Goal: Task Accomplishment & Management: Complete application form

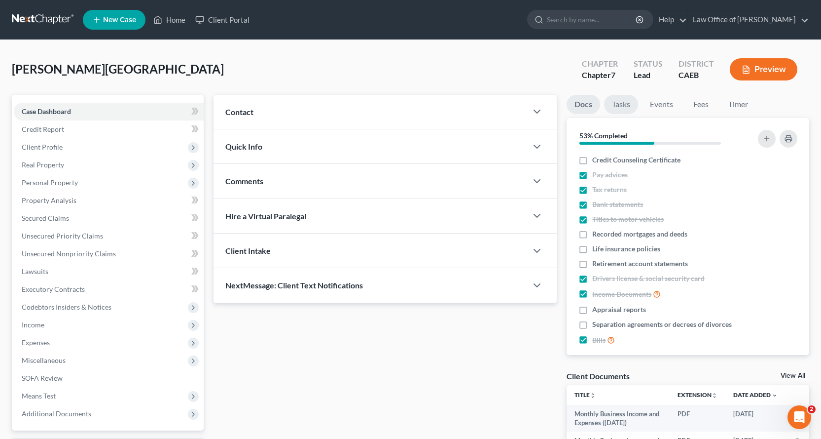
click at [618, 105] on link "Tasks" at bounding box center [621, 104] width 34 height 19
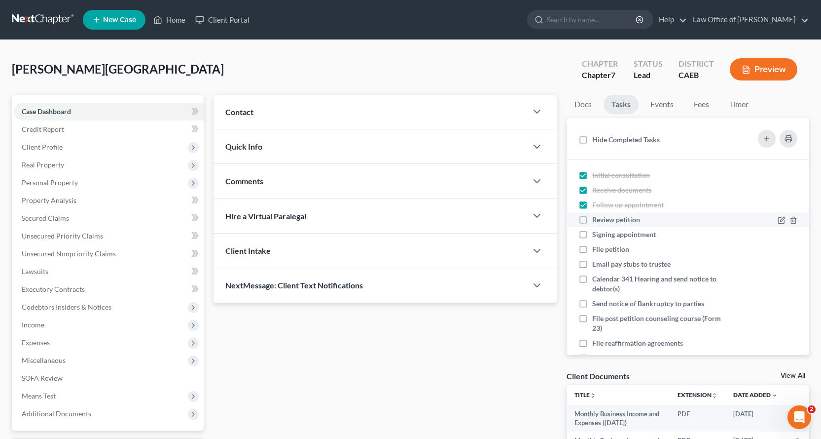
drag, startPoint x: 580, startPoint y: 222, endPoint x: 584, endPoint y: 226, distance: 5.6
click at [592, 222] on label "Review petition" at bounding box center [620, 220] width 56 height 10
click at [596, 221] on input "Review petition" at bounding box center [599, 218] width 6 height 6
checkbox input "true"
click at [592, 235] on label "Signing appointment" at bounding box center [628, 234] width 72 height 10
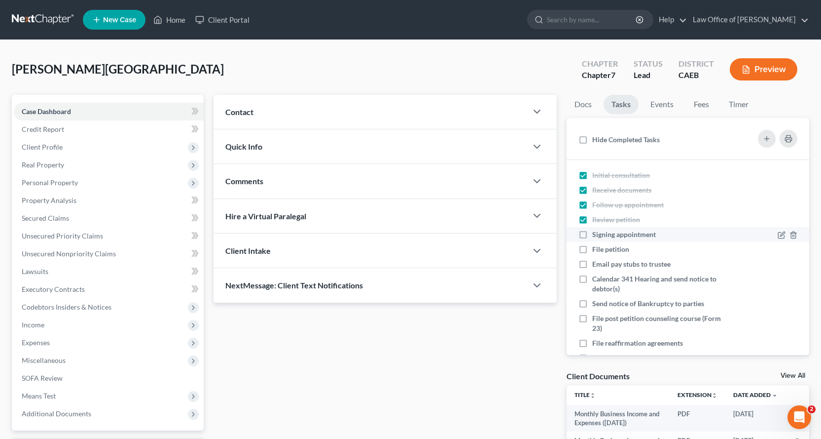
click at [596, 235] on input "Signing appointment" at bounding box center [599, 232] width 6 height 6
checkbox input "true"
click at [587, 105] on link "Docs" at bounding box center [583, 104] width 33 height 19
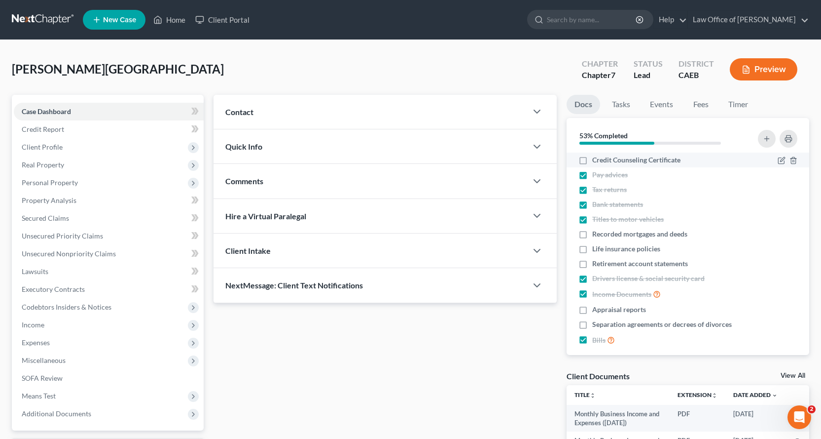
click at [592, 158] on label "Credit Counseling Certificate" at bounding box center [636, 160] width 88 height 10
click at [596, 158] on input "Credit Counseling Certificate" at bounding box center [599, 158] width 6 height 6
checkbox input "true"
click at [592, 233] on label "Recorded mortgages and deeds" at bounding box center [639, 234] width 95 height 10
click at [596, 233] on input "Recorded mortgages and deeds" at bounding box center [599, 232] width 6 height 6
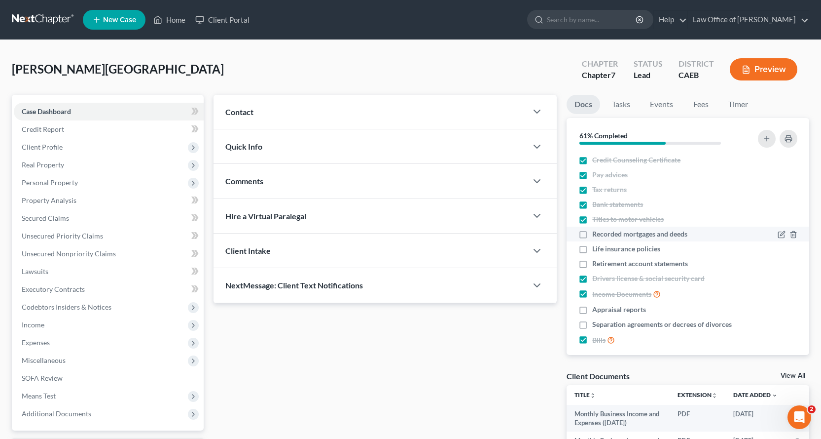
checkbox input "true"
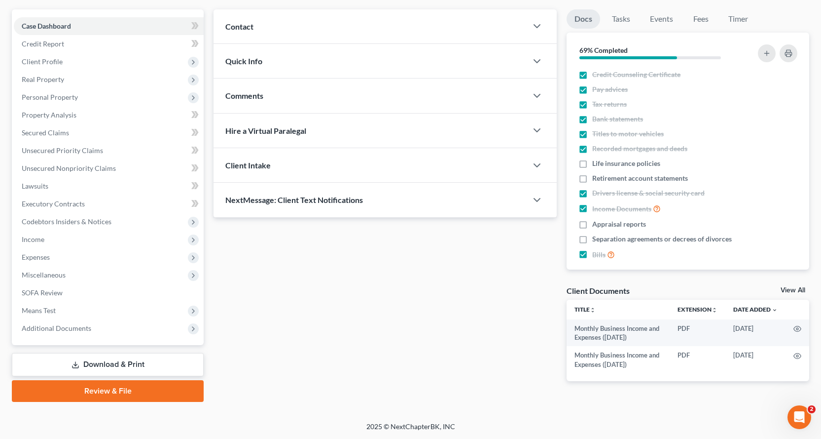
scroll to position [86, 0]
click at [114, 361] on link "Download & Print" at bounding box center [108, 363] width 192 height 23
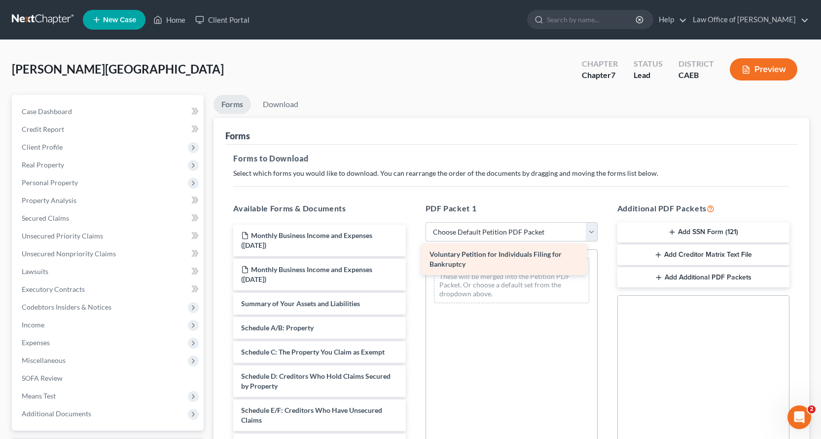
drag, startPoint x: 305, startPoint y: 308, endPoint x: 496, endPoint y: 257, distance: 197.6
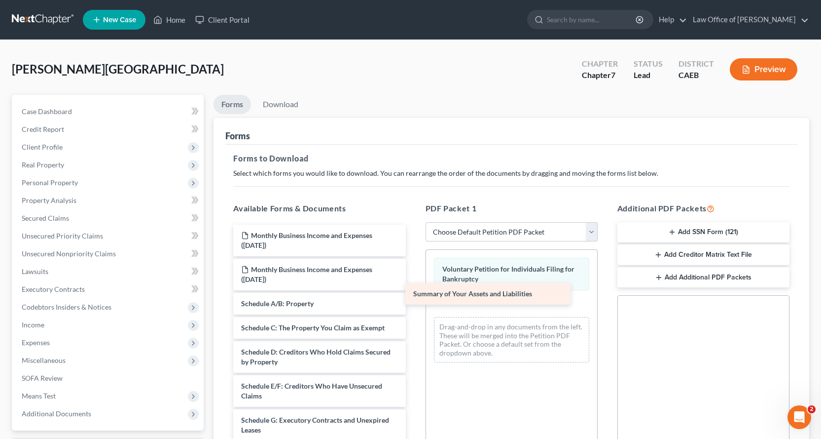
drag, startPoint x: 319, startPoint y: 298, endPoint x: 509, endPoint y: 285, distance: 189.9
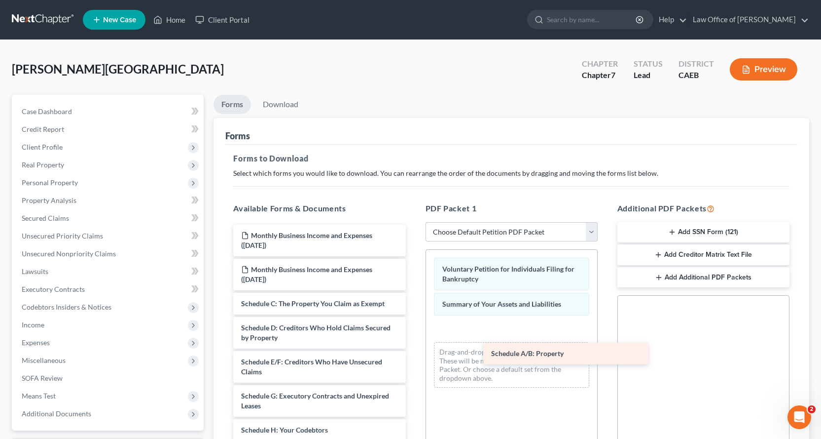
drag, startPoint x: 256, startPoint y: 304, endPoint x: 514, endPoint y: 347, distance: 261.5
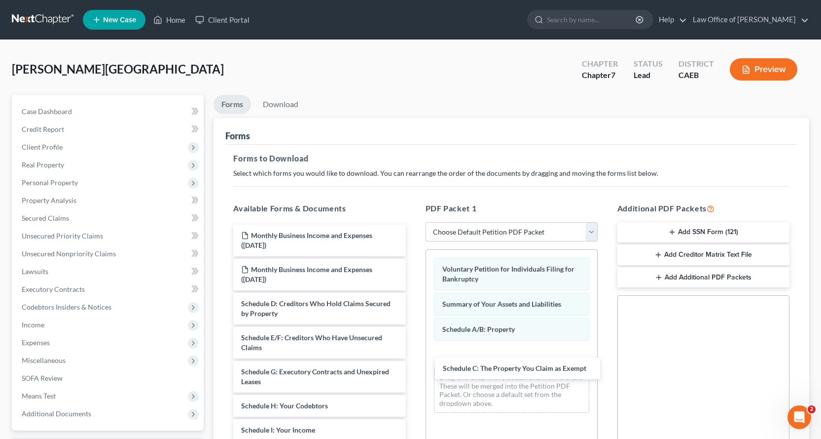
drag, startPoint x: 277, startPoint y: 303, endPoint x: 479, endPoint y: 367, distance: 211.4
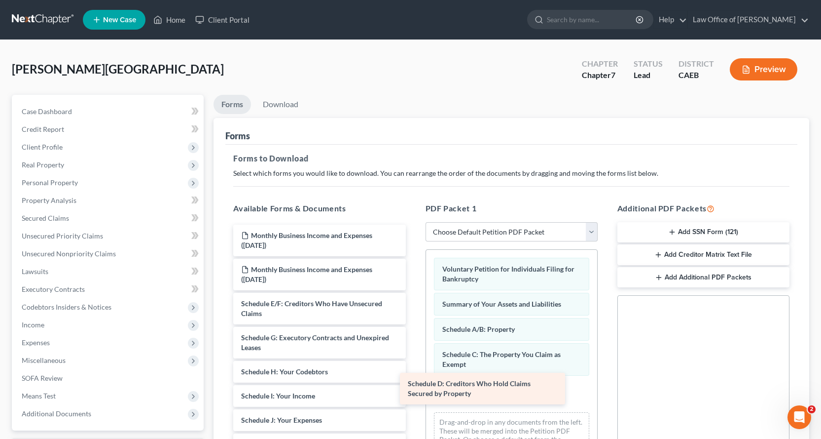
drag, startPoint x: 340, startPoint y: 308, endPoint x: 521, endPoint y: 384, distance: 196.1
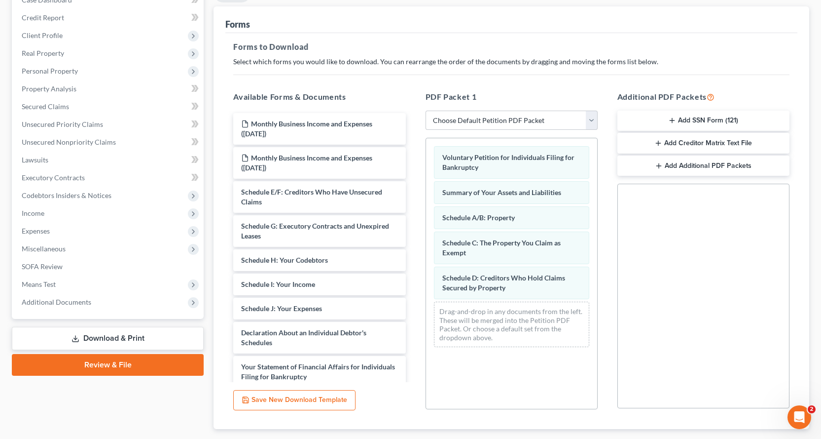
scroll to position [116, 0]
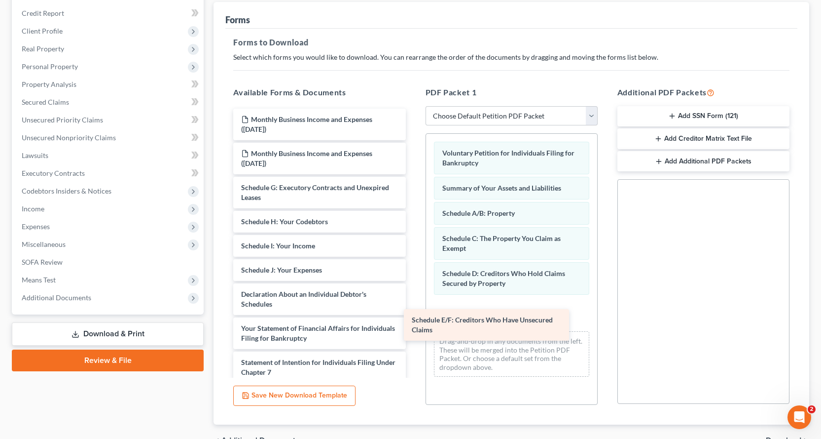
drag, startPoint x: 324, startPoint y: 192, endPoint x: 523, endPoint y: 319, distance: 236.4
click at [413, 319] on div "Schedule E/F: Creditors Who Have Unsecured Claims Monthly Business Income and E…" at bounding box center [319, 333] width 188 height 449
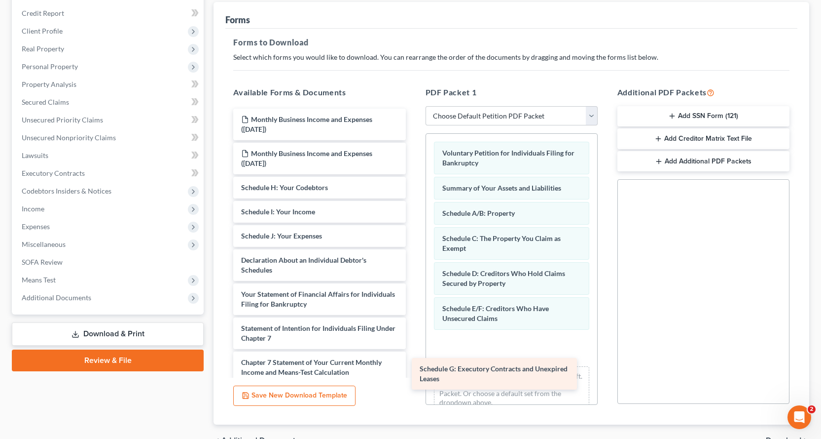
drag, startPoint x: 346, startPoint y: 190, endPoint x: 535, endPoint y: 353, distance: 249.4
click at [413, 358] on div "Schedule G: Executory Contracts and Unexpired Leases Monthly Business Income an…" at bounding box center [319, 316] width 188 height 415
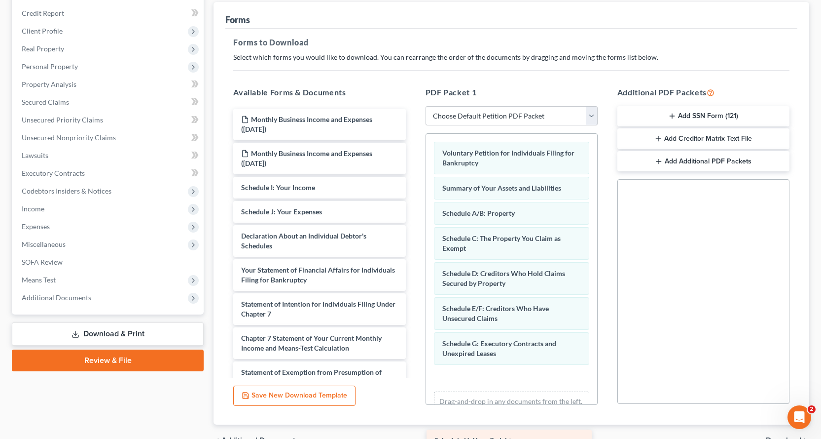
drag, startPoint x: 301, startPoint y: 185, endPoint x: 521, endPoint y: 374, distance: 290.4
click at [413, 376] on div "Schedule H: Your Codebtors Monthly Business Income and Expenses ([DATE]) Monthl…" at bounding box center [319, 304] width 188 height 391
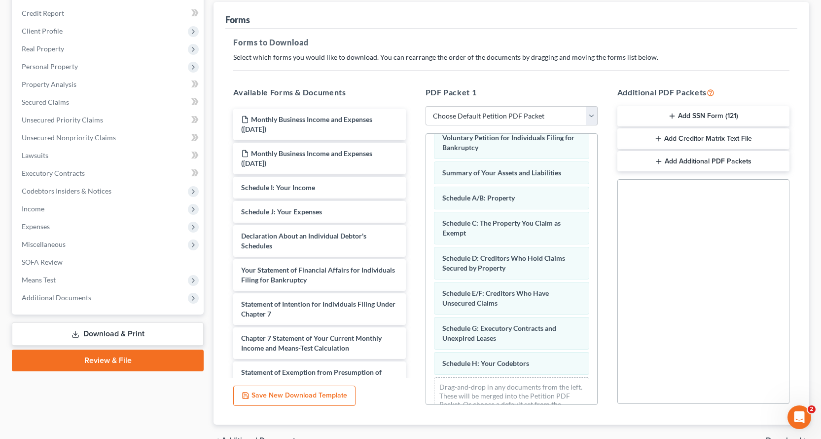
scroll to position [41, 0]
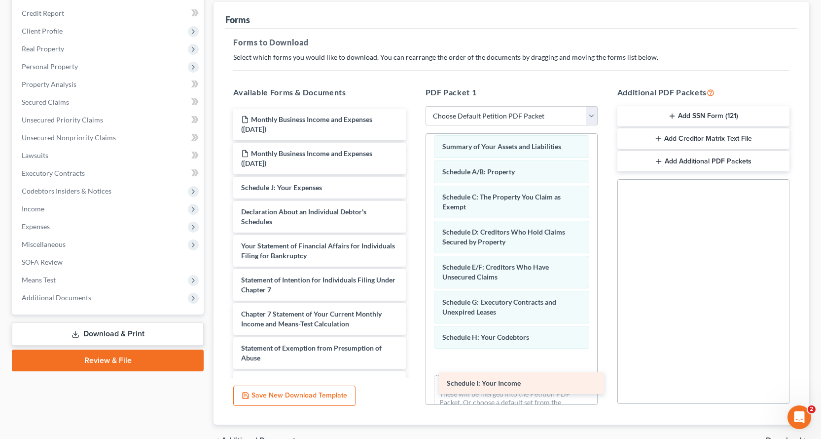
drag, startPoint x: 292, startPoint y: 183, endPoint x: 490, endPoint y: 369, distance: 271.9
click at [413, 374] on div "Schedule I: Your Income Monthly Business Income and Expenses ([DATE]) Monthly B…" at bounding box center [319, 292] width 188 height 367
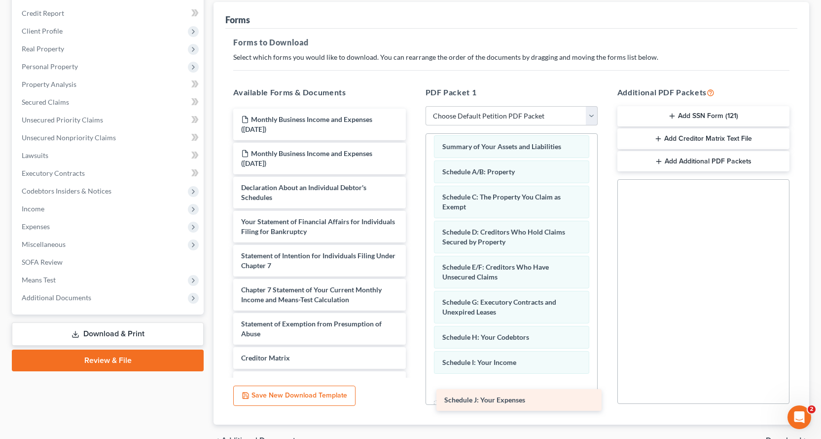
drag, startPoint x: 282, startPoint y: 185, endPoint x: 484, endPoint y: 397, distance: 292.7
click at [413, 397] on div "Schedule J: Your Expenses Monthly Business Income and Expenses ([DATE]) Monthly…" at bounding box center [319, 280] width 188 height 342
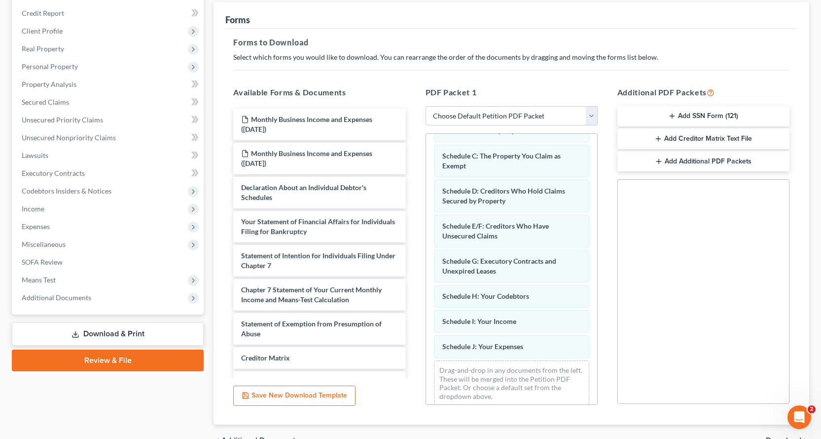
scroll to position [92, 0]
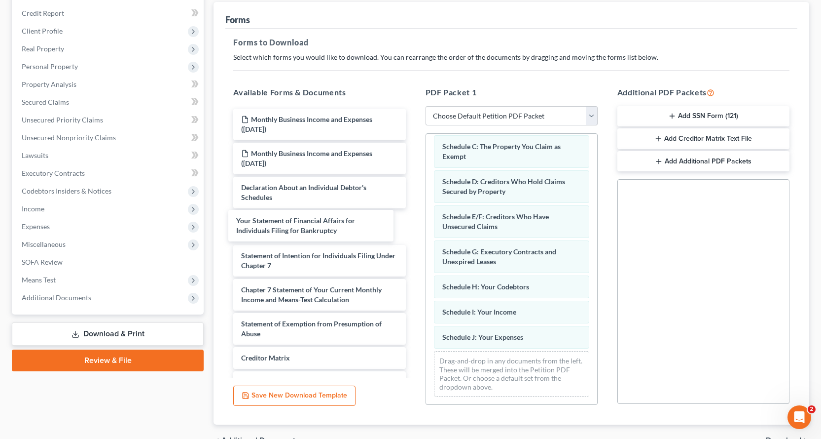
click at [318, 222] on div "Your Statement of Financial Affairs for Individuals Filing for Bankruptcy Month…" at bounding box center [319, 280] width 188 height 342
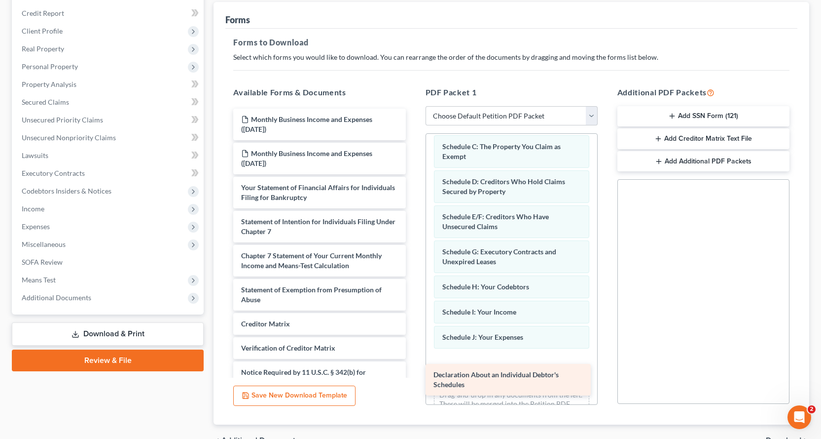
drag, startPoint x: 323, startPoint y: 189, endPoint x: 514, endPoint y: 374, distance: 265.5
click at [413, 374] on div "Declaration About an Individual Debtor's Schedules Monthly Business Income and …" at bounding box center [319, 263] width 188 height 308
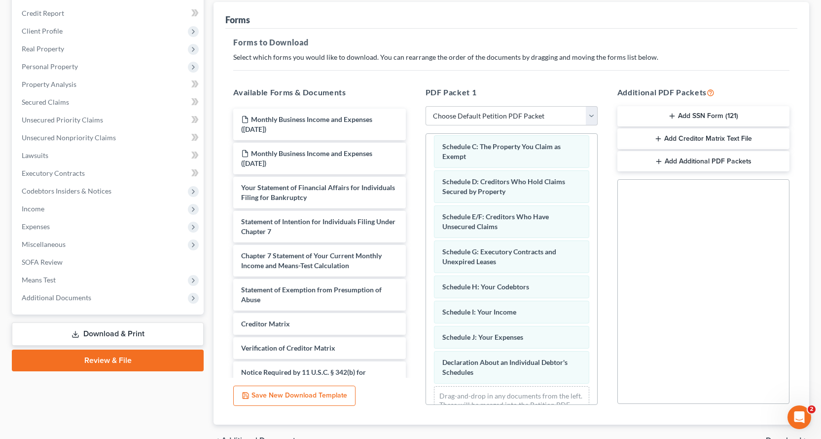
scroll to position [127, 0]
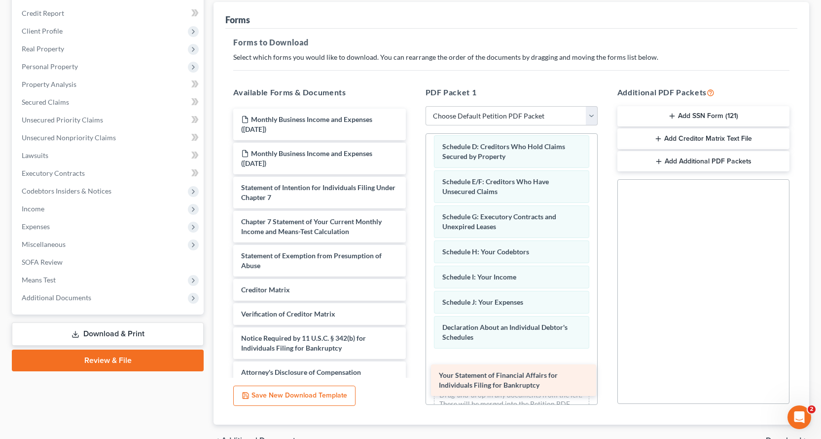
drag, startPoint x: 289, startPoint y: 189, endPoint x: 483, endPoint y: 365, distance: 261.9
click at [413, 366] on div "Your Statement of Financial Affairs for Individuals Filing for Bankruptcy Month…" at bounding box center [319, 246] width 188 height 274
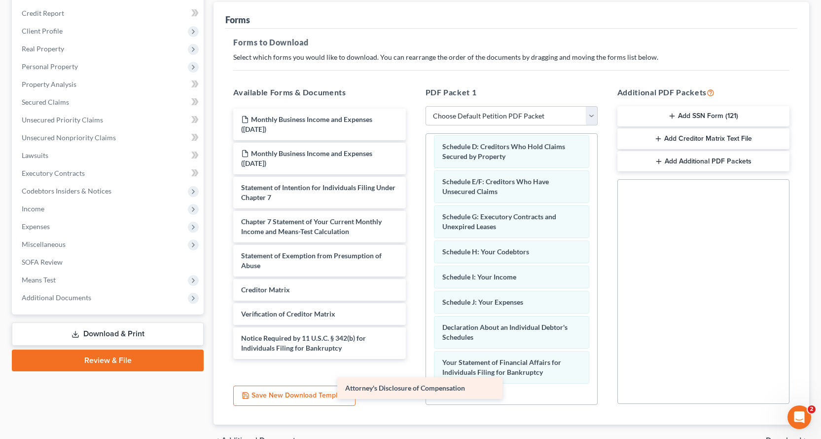
scroll to position [0, 0]
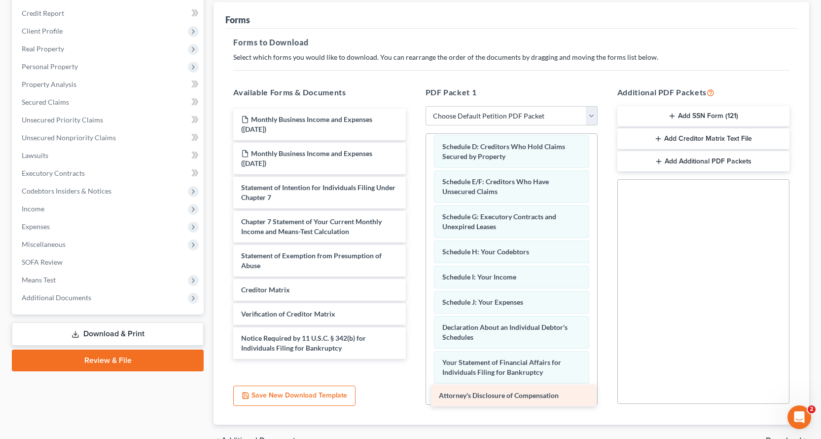
drag, startPoint x: 309, startPoint y: 369, endPoint x: 507, endPoint y: 400, distance: 200.2
click at [413, 359] on div "Attorney's Disclosure of Compensation Monthly Business Income and Expenses ([DA…" at bounding box center [319, 234] width 188 height 250
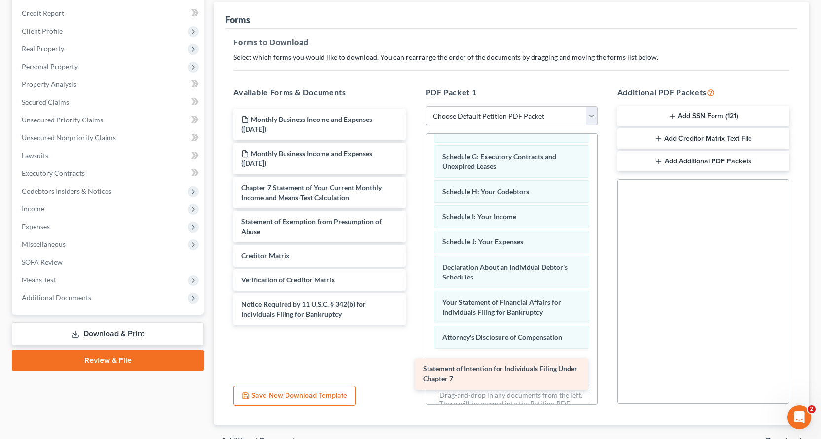
drag, startPoint x: 329, startPoint y: 197, endPoint x: 512, endPoint y: 378, distance: 257.4
click at [413, 325] on div "Statement of Intention for Individuals Filing Under Chapter 7 Monthly Business …" at bounding box center [319, 217] width 188 height 216
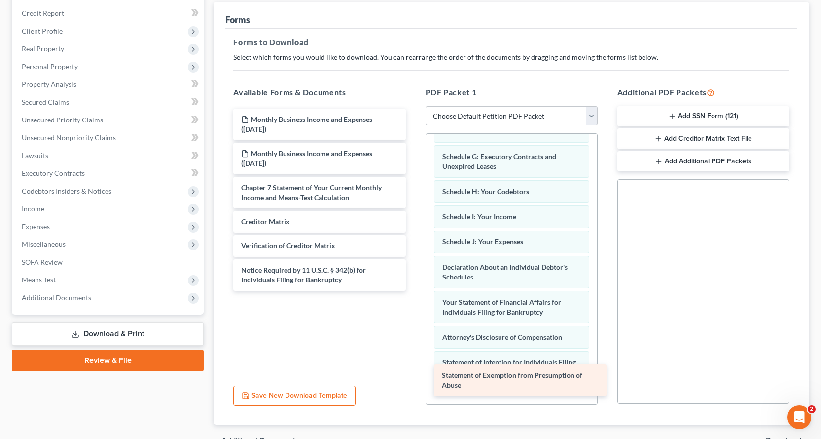
drag, startPoint x: 307, startPoint y: 227, endPoint x: 508, endPoint y: 380, distance: 252.7
click at [413, 291] on div "Statement of Exemption from Presumption of Abuse Monthly Business Income and Ex…" at bounding box center [319, 200] width 188 height 182
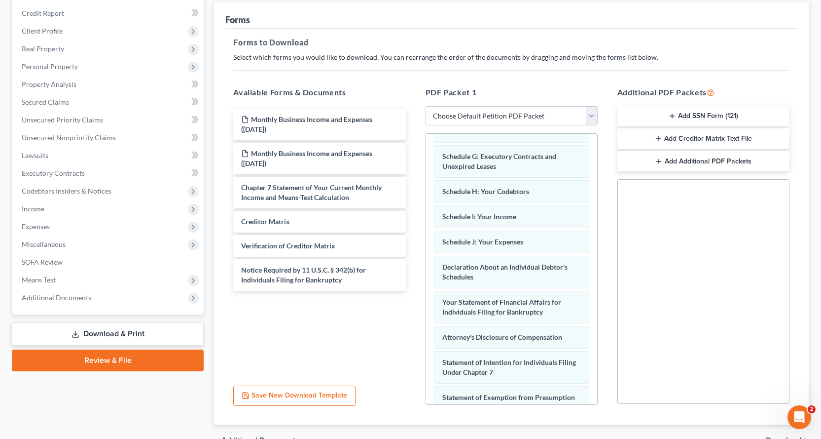
scroll to position [257, 0]
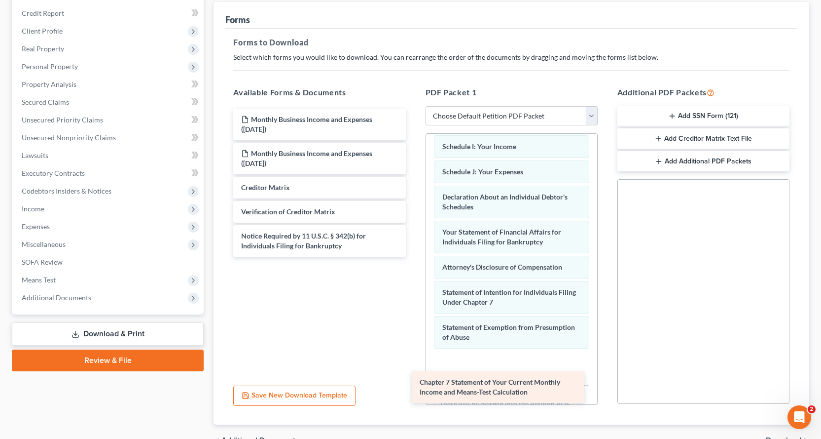
drag, startPoint x: 339, startPoint y: 197, endPoint x: 514, endPoint y: 381, distance: 254.4
click at [413, 257] on div "Chapter 7 Statement of Your Current Monthly Income and Means-Test Calculation M…" at bounding box center [319, 183] width 188 height 148
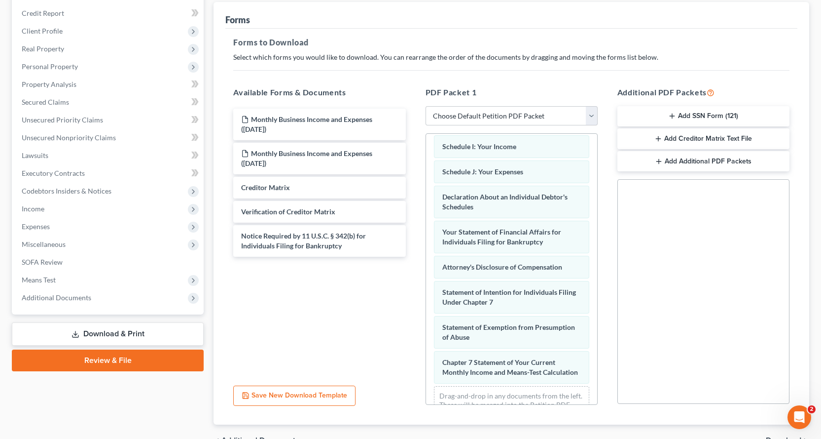
click at [706, 113] on button "Add SSN Form (121)" at bounding box center [704, 116] width 172 height 21
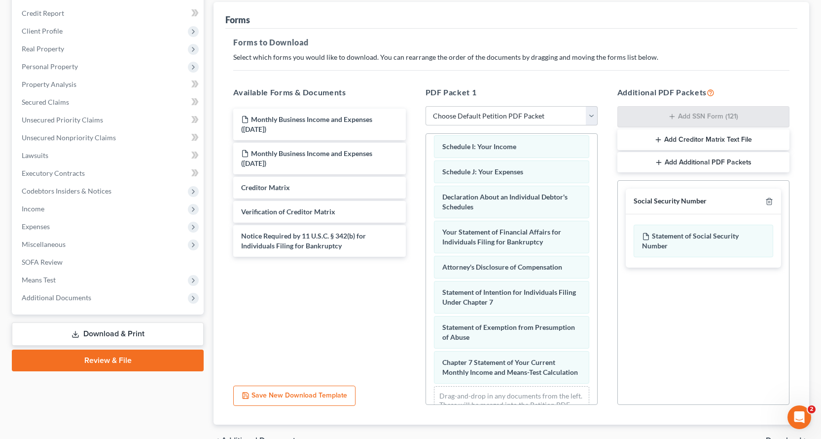
click at [677, 146] on button "Add Creditor Matrix Text File" at bounding box center [704, 139] width 172 height 21
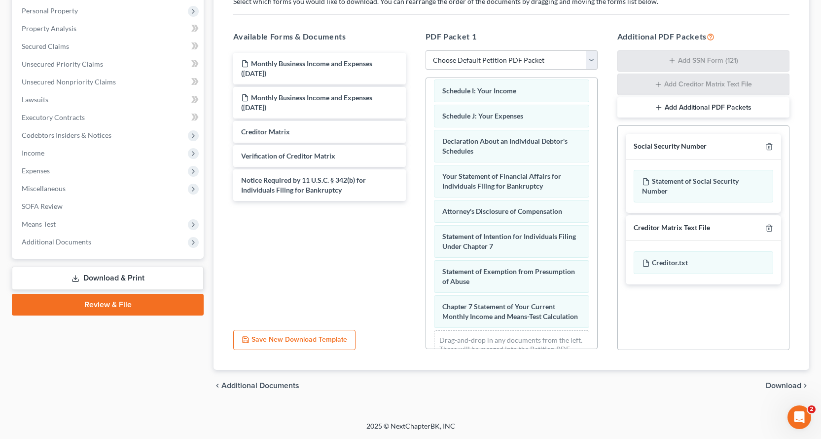
click at [786, 386] on span "Download" at bounding box center [784, 385] width 36 height 8
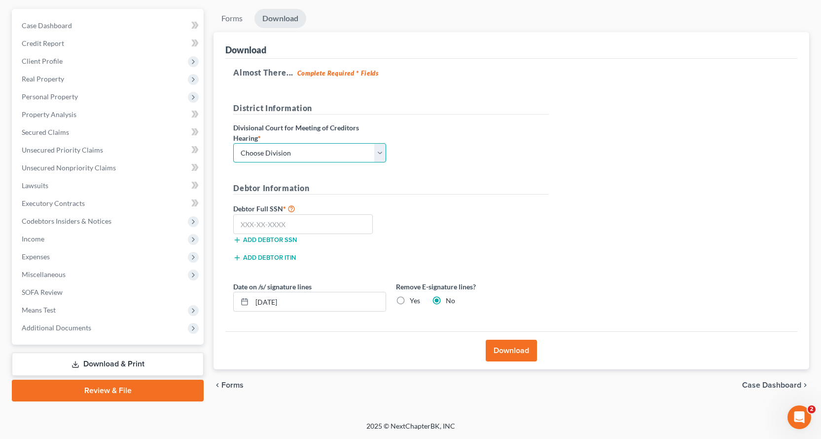
click at [333, 156] on select "Choose Division Fresno Modesto [GEOGRAPHIC_DATA]" at bounding box center [309, 153] width 153 height 20
select select "2"
click at [233, 143] on select "Choose Division Fresno Modesto [GEOGRAPHIC_DATA]" at bounding box center [309, 153] width 153 height 20
click at [267, 224] on input "text" at bounding box center [303, 224] width 140 height 20
type input "523-15-4727"
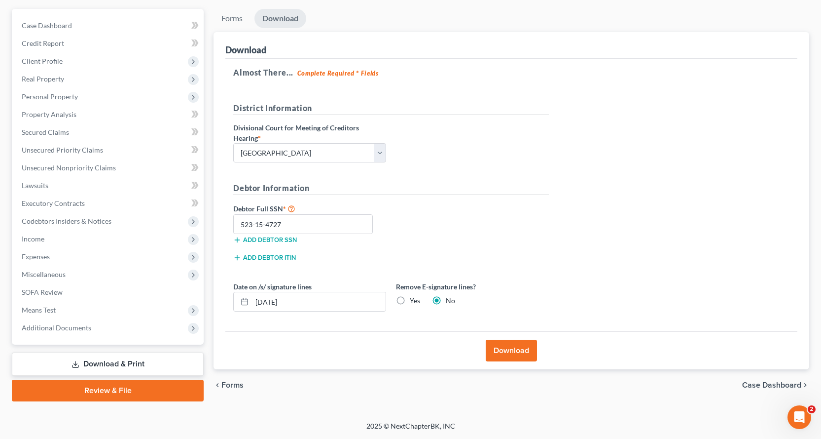
click at [510, 349] on button "Download" at bounding box center [511, 350] width 51 height 22
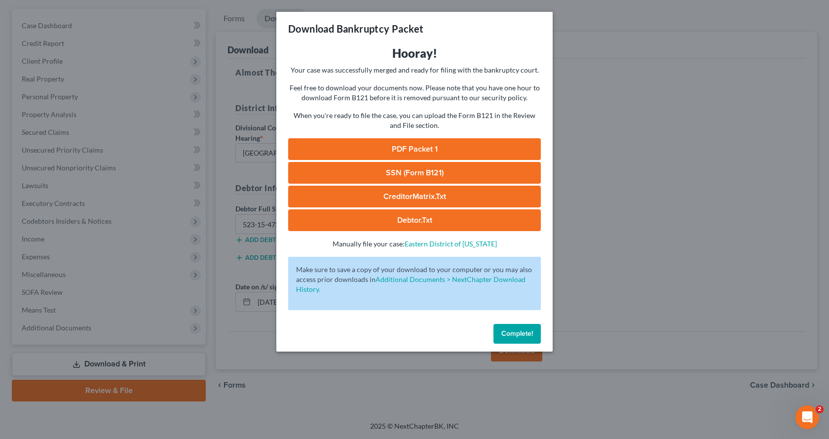
click at [451, 146] on link "PDF Packet 1" at bounding box center [414, 149] width 253 height 22
click at [367, 169] on link "SSN (Form B121)" at bounding box center [414, 173] width 253 height 22
click at [425, 199] on link "CreditorMatrix.txt" at bounding box center [414, 196] width 253 height 22
click at [445, 192] on link "CreditorMatrix.txt" at bounding box center [414, 196] width 253 height 22
click at [382, 223] on link "Debtor.txt" at bounding box center [414, 220] width 253 height 22
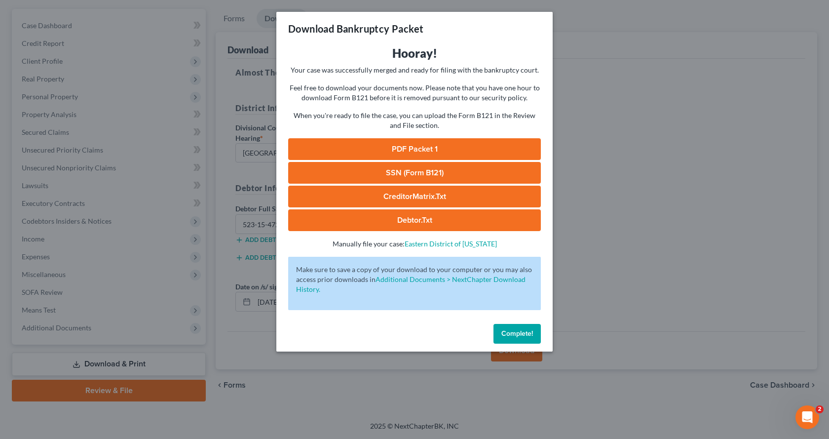
click at [540, 336] on button "Complete!" at bounding box center [516, 334] width 47 height 20
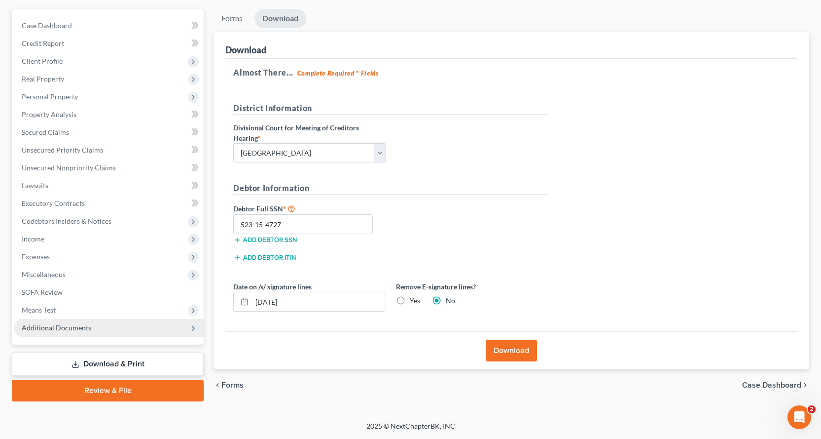
click at [47, 326] on span "Additional Documents" at bounding box center [57, 327] width 70 height 8
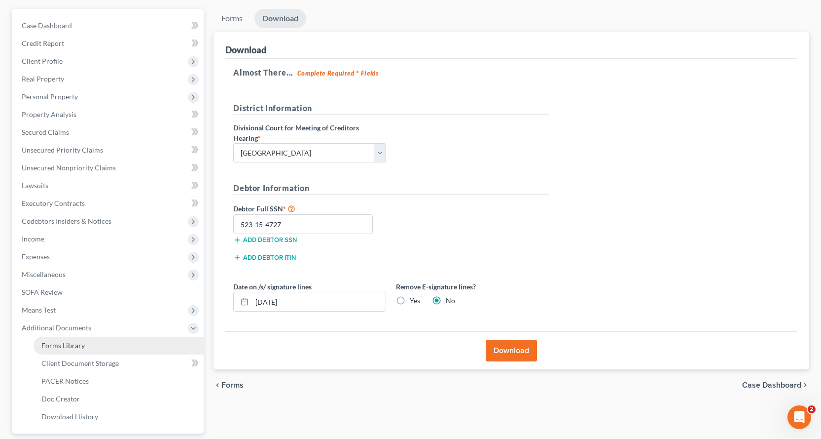
click at [58, 338] on link "Forms Library" at bounding box center [119, 345] width 170 height 18
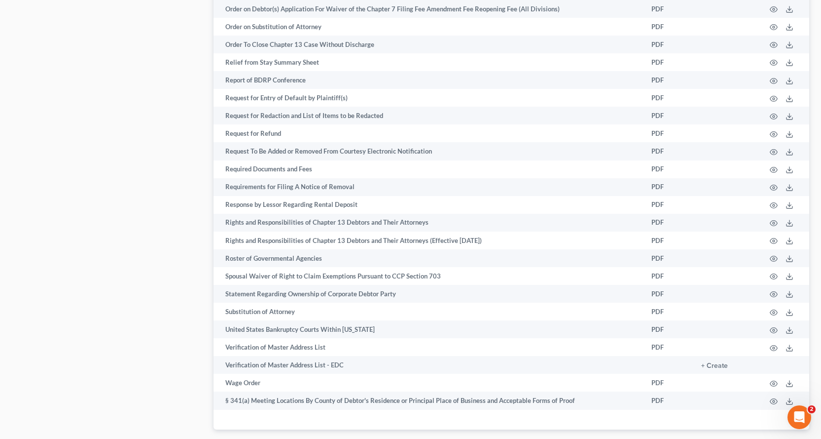
scroll to position [1387, 0]
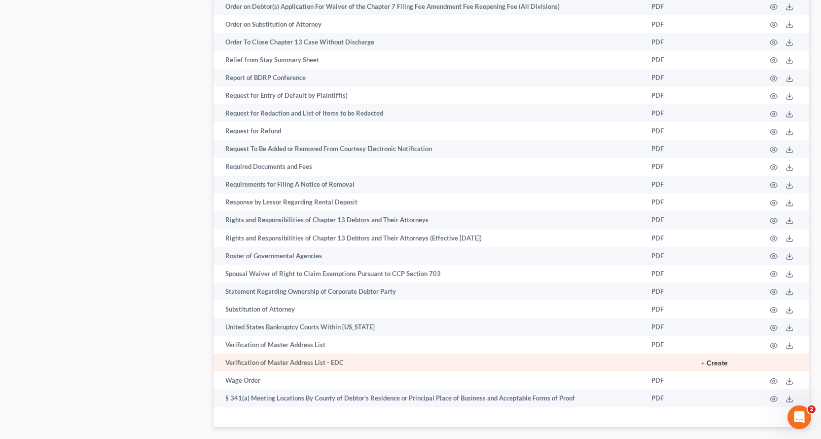
click at [718, 360] on button "+ Create" at bounding box center [714, 363] width 27 height 7
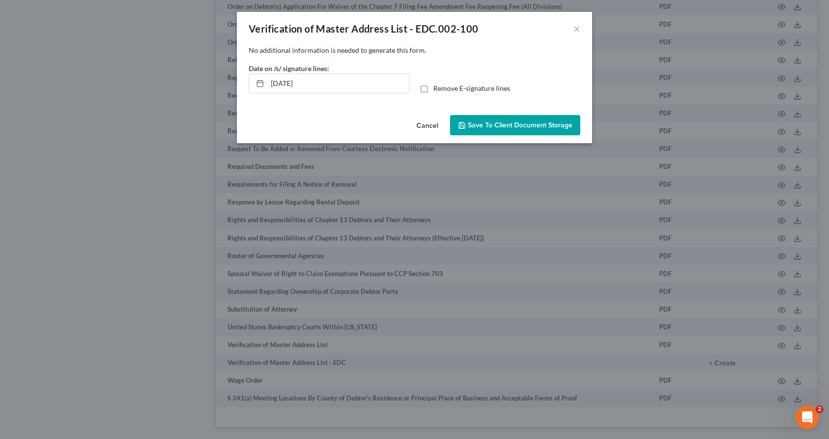
click at [473, 130] on button "Save to Client Document Storage" at bounding box center [515, 125] width 130 height 21
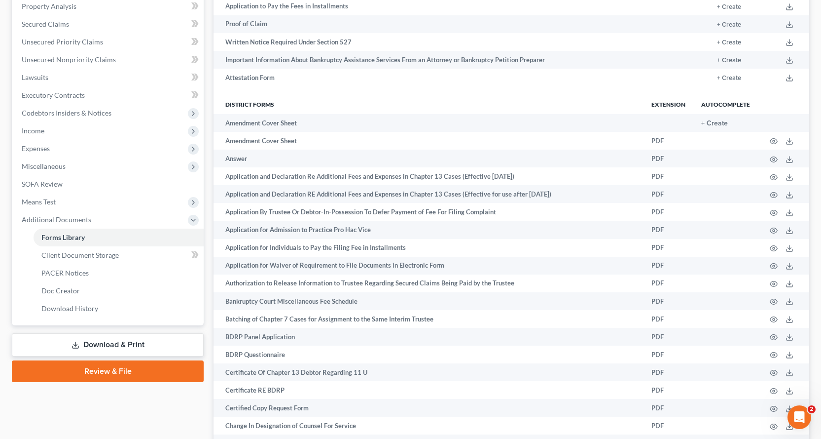
scroll to position [302, 0]
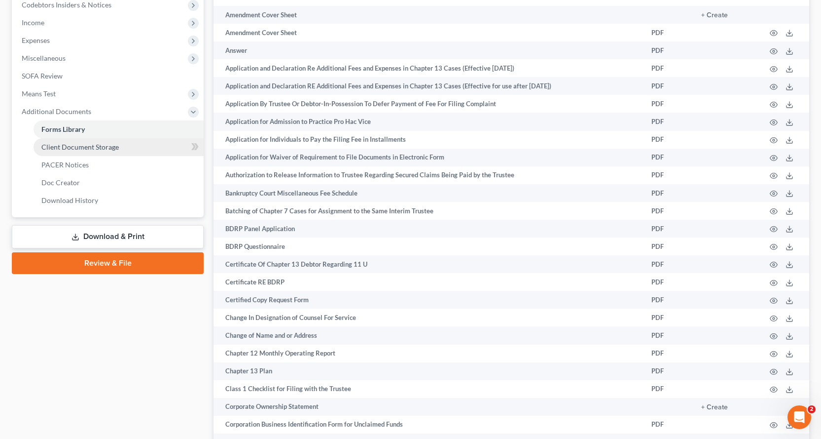
click at [104, 144] on span "Client Document Storage" at bounding box center [79, 147] width 77 height 8
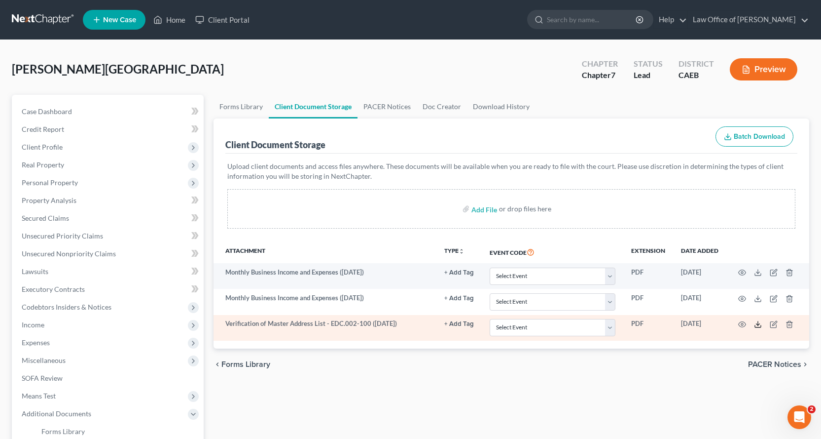
click at [760, 326] on icon at bounding box center [758, 324] width 8 height 8
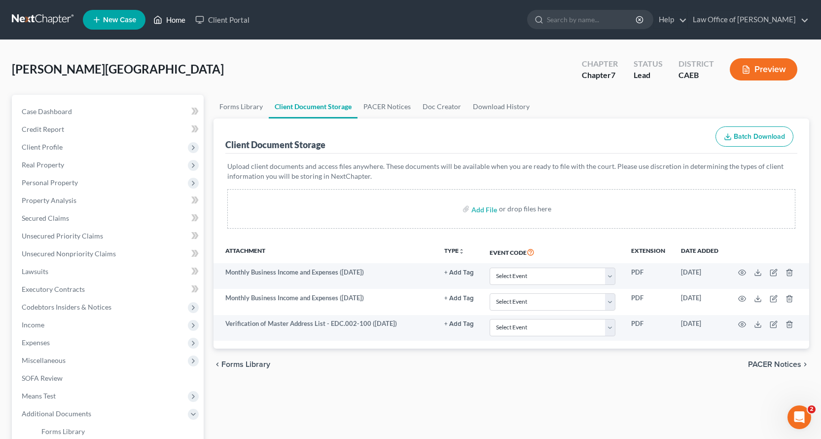
click at [174, 18] on link "Home" at bounding box center [169, 20] width 42 height 18
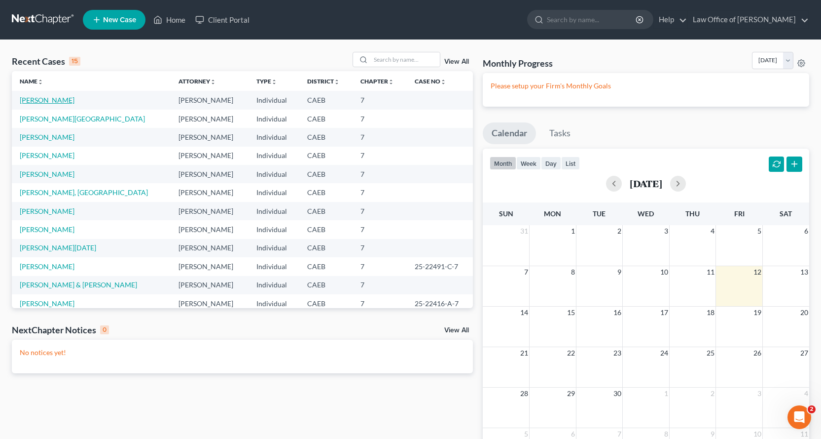
click at [46, 97] on link "[PERSON_NAME]" at bounding box center [47, 100] width 55 height 8
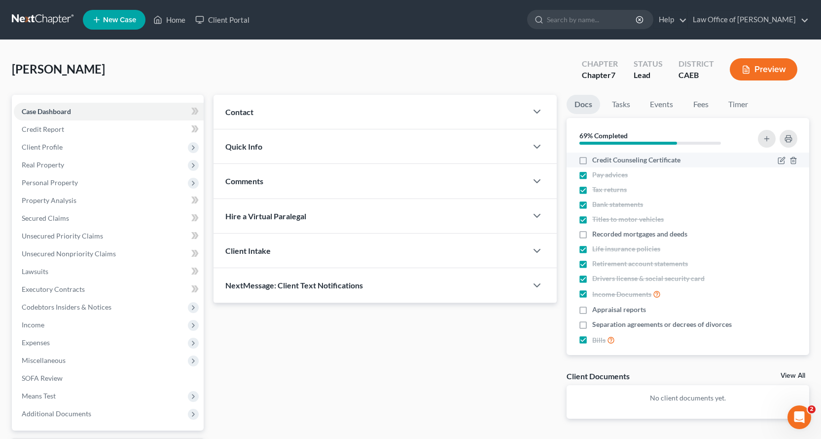
click at [592, 159] on label "Credit Counseling Certificate" at bounding box center [636, 160] width 88 height 10
click at [596, 159] on input "Credit Counseling Certificate" at bounding box center [599, 158] width 6 height 6
checkbox input "true"
click at [622, 109] on link "Tasks" at bounding box center [621, 104] width 34 height 19
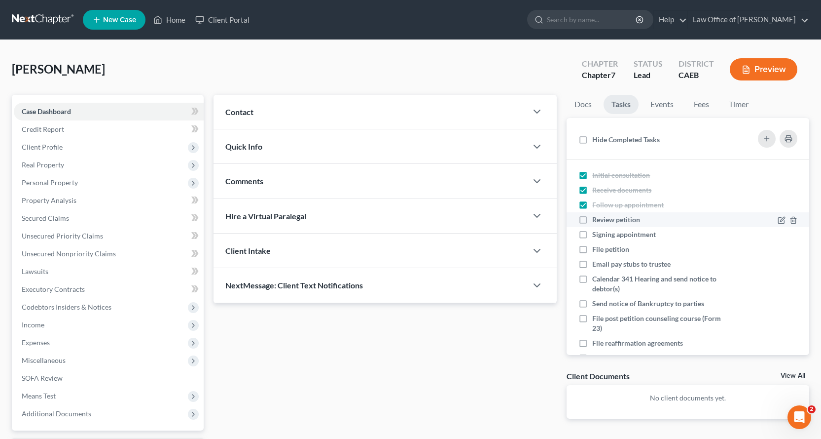
click at [592, 221] on label "Review petition" at bounding box center [620, 220] width 56 height 10
click at [596, 221] on input "Review petition" at bounding box center [599, 218] width 6 height 6
checkbox input "true"
click at [592, 235] on label "Signing appointment" at bounding box center [628, 234] width 72 height 10
click at [596, 235] on input "Signing appointment" at bounding box center [599, 232] width 6 height 6
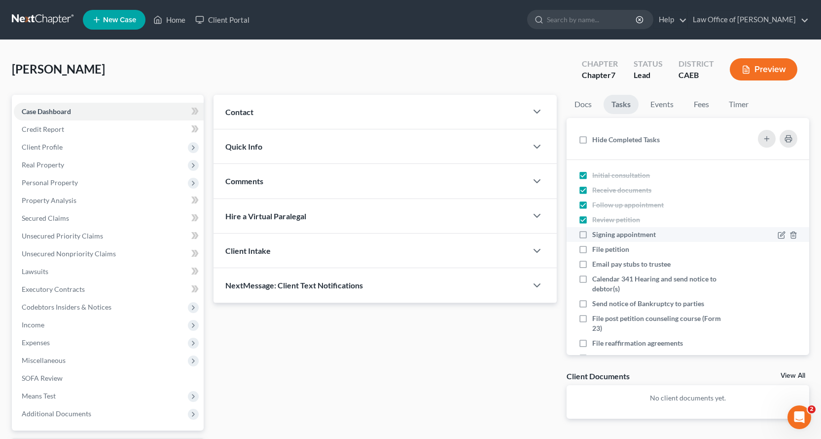
checkbox input "true"
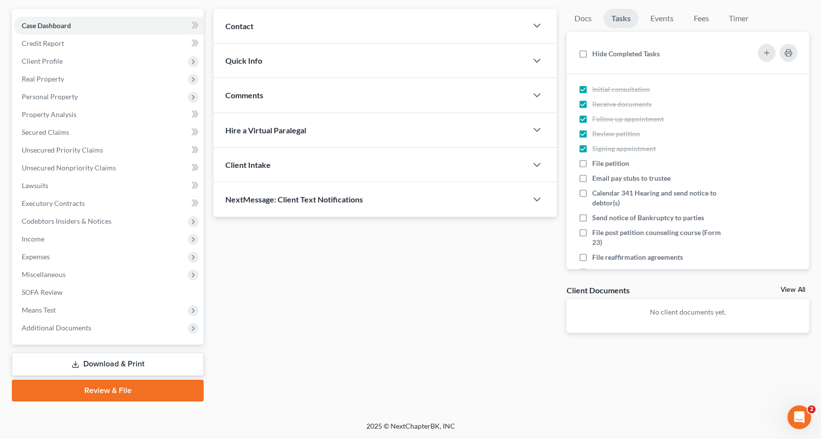
click at [123, 356] on link "Download & Print" at bounding box center [108, 363] width 192 height 23
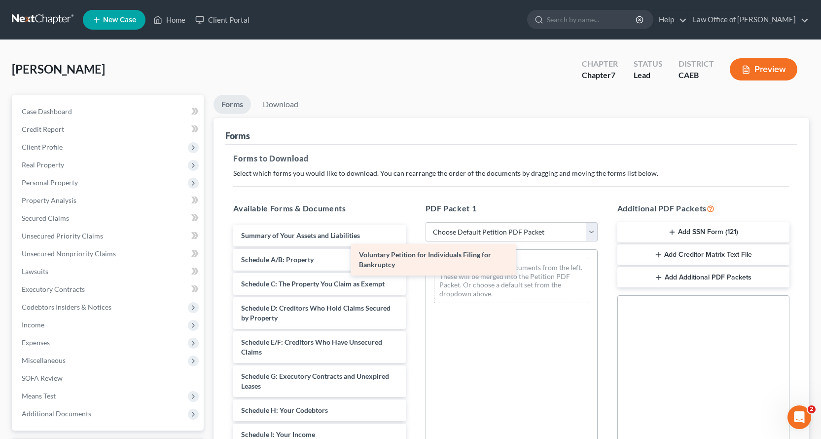
drag, startPoint x: 326, startPoint y: 244, endPoint x: 511, endPoint y: 272, distance: 187.5
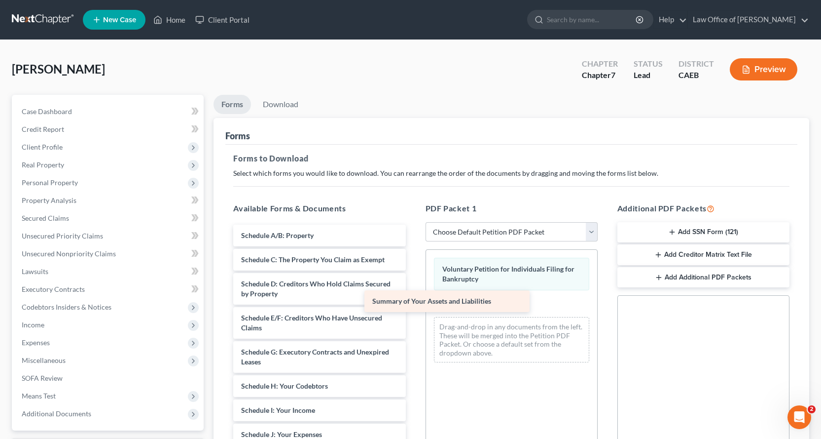
drag, startPoint x: 316, startPoint y: 236, endPoint x: 493, endPoint y: 301, distance: 188.2
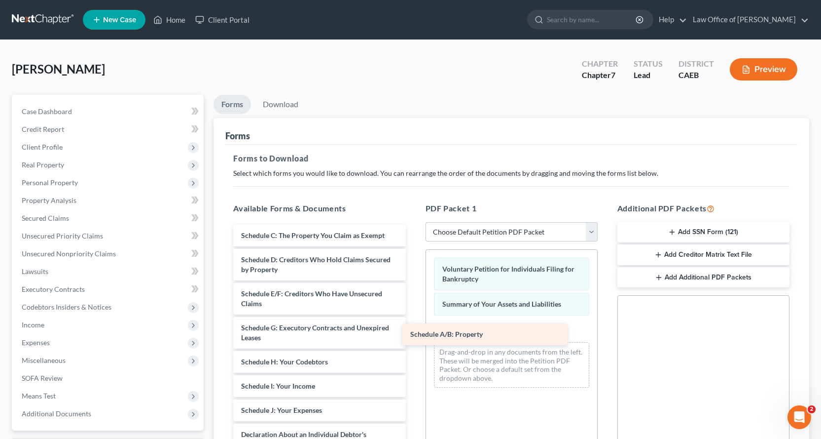
drag, startPoint x: 333, startPoint y: 234, endPoint x: 503, endPoint y: 332, distance: 196.3
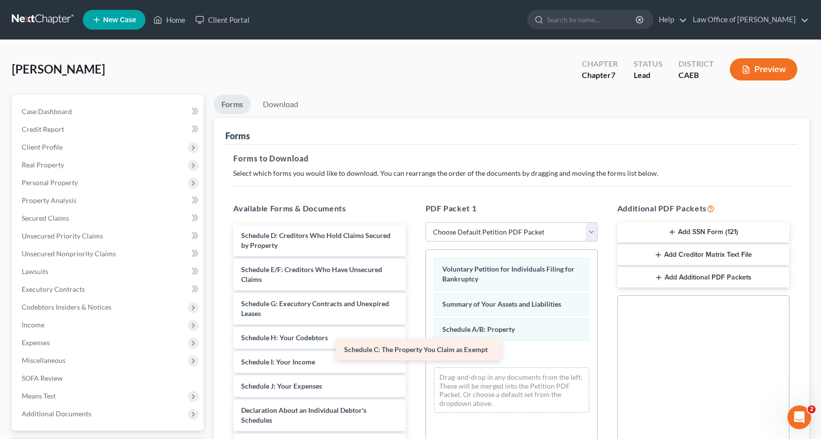
drag, startPoint x: 337, startPoint y: 234, endPoint x: 499, endPoint y: 360, distance: 204.6
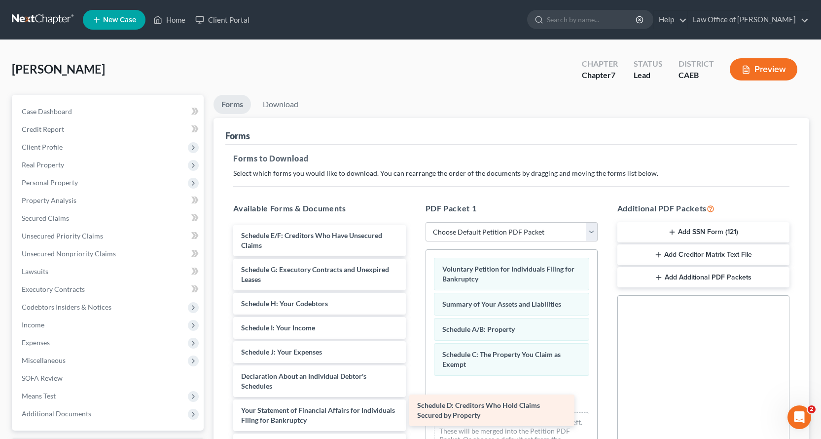
drag, startPoint x: 350, startPoint y: 231, endPoint x: 527, endPoint y: 401, distance: 244.9
click at [413, 401] on div "Schedule D: Creditors Who Hold Claims Secured by Property Schedule D: Creditors…" at bounding box center [319, 431] width 188 height 415
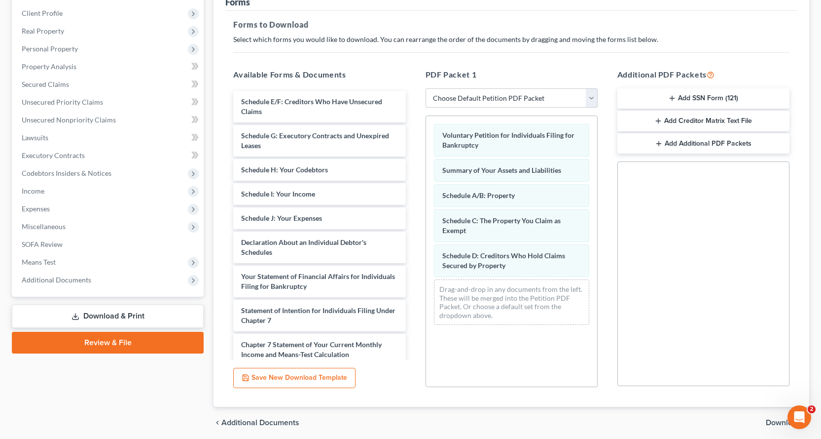
scroll to position [169, 0]
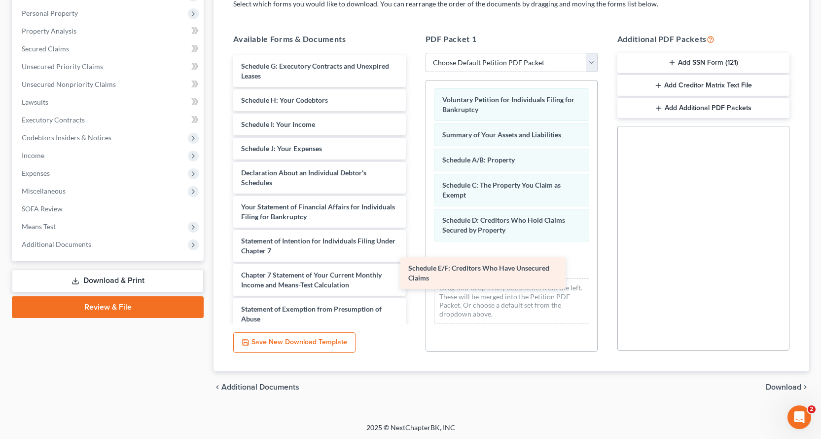
drag, startPoint x: 326, startPoint y: 77, endPoint x: 501, endPoint y: 275, distance: 264.2
click at [413, 278] on div "Schedule E/F: Creditors Who Have Unsecured Claims Schedule E/F: Creditors Who H…" at bounding box center [319, 245] width 188 height 381
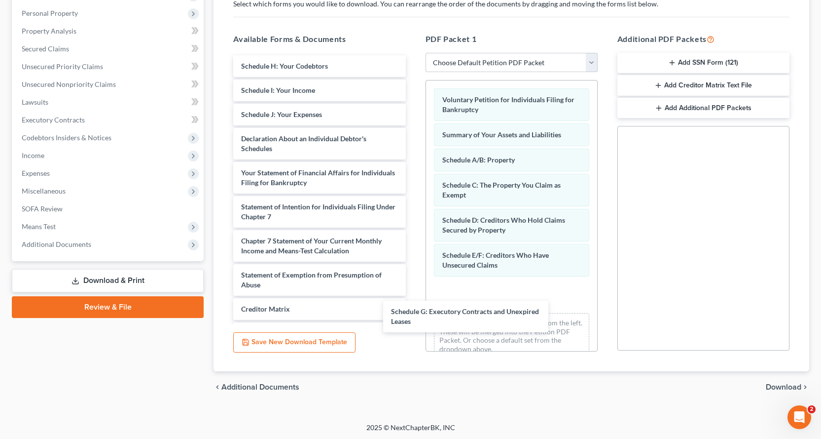
drag, startPoint x: 351, startPoint y: 76, endPoint x: 510, endPoint y: 319, distance: 289.4
click at [413, 320] on div "Schedule G: Executory Contracts and Unexpired Leases Schedule G: Executory Cont…" at bounding box center [319, 228] width 188 height 347
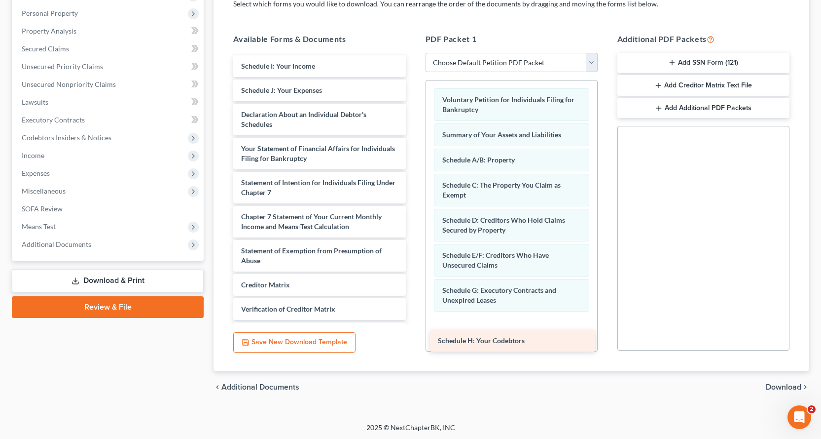
drag, startPoint x: 293, startPoint y: 67, endPoint x: 511, endPoint y: 337, distance: 347.4
click at [413, 337] on div "Schedule H: Your Codebtors Schedule H: Your Codebtors Schedule I: Your Income S…" at bounding box center [319, 216] width 188 height 323
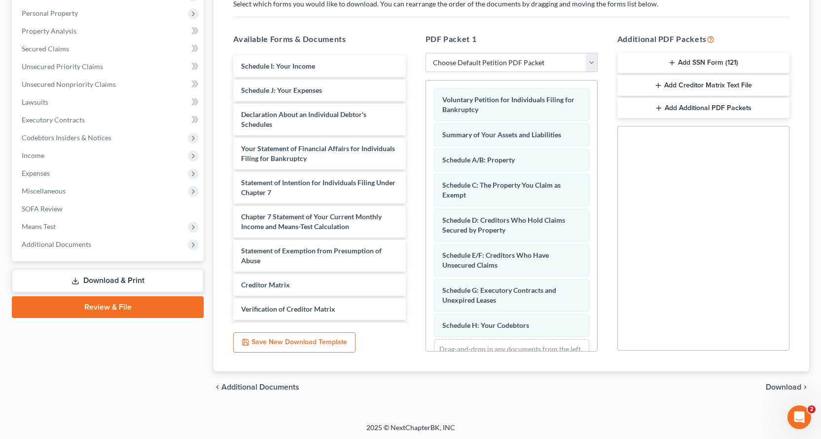
scroll to position [41, 0]
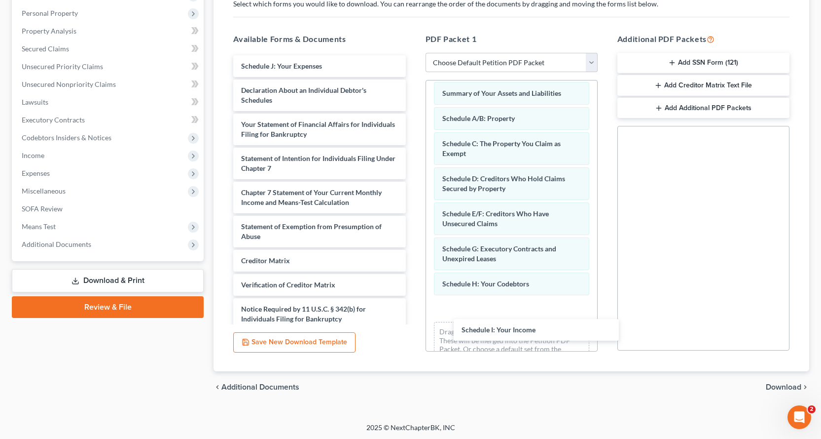
drag, startPoint x: 314, startPoint y: 70, endPoint x: 529, endPoint y: 329, distance: 336.7
click at [413, 330] on div "Schedule I: Your Income Schedule I: Your Income Schedule J: Your Expenses Decla…" at bounding box center [319, 204] width 188 height 298
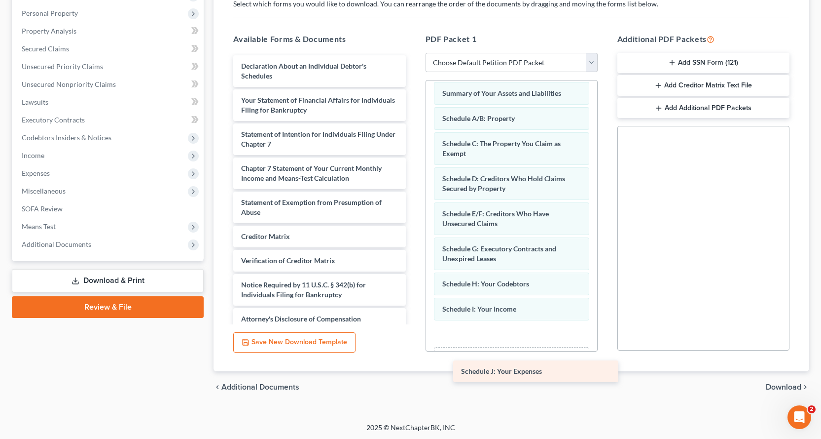
drag, startPoint x: 322, startPoint y: 62, endPoint x: 545, endPoint y: 321, distance: 341.4
click at [413, 323] on div "Schedule J: Your Expenses Schedule J: Your Expenses Declaration About an Indivi…" at bounding box center [319, 192] width 188 height 274
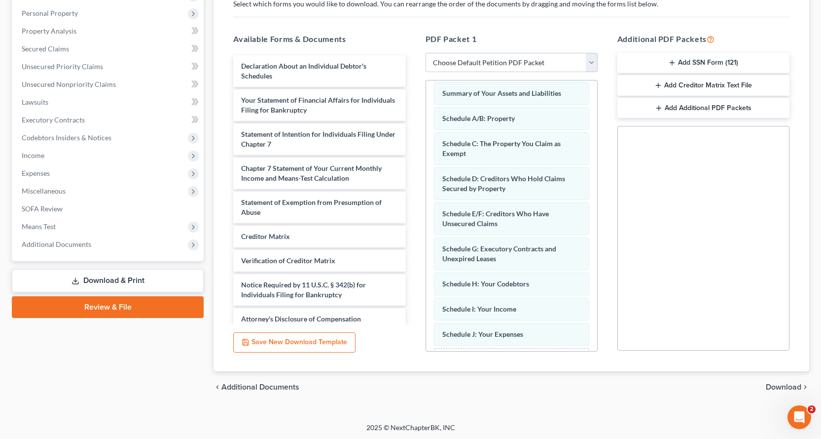
scroll to position [92, 0]
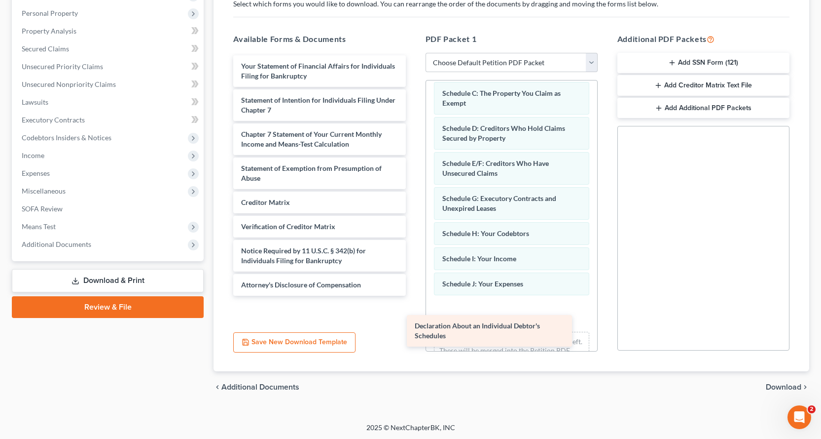
drag, startPoint x: 260, startPoint y: 114, endPoint x: 499, endPoint y: 333, distance: 324.0
click at [413, 295] on div "Declaration About an Individual Debtor's Schedules Declaration About an Individ…" at bounding box center [319, 175] width 188 height 240
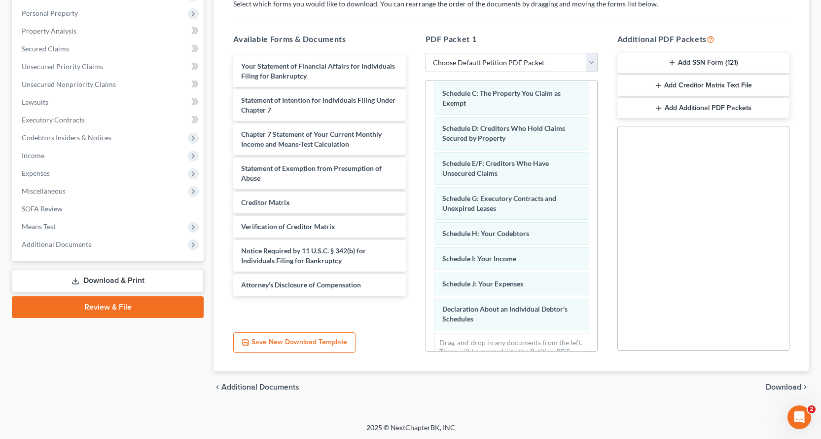
scroll to position [127, 0]
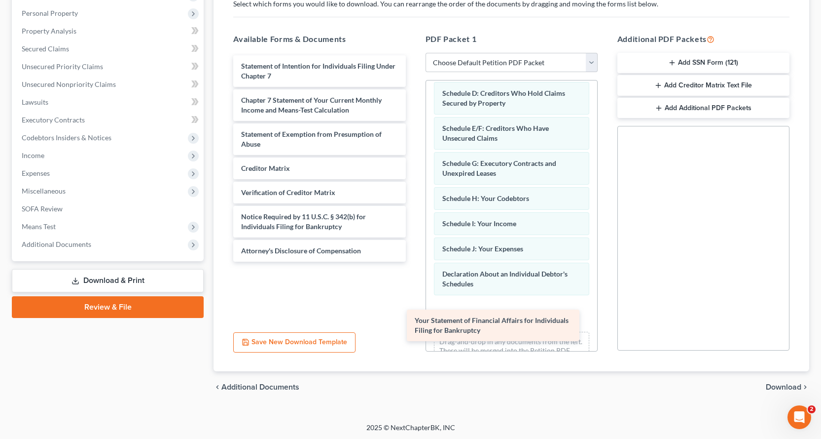
drag, startPoint x: 302, startPoint y: 72, endPoint x: 476, endPoint y: 326, distance: 307.7
click at [413, 261] on div "Your Statement of Financial Affairs for Individuals Filing for Bankruptcy Your …" at bounding box center [319, 158] width 188 height 206
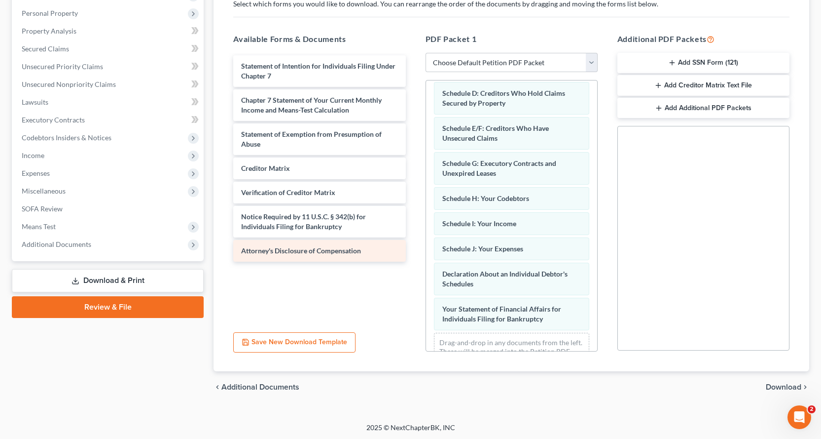
click at [345, 243] on div "Attorney's Disclosure of Compensation" at bounding box center [319, 251] width 172 height 22
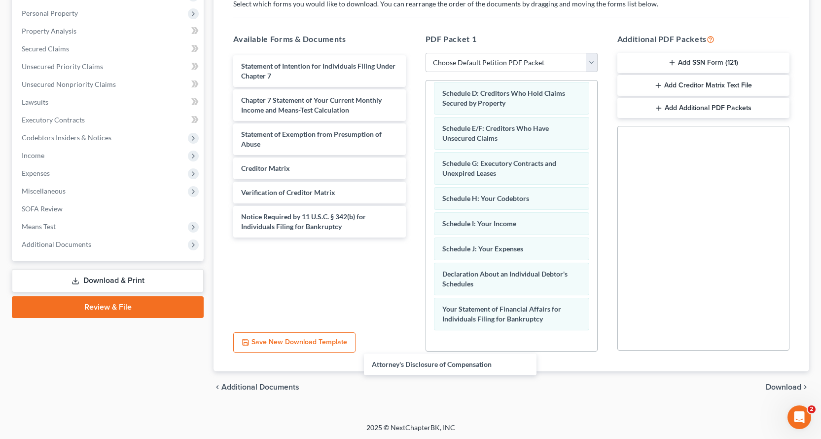
drag, startPoint x: 345, startPoint y: 243, endPoint x: 545, endPoint y: 331, distance: 217.8
click at [413, 237] on div "Attorney's Disclosure of Compensation Statement of Intention for Individuals Fi…" at bounding box center [319, 146] width 188 height 182
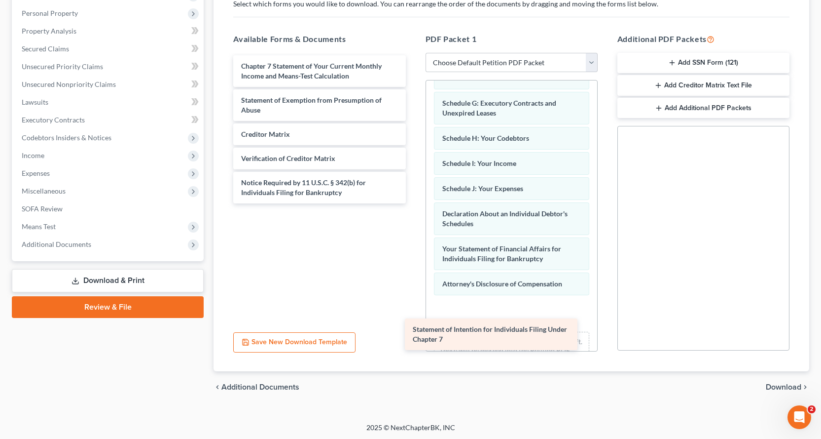
drag, startPoint x: 363, startPoint y: 61, endPoint x: 539, endPoint y: 322, distance: 314.6
click at [413, 203] on div "Statement of Intention for Individuals Filing Under Chapter 7 Statement of Inte…" at bounding box center [319, 129] width 188 height 148
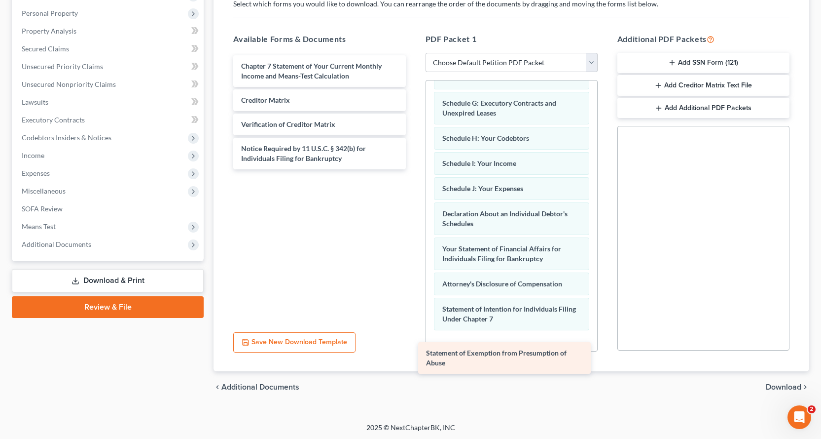
drag, startPoint x: 317, startPoint y: 102, endPoint x: 503, endPoint y: 351, distance: 311.6
click at [413, 169] on div "Statement of Exemption from Presumption of Abuse Chapter 7 Statement of Your Cu…" at bounding box center [319, 112] width 188 height 114
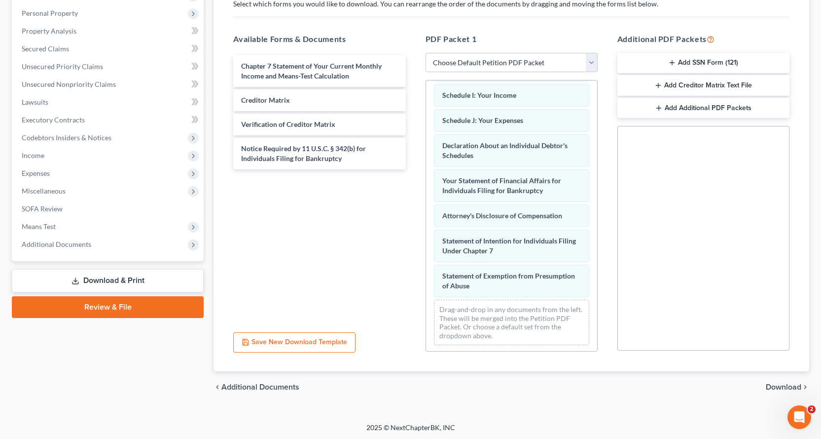
scroll to position [257, 0]
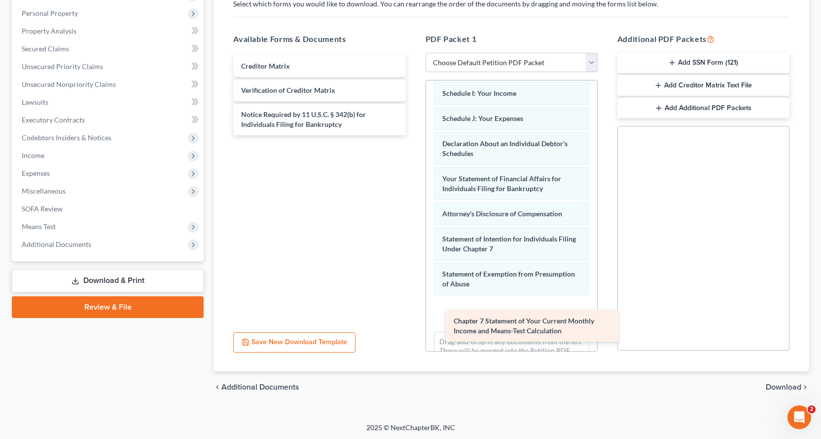
drag, startPoint x: 289, startPoint y: 67, endPoint x: 503, endPoint y: 321, distance: 331.9
click at [413, 135] on div "Chapter 7 Statement of Your Current Monthly Income and Means-Test Calculation C…" at bounding box center [319, 95] width 188 height 80
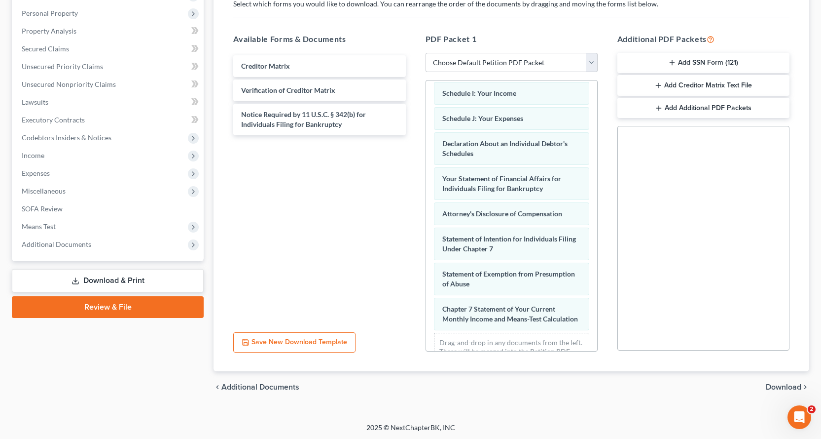
click at [736, 60] on button "Add SSN Form (121)" at bounding box center [704, 63] width 172 height 21
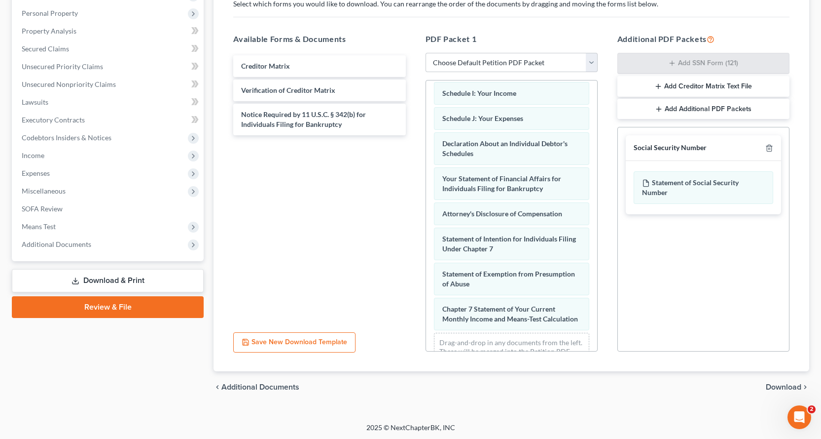
click at [678, 84] on button "Add Creditor Matrix Text File" at bounding box center [704, 86] width 172 height 21
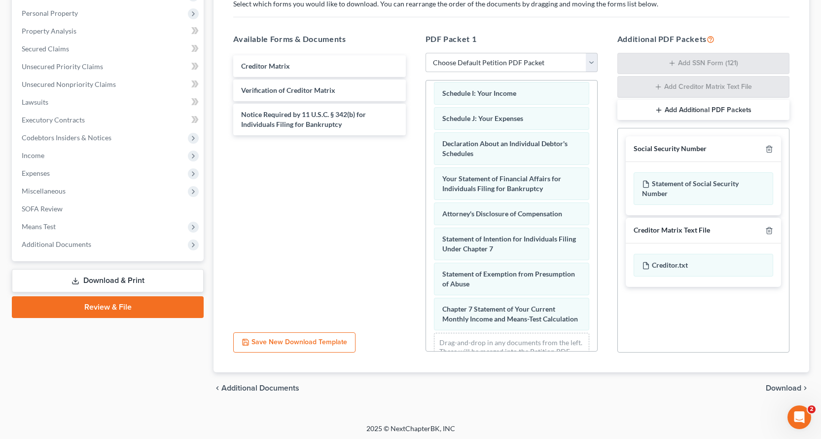
click at [780, 388] on span "Download" at bounding box center [784, 388] width 36 height 8
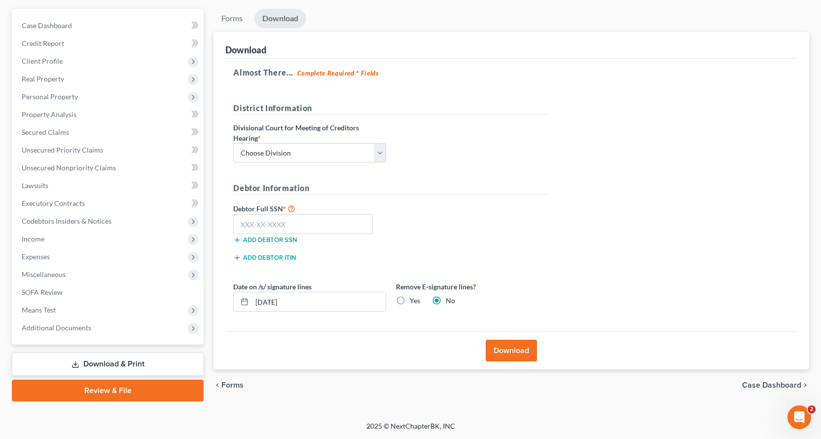
scroll to position [86, 0]
click at [276, 157] on select "Choose Division Fresno Modesto [GEOGRAPHIC_DATA]" at bounding box center [309, 153] width 153 height 20
select select "2"
click at [233, 143] on select "Choose Division Fresno Modesto [GEOGRAPHIC_DATA]" at bounding box center [309, 153] width 153 height 20
click at [260, 230] on input "text" at bounding box center [303, 224] width 140 height 20
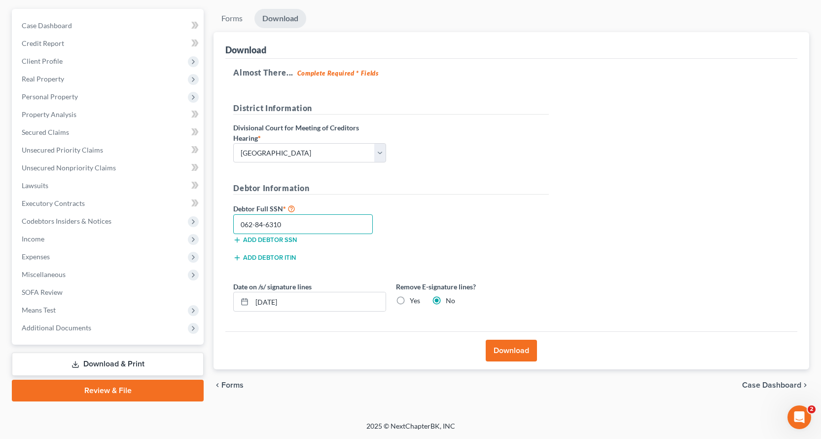
type input "062-84-6310"
click at [503, 350] on button "Download" at bounding box center [511, 350] width 51 height 22
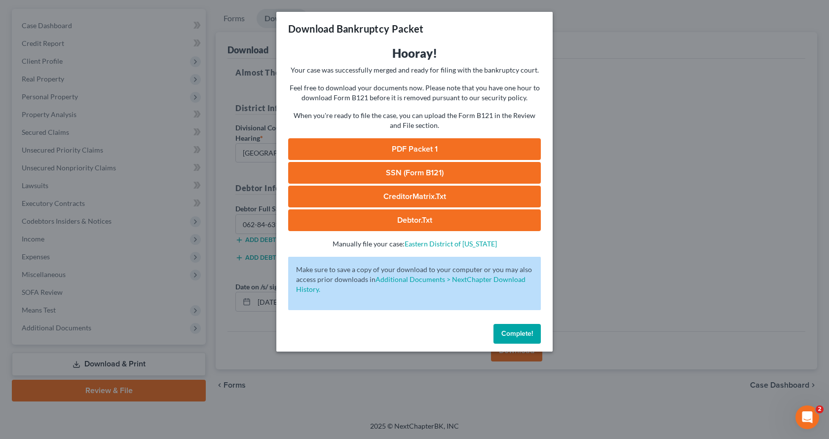
click at [490, 145] on link "PDF Packet 1" at bounding box center [414, 149] width 253 height 22
click at [363, 176] on link "SSN (Form B121)" at bounding box center [414, 173] width 253 height 22
click at [416, 189] on link "CreditorMatrix.txt" at bounding box center [414, 196] width 253 height 22
click at [413, 218] on link "Debtor.txt" at bounding box center [414, 220] width 253 height 22
click at [468, 190] on link "CreditorMatrix.txt" at bounding box center [414, 196] width 253 height 22
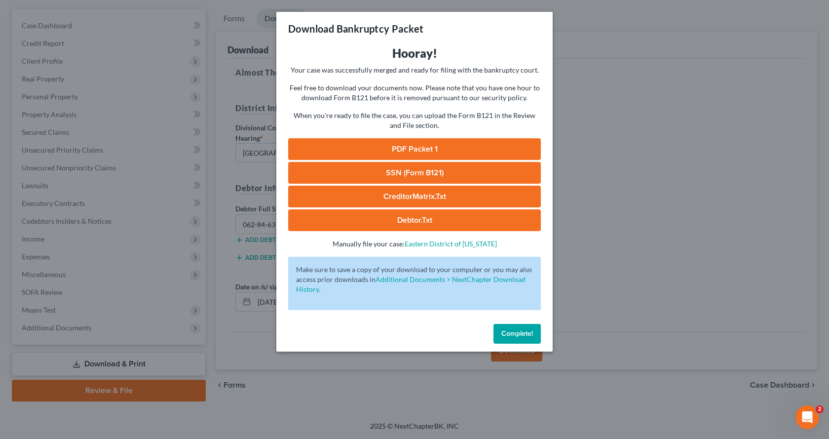
click at [533, 329] on button "Complete!" at bounding box center [516, 334] width 47 height 20
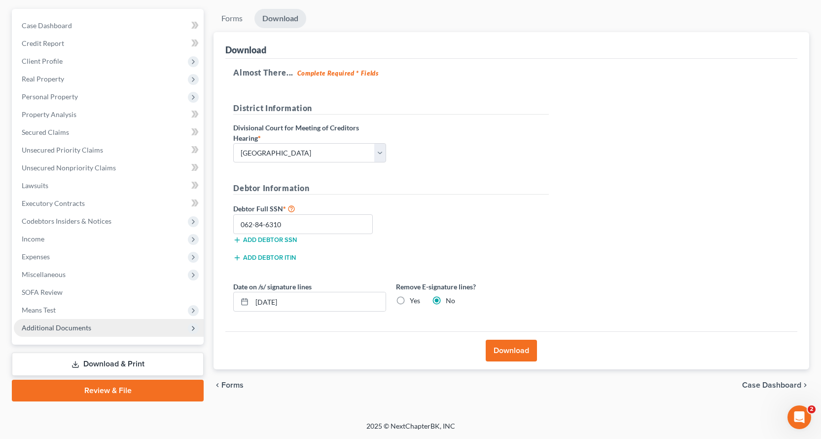
click at [74, 332] on span "Additional Documents" at bounding box center [109, 328] width 190 height 18
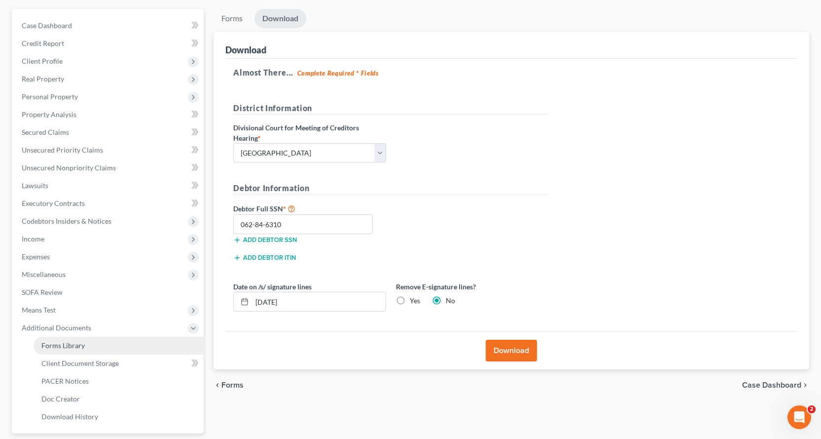
click at [69, 342] on span "Forms Library" at bounding box center [62, 345] width 43 height 8
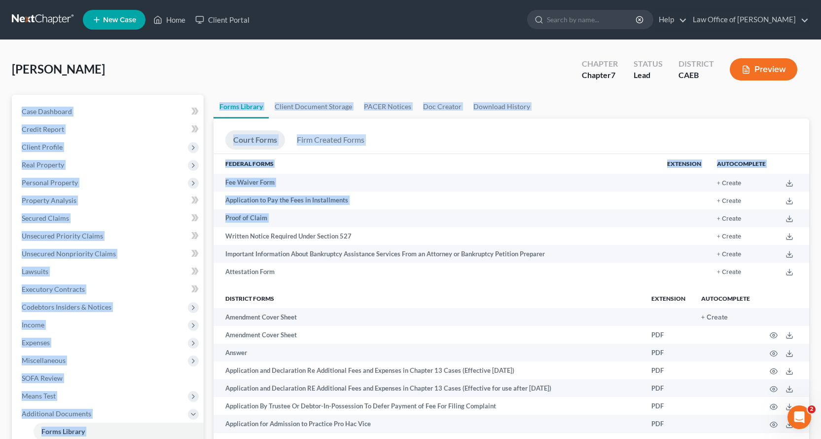
drag, startPoint x: 821, startPoint y: 70, endPoint x: 823, endPoint y: 210, distance: 139.6
click at [768, 100] on ul "Forms Library Client Document Storage PACER Notices Doc Creator Download History" at bounding box center [512, 107] width 596 height 24
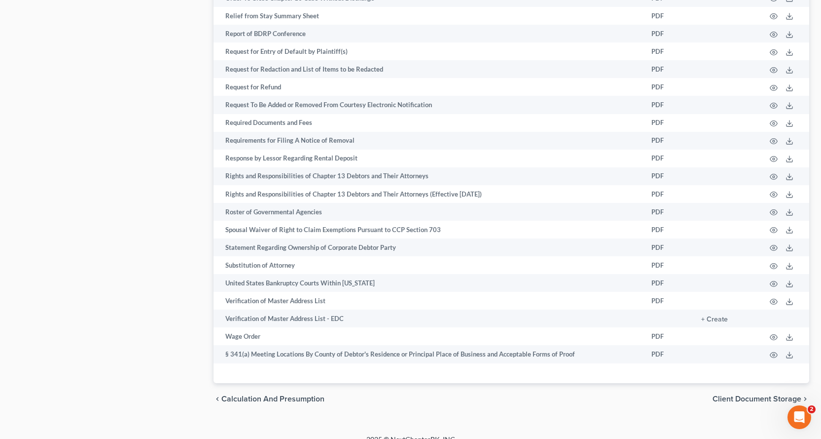
scroll to position [1444, 0]
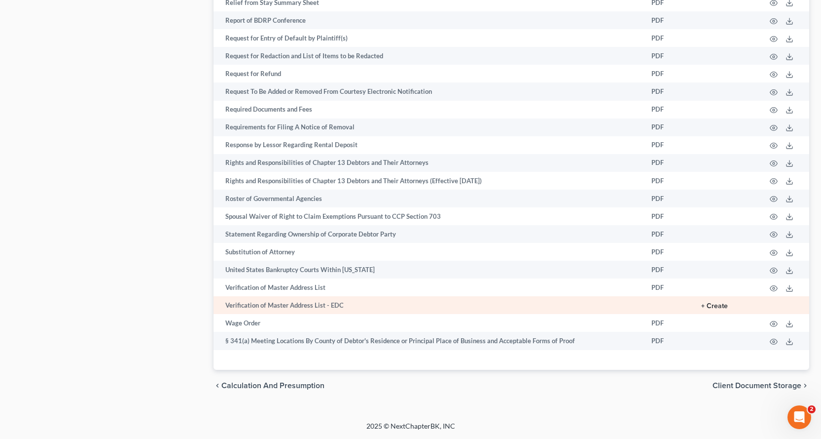
click at [728, 304] on button "+ Create" at bounding box center [714, 305] width 27 height 7
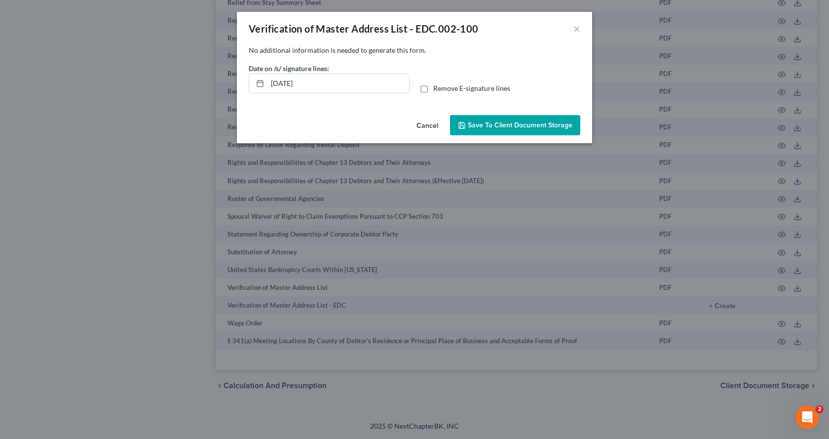
click at [522, 124] on span "Save to Client Document Storage" at bounding box center [520, 125] width 105 height 8
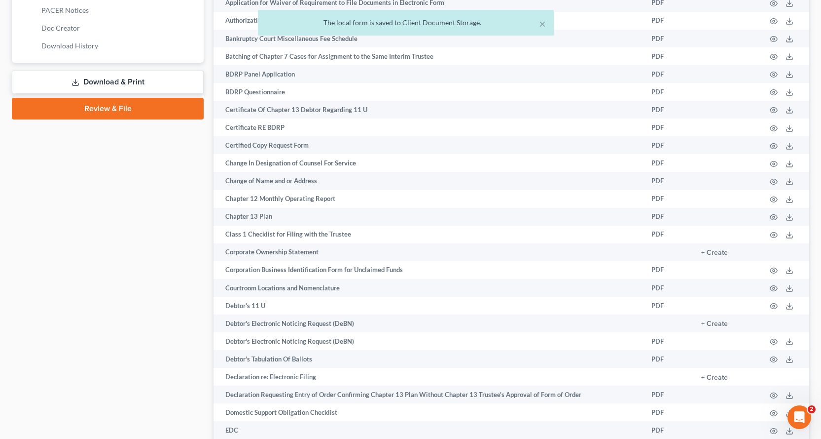
scroll to position [408, 0]
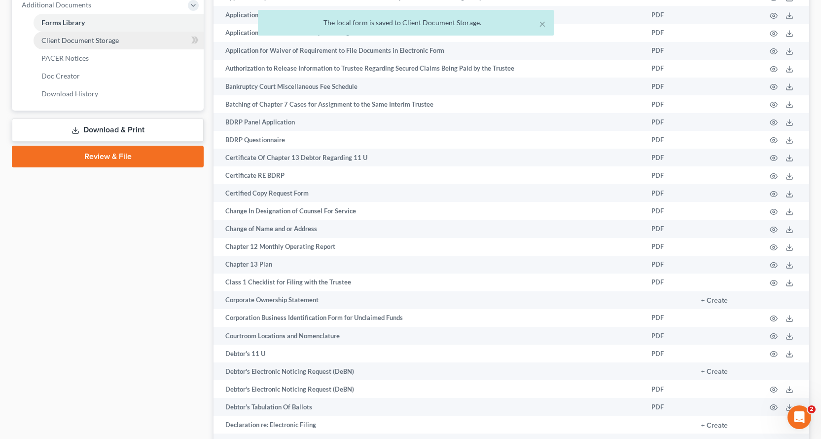
click at [136, 43] on link "Client Document Storage" at bounding box center [119, 41] width 170 height 18
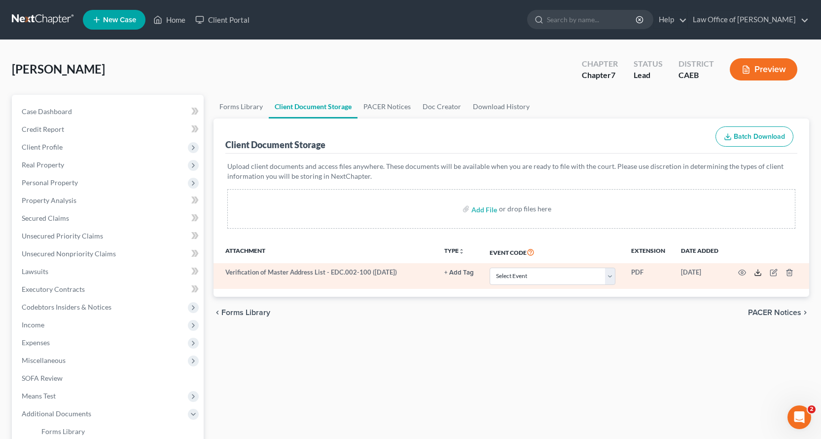
click at [757, 273] on icon at bounding box center [758, 272] width 8 height 8
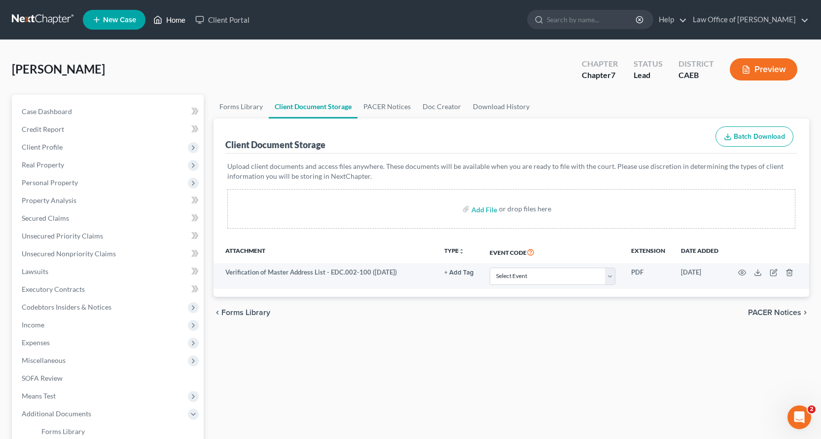
click at [169, 22] on link "Home" at bounding box center [169, 20] width 42 height 18
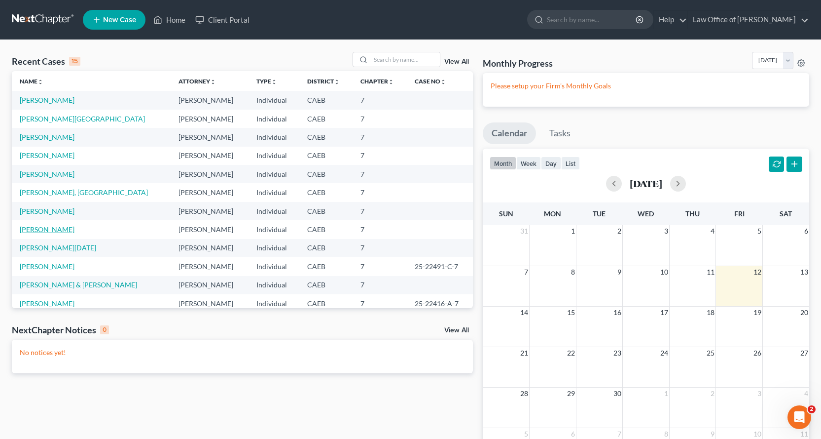
click at [35, 227] on link "[PERSON_NAME]" at bounding box center [47, 229] width 55 height 8
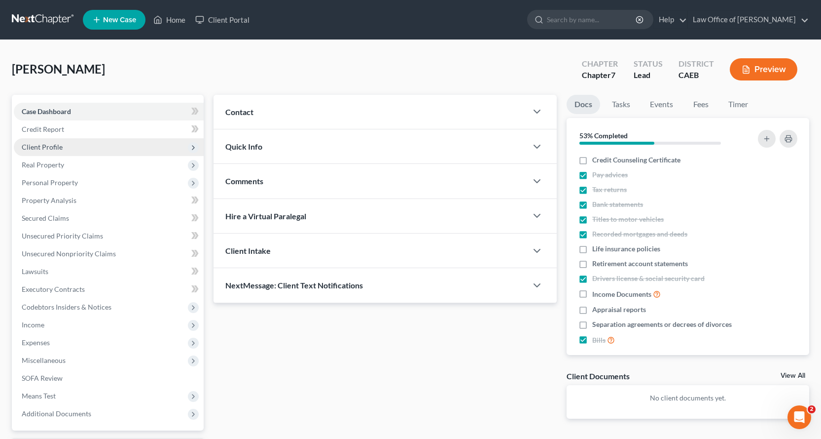
click at [71, 149] on span "Client Profile" at bounding box center [109, 147] width 190 height 18
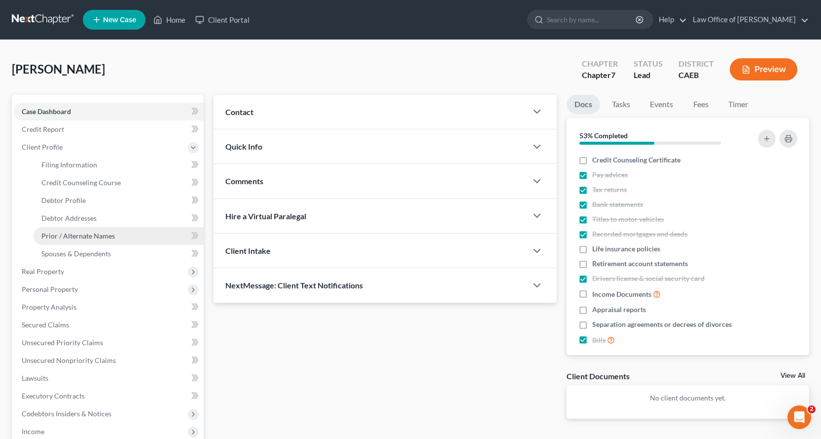
click at [77, 237] on span "Prior / Alternate Names" at bounding box center [78, 235] width 74 height 8
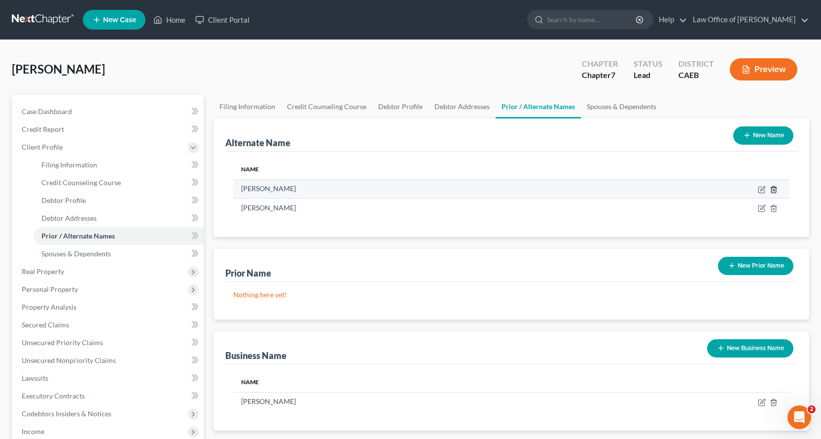
click at [776, 192] on icon at bounding box center [774, 189] width 4 height 6
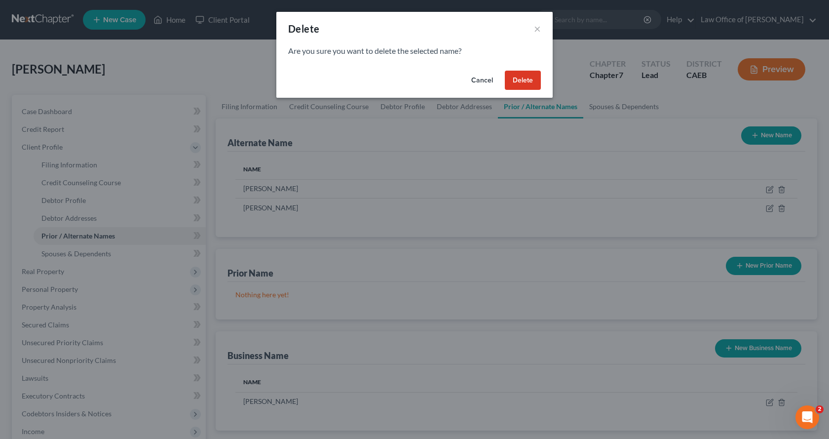
click at [524, 81] on button "Delete" at bounding box center [523, 81] width 36 height 20
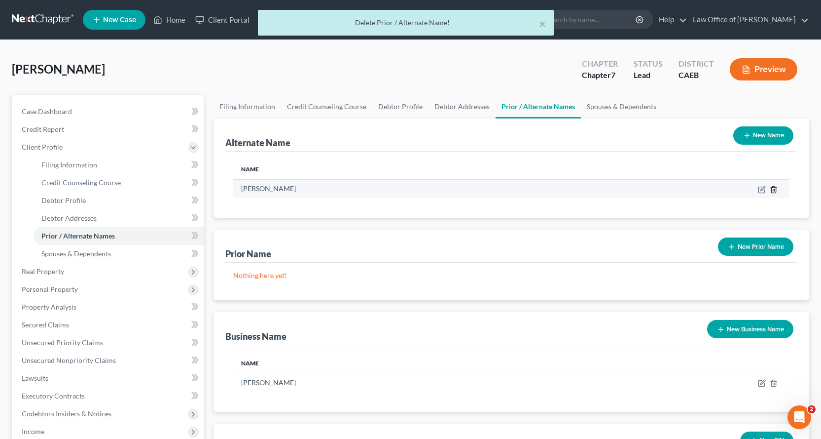
click at [774, 190] on icon at bounding box center [774, 189] width 8 height 8
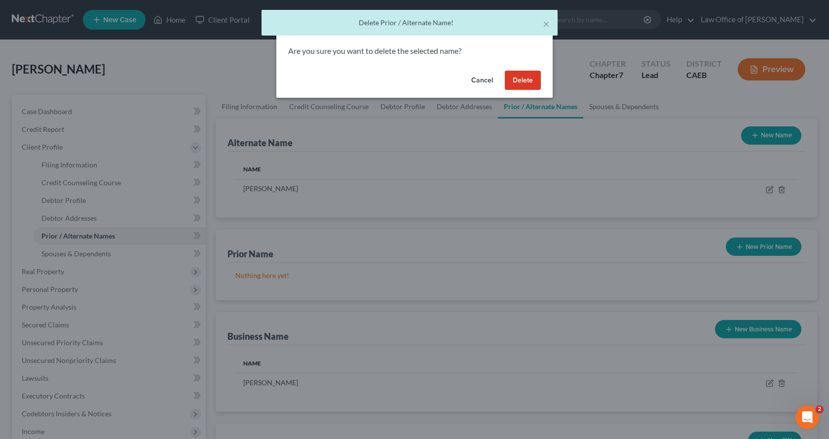
click at [522, 83] on button "Delete" at bounding box center [523, 81] width 36 height 20
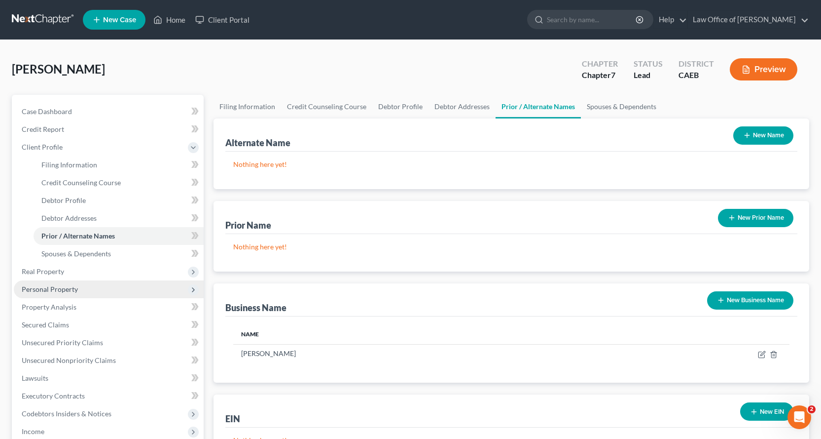
click at [37, 288] on span "Personal Property" at bounding box center [50, 289] width 56 height 8
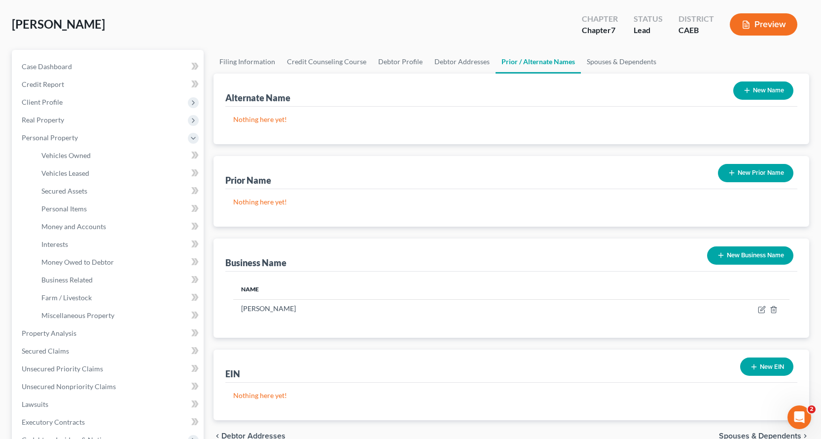
scroll to position [99, 0]
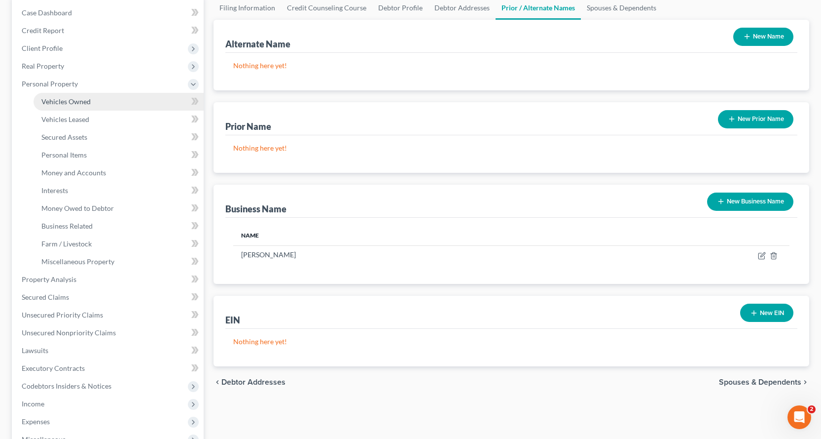
click at [62, 105] on span "Vehicles Owned" at bounding box center [65, 101] width 49 height 8
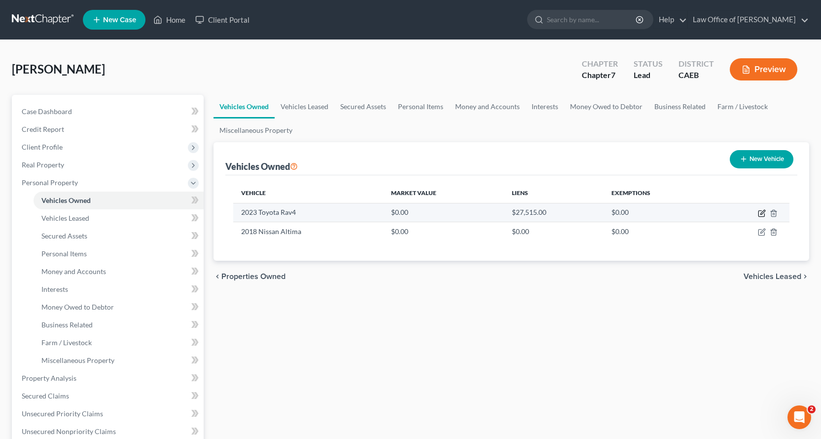
click at [761, 214] on icon "button" at bounding box center [763, 212] width 4 height 4
select select "0"
select select "3"
select select "0"
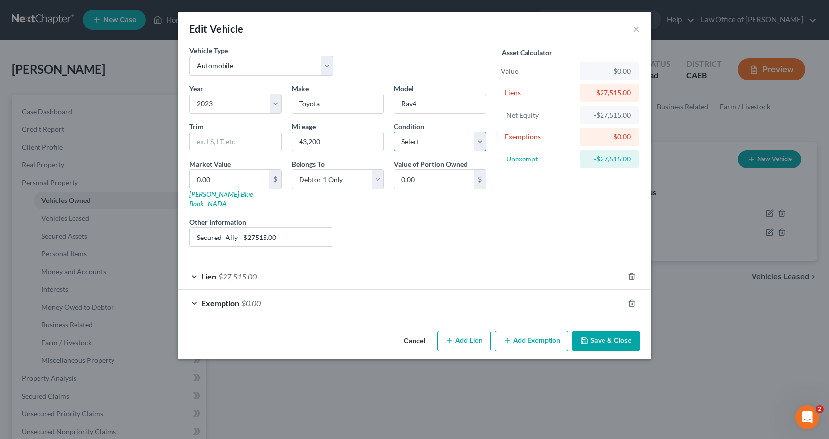
click at [449, 140] on select "Select Excellent Very Good Good Fair Poor" at bounding box center [440, 142] width 92 height 20
select select "2"
click at [394, 132] on select "Select Excellent Very Good Good Fair Poor" at bounding box center [440, 142] width 92 height 20
drag, startPoint x: 328, startPoint y: 142, endPoint x: 299, endPoint y: 139, distance: 29.3
click at [299, 139] on input "43,200" at bounding box center [337, 141] width 91 height 19
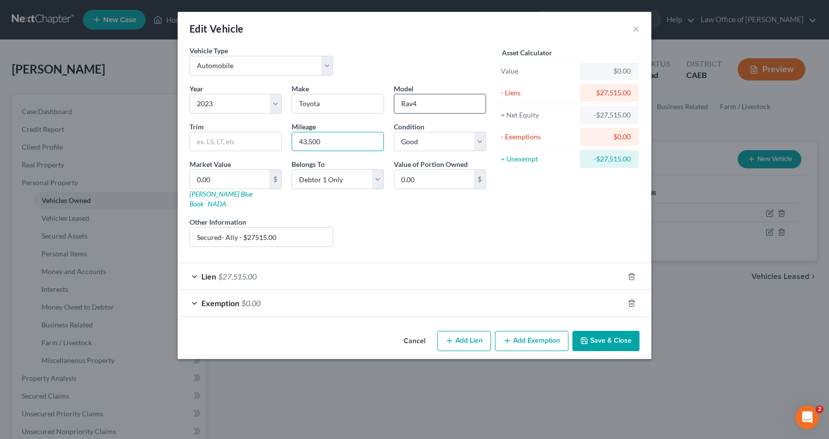
type input "43,500"
click at [440, 108] on input "Rav4" at bounding box center [439, 103] width 91 height 19
type input "Rav4 LE"
drag, startPoint x: 224, startPoint y: 226, endPoint x: 196, endPoint y: 226, distance: 28.1
click at [196, 227] on input "Secured- Ally - $27515.00" at bounding box center [261, 236] width 143 height 19
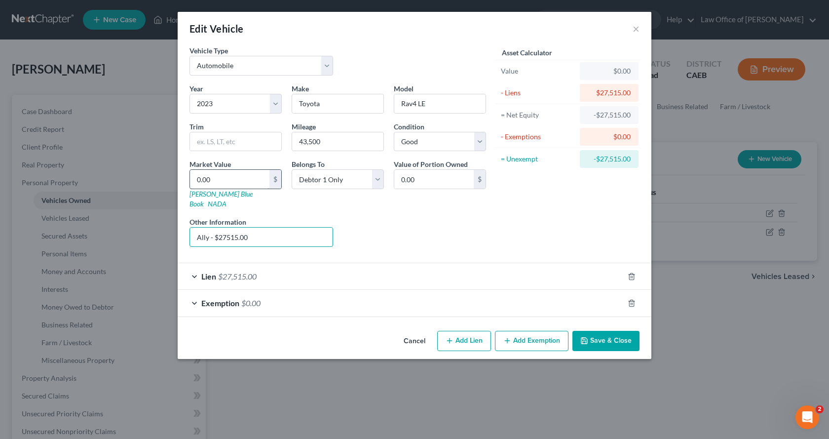
type input "Ally - $27515.00"
click at [216, 176] on input "0.00" at bounding box center [229, 179] width 79 height 19
type input "2"
type input "2.00"
type input "23"
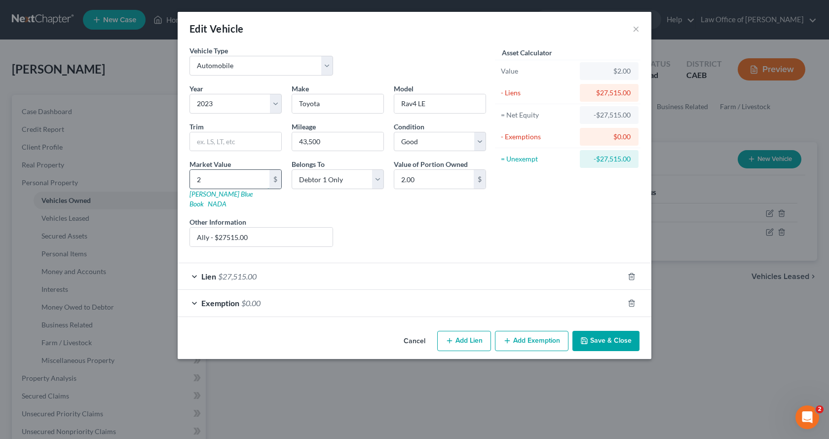
type input "23.00"
type input "236"
type input "236.00"
type input "2360"
type input "2,360.00"
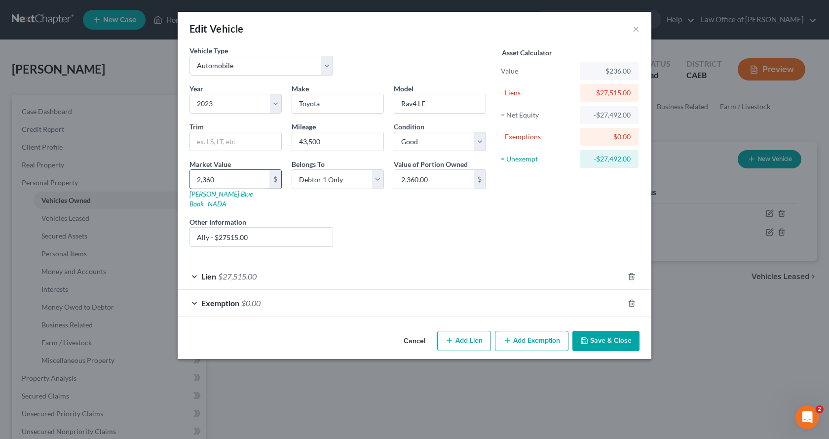
type input "2,3600"
type input "23,600.00"
click at [623, 333] on button "Save & Close" at bounding box center [605, 341] width 67 height 21
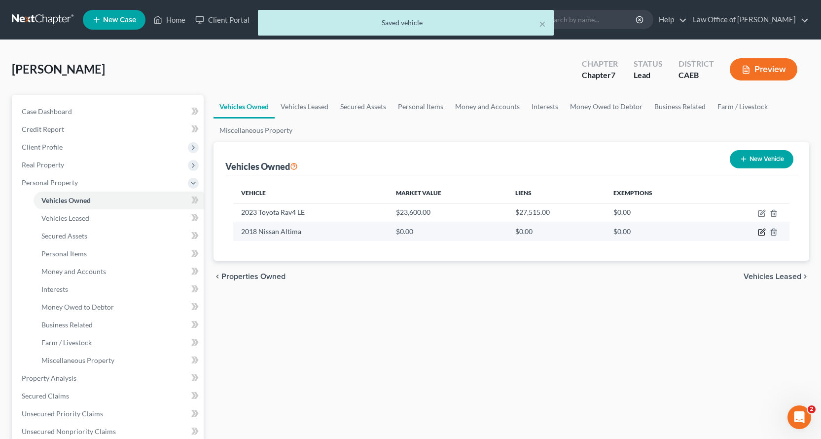
click at [763, 234] on icon "button" at bounding box center [762, 232] width 8 height 8
select select "0"
select select "8"
select select "3"
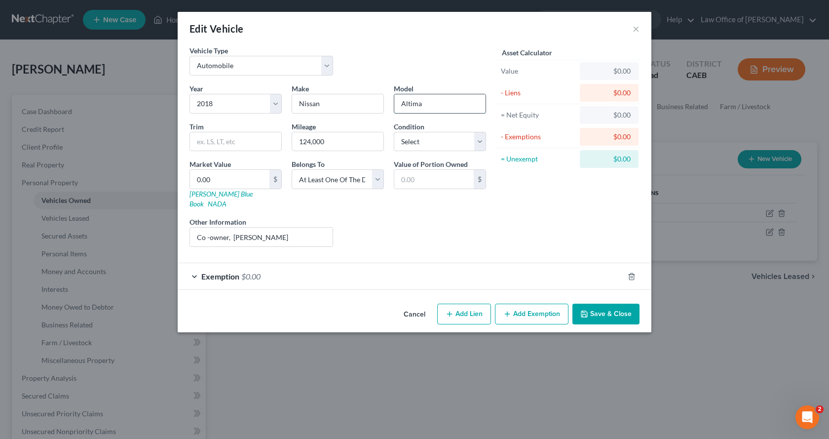
click at [442, 107] on input "Altima" at bounding box center [439, 103] width 91 height 19
type input "Altima S"
click at [228, 184] on input "0.00" at bounding box center [229, 179] width 79 height 19
type input "6"
type input "6.00"
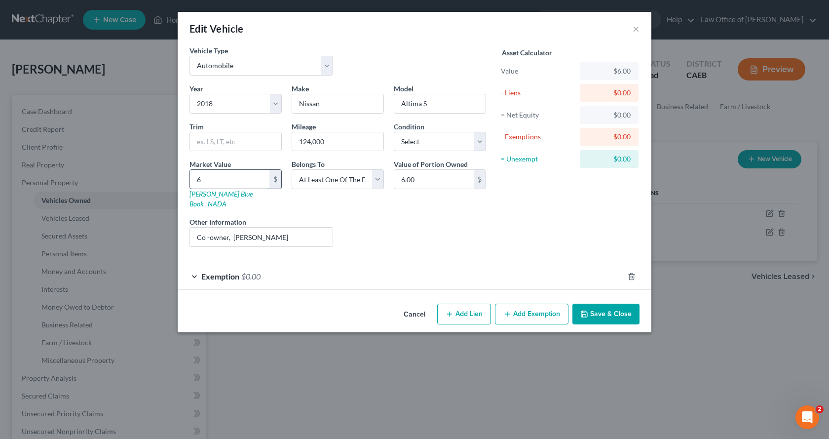
type input "60"
type input "60.00"
type input "600"
type input "600.00"
click at [203, 180] on input "600.00" at bounding box center [229, 179] width 79 height 19
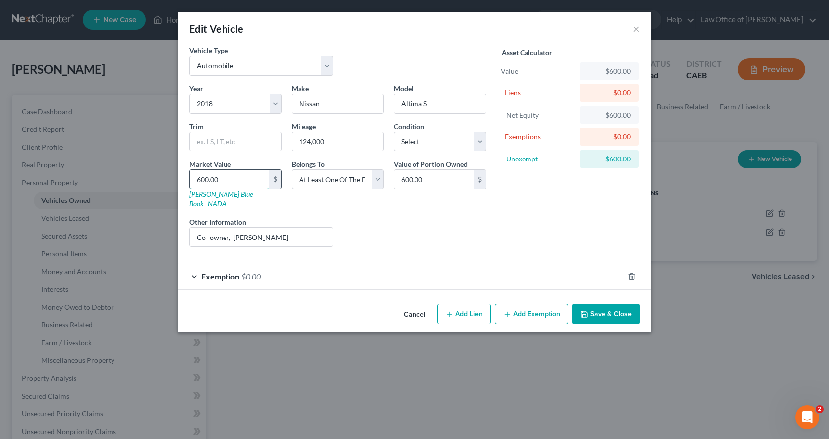
type input "6000.00"
type input "6,000.00"
click at [425, 179] on input "6,000.00" at bounding box center [433, 179] width 79 height 19
type input "3,000.00"
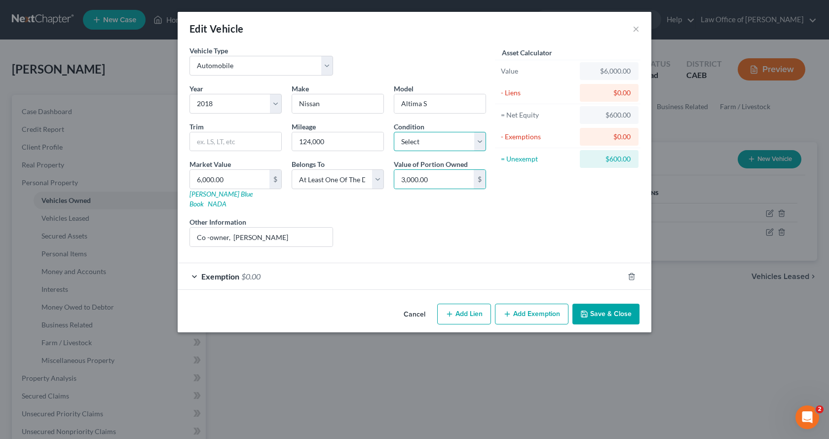
click at [416, 140] on select "Select Excellent Very Good Good Fair Poor" at bounding box center [440, 142] width 92 height 20
select select "2"
click at [394, 132] on select "Select Excellent Very Good Good Fair Poor" at bounding box center [440, 142] width 92 height 20
click at [247, 271] on span "$0.00" at bounding box center [250, 275] width 19 height 9
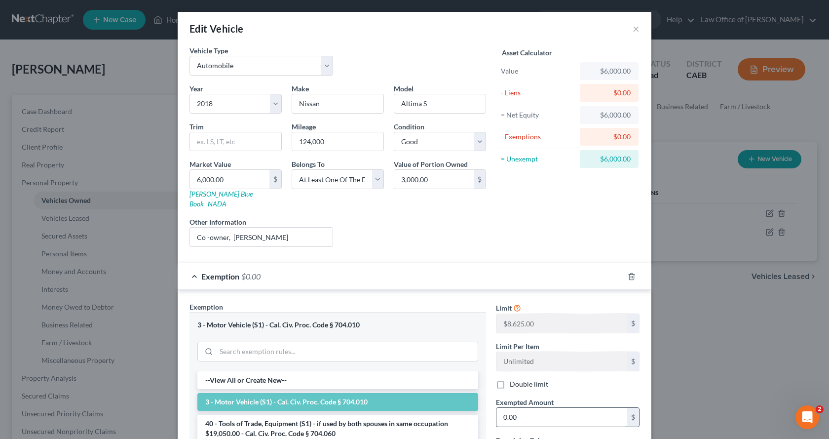
click at [521, 407] on input "0.00" at bounding box center [561, 416] width 131 height 19
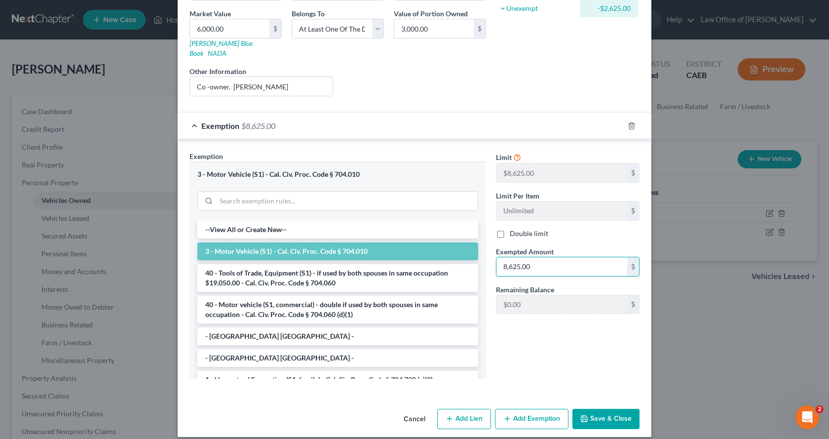
type input "8,625.00"
click at [599, 408] on button "Save & Close" at bounding box center [605, 418] width 67 height 21
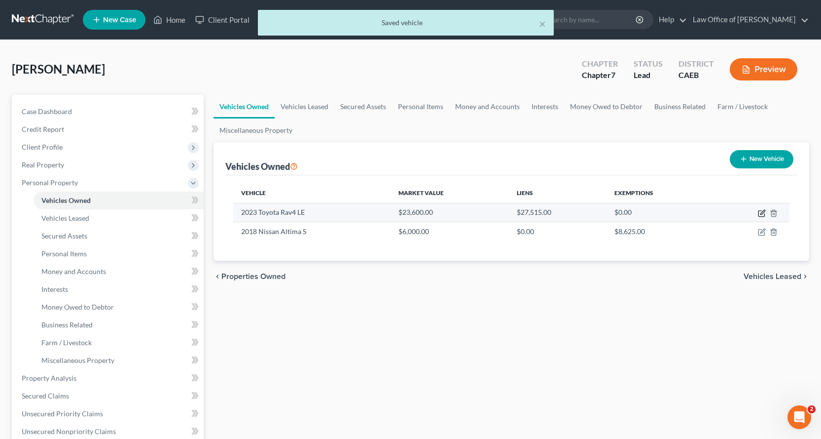
click at [762, 212] on icon "button" at bounding box center [763, 212] width 4 height 4
select select "0"
select select "3"
select select "2"
select select "0"
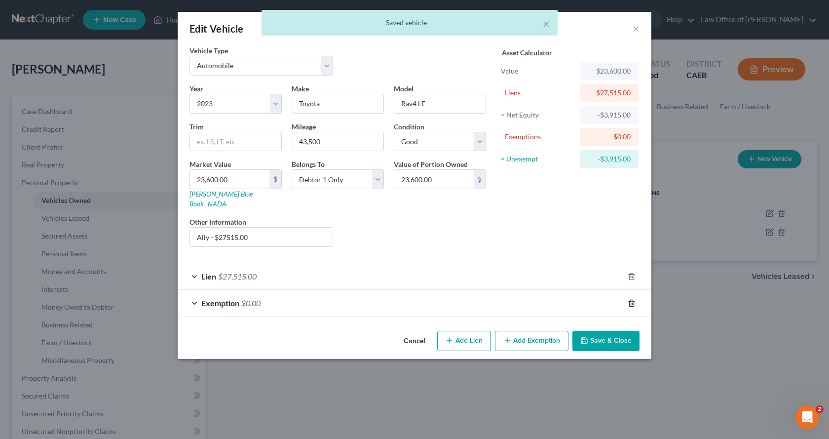
click at [633, 299] on icon "button" at bounding box center [631, 302] width 4 height 6
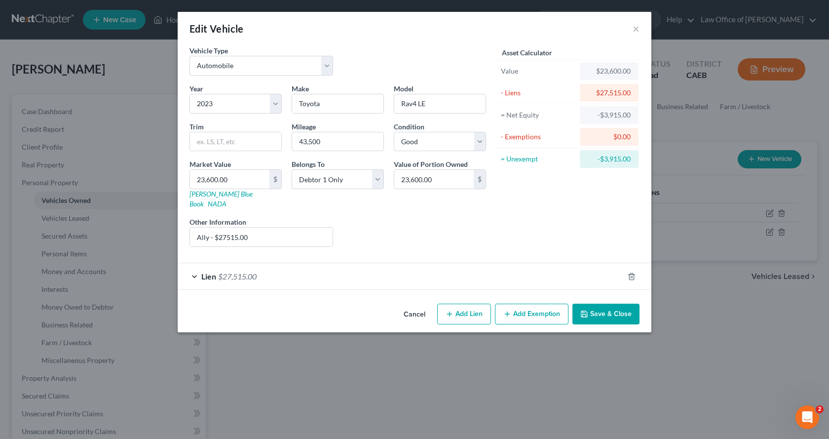
click at [258, 263] on div "Lien $27,515.00" at bounding box center [401, 276] width 446 height 26
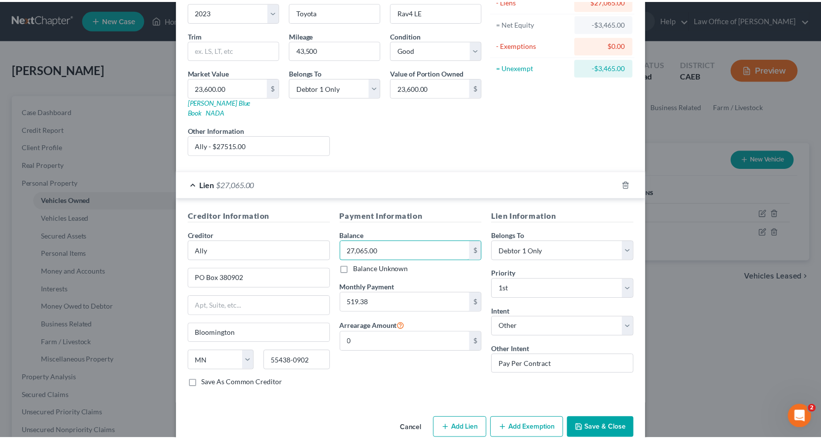
scroll to position [99, 0]
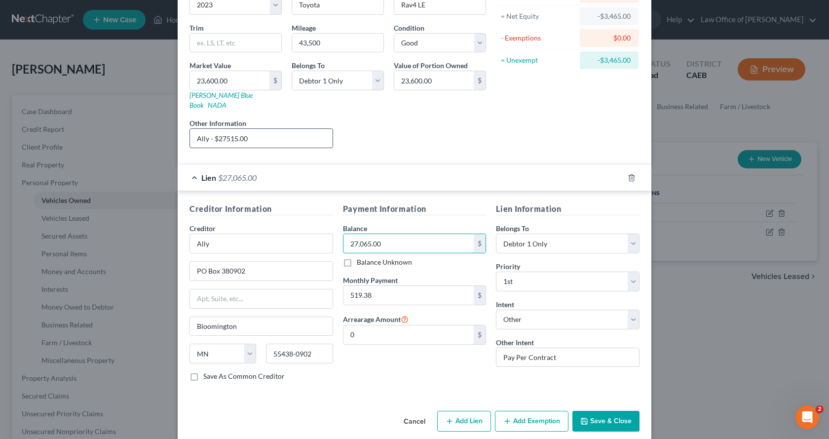
type input "27,065.00"
click at [232, 129] on input "Ally - $27515.00" at bounding box center [261, 138] width 143 height 19
click at [228, 131] on input "Ally - $27515.00" at bounding box center [261, 138] width 143 height 19
click at [221, 129] on input "Ally - $27065.00" at bounding box center [261, 138] width 143 height 19
type input "Ally - $27,065.00"
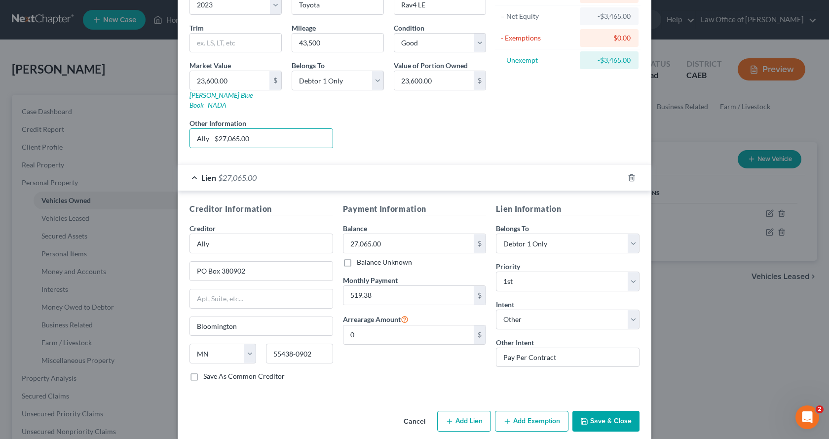
click at [591, 412] on button "Save & Close" at bounding box center [605, 420] width 67 height 21
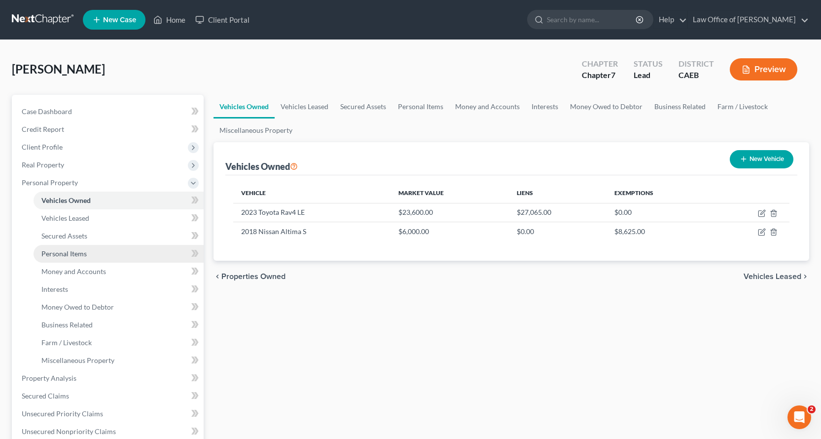
click at [57, 256] on span "Personal Items" at bounding box center [63, 253] width 45 height 8
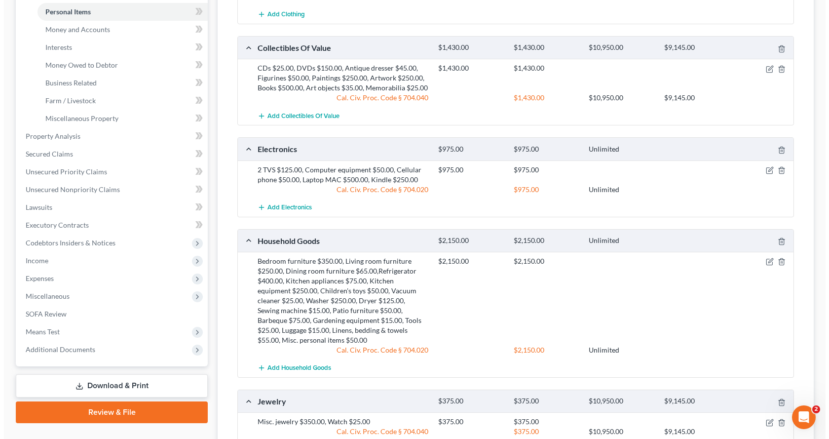
scroll to position [296, 0]
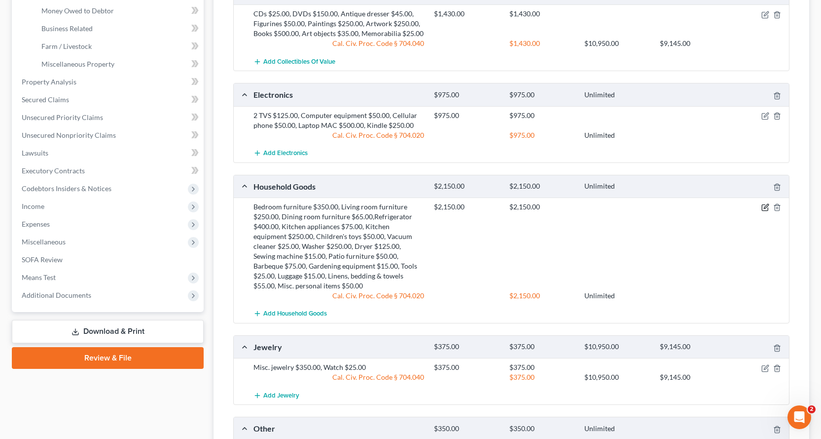
click at [767, 209] on icon "button" at bounding box center [766, 207] width 8 height 8
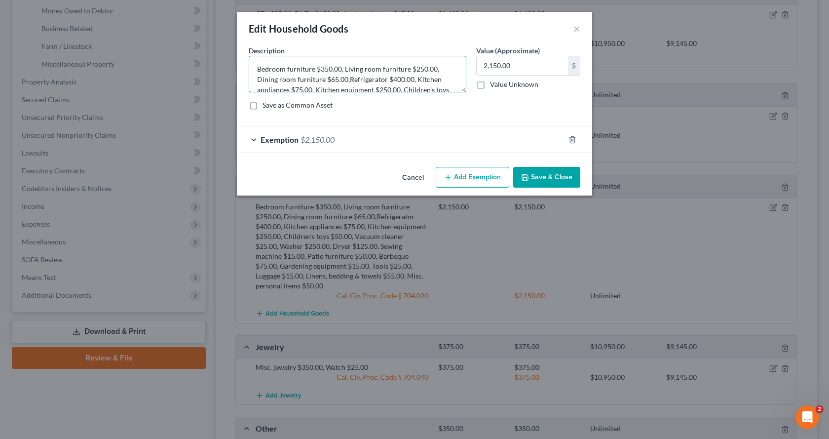
scroll to position [20, 0]
click at [402, 71] on textarea "Bedroom furniture $350.00, Living room furniture $250.00, Dining room furniture…" at bounding box center [358, 74] width 218 height 37
type textarea "Bedroom furniture $350.00, Living room furniture $250.00, Dining room furniture…"
click at [518, 68] on input "2,150.00" at bounding box center [522, 65] width 91 height 19
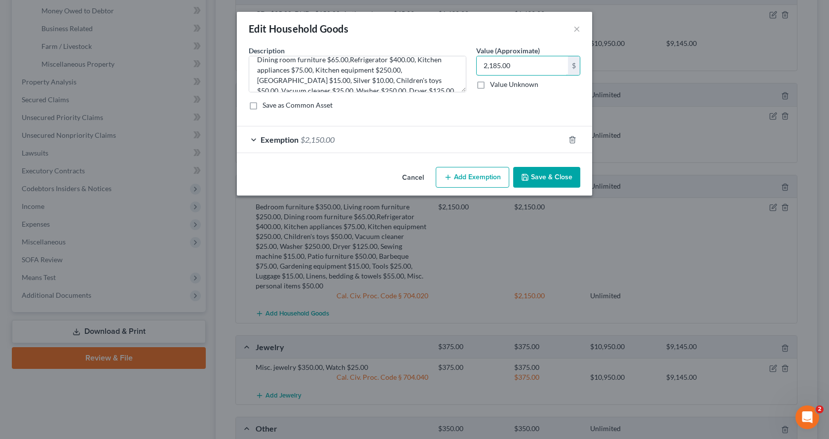
type input "2,185.00"
click at [330, 143] on span "$2,150.00" at bounding box center [317, 139] width 34 height 9
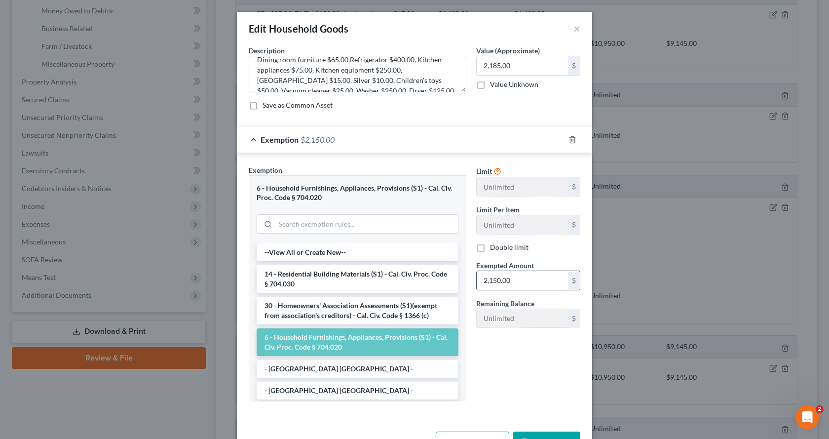
click at [528, 278] on input "2,150.00" at bounding box center [522, 280] width 91 height 19
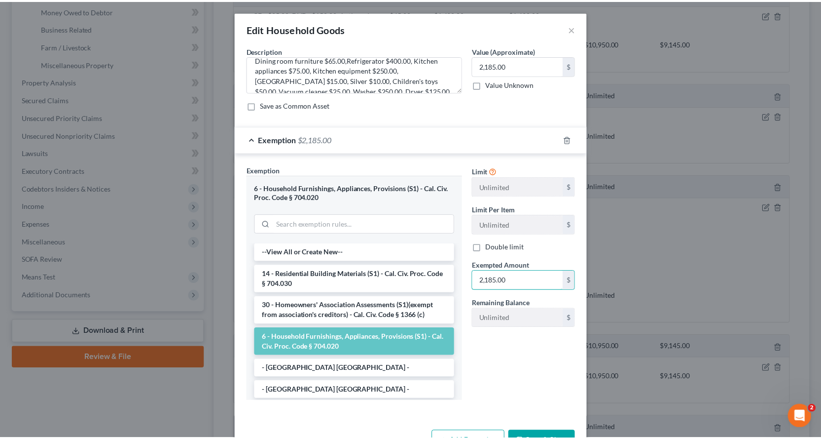
scroll to position [33, 0]
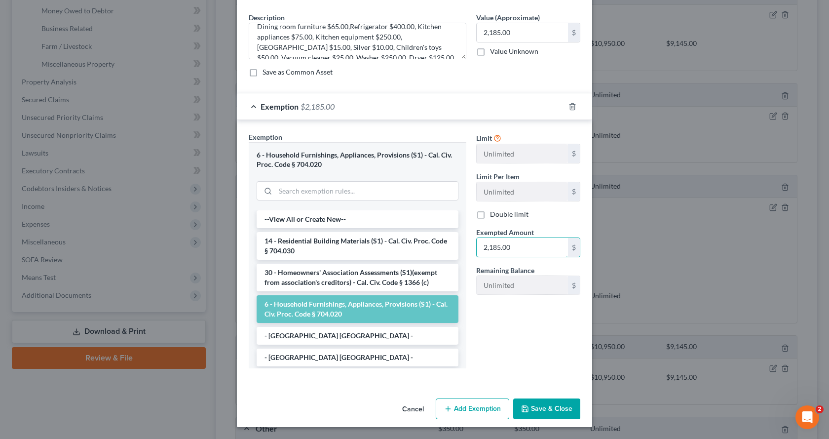
type input "2,185.00"
click at [527, 406] on button "Save & Close" at bounding box center [546, 408] width 67 height 21
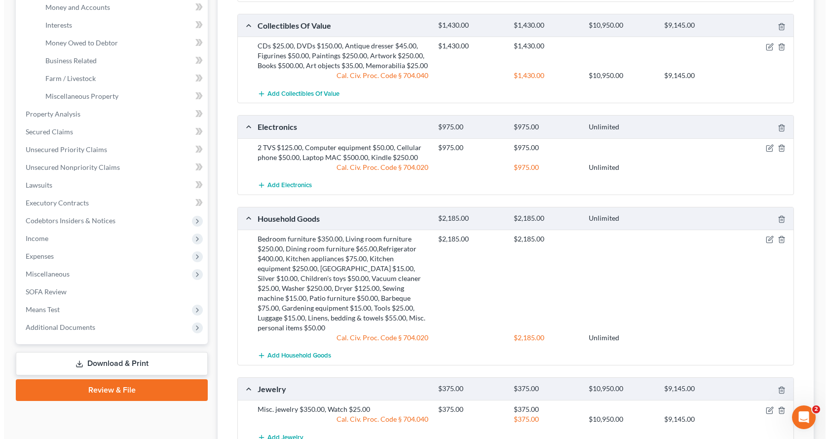
scroll to position [197, 0]
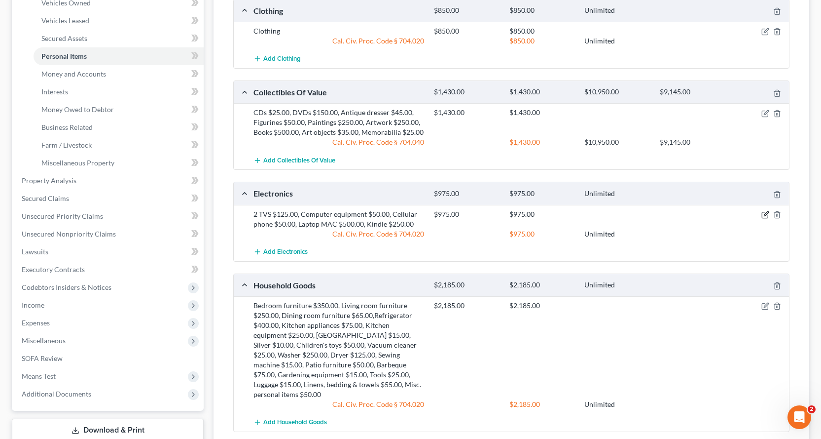
click at [766, 216] on icon "button" at bounding box center [766, 213] width 4 height 4
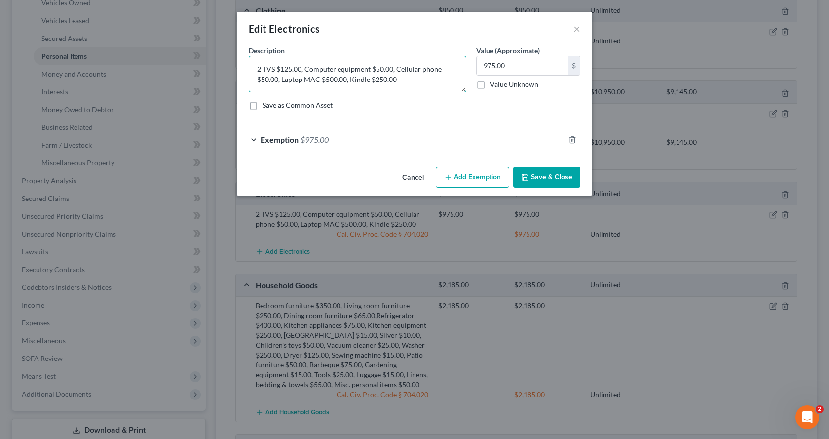
click at [347, 78] on textarea "2 TVS $125.00, Computer equipment $50.00, Cellular phone $50.00, Laptop MAC $50…" at bounding box center [358, 74] width 218 height 37
click at [379, 67] on textarea "2 TVS $125.00, Computer equipment $50.00, Cellular phone $50.00, Kindle $250.00" at bounding box center [358, 74] width 218 height 37
click at [312, 80] on textarea "2 TVS $125.00, Computer equipment $550.00, Cellular phone $50.00, Kindle $250.00" at bounding box center [358, 74] width 218 height 37
click at [318, 80] on textarea "2 TVS $125.00, Computer equipment $550.00, Cellular phone $50.00, Kindle $150.00" at bounding box center [358, 74] width 218 height 37
type textarea "2 TVS $125.00, Computer equipment $550.00, Cellular phone $50.00, Kindle $15.00"
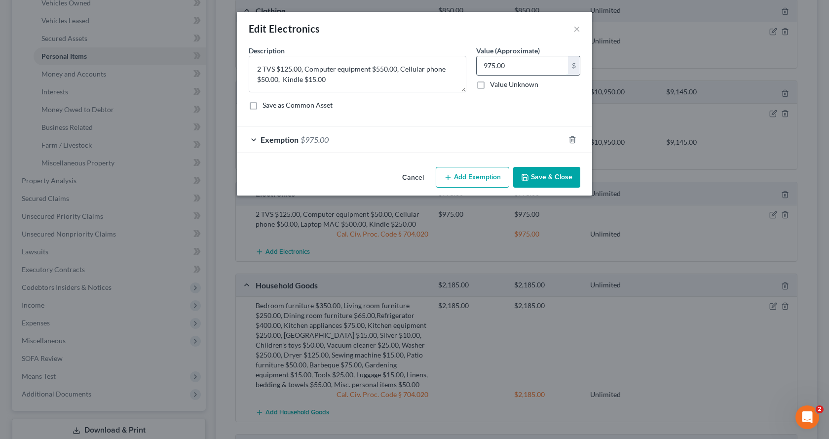
click at [527, 65] on input "975.00" at bounding box center [522, 65] width 91 height 19
type input "740.00"
click at [269, 140] on span "Exemption" at bounding box center [279, 139] width 38 height 9
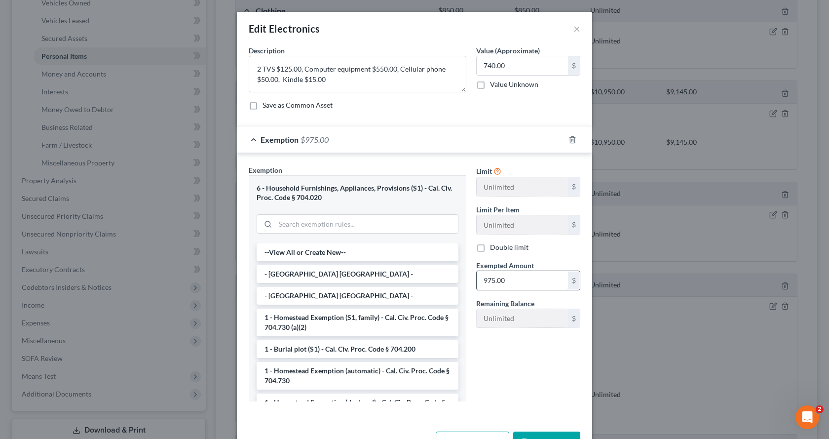
click at [520, 283] on input "975.00" at bounding box center [522, 280] width 91 height 19
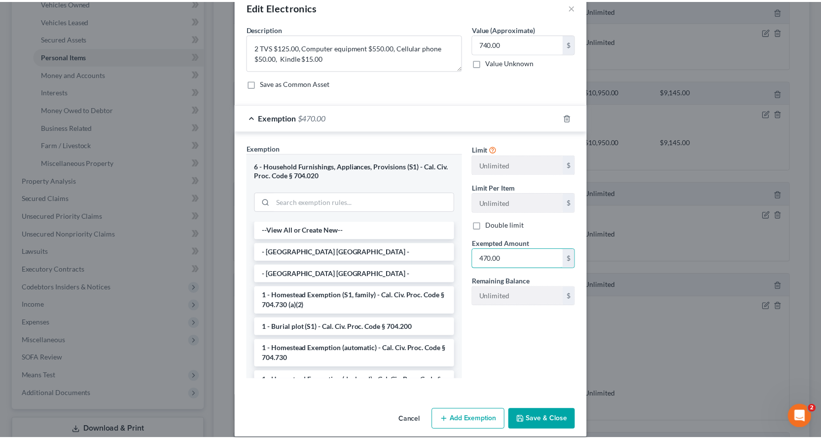
scroll to position [33, 0]
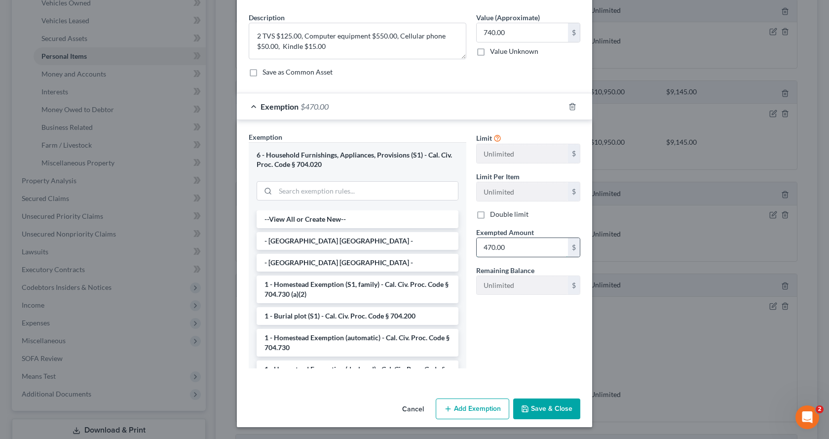
drag, startPoint x: 513, startPoint y: 250, endPoint x: 474, endPoint y: 249, distance: 38.5
click at [477, 249] on input "470.00" at bounding box center [522, 247] width 91 height 19
type input "740.00"
click at [539, 409] on button "Save & Close" at bounding box center [546, 408] width 67 height 21
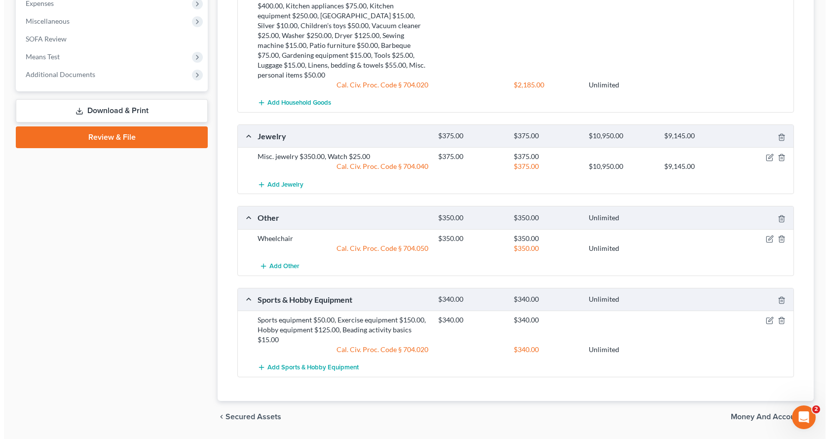
scroll to position [538, 0]
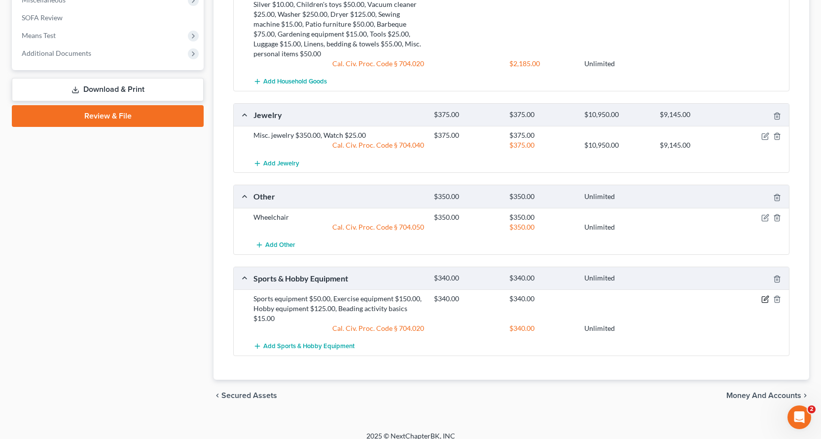
click at [767, 295] on icon "button" at bounding box center [766, 299] width 8 height 8
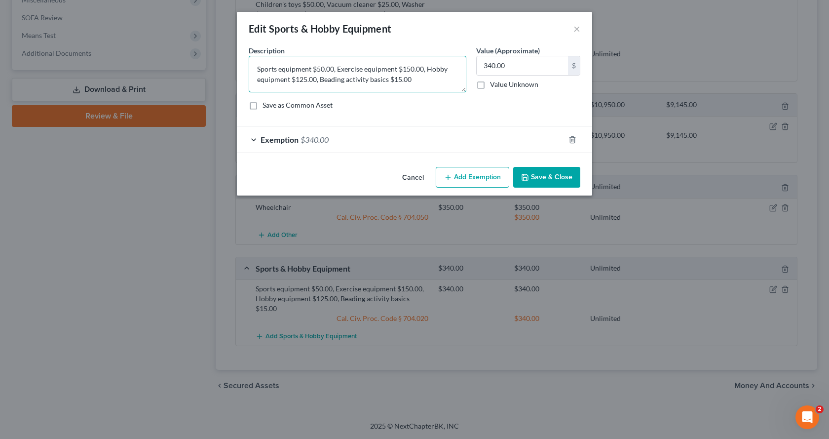
drag, startPoint x: 306, startPoint y: 79, endPoint x: 300, endPoint y: 79, distance: 5.9
click at [300, 79] on textarea "Sports equipment $50.00, Exercise equipment $150.00, Hobby equipment $125.00, B…" at bounding box center [358, 74] width 218 height 37
click at [417, 83] on textarea "Sports equipment $50.00, Exercise equipment $150.00, Hobby equipment $140.00, B…" at bounding box center [358, 74] width 218 height 37
type textarea "Sports equipment $50.00, Exercise equipment $150.00, Hobby equipment $140.00"
click at [539, 179] on button "Save & Close" at bounding box center [546, 177] width 67 height 21
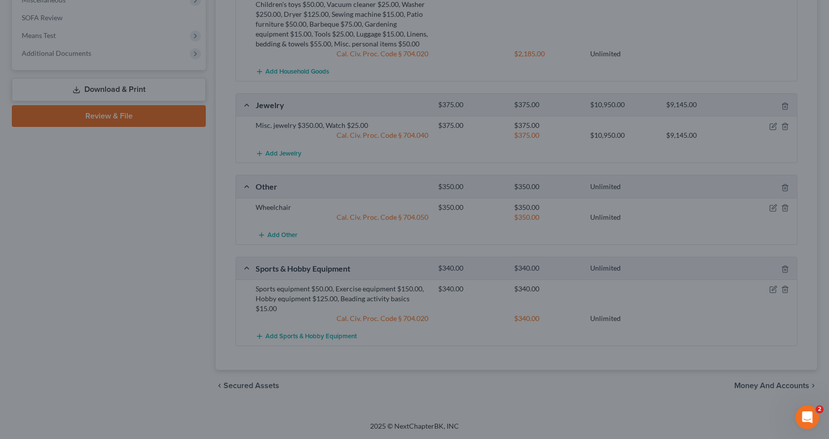
scroll to position [528, 0]
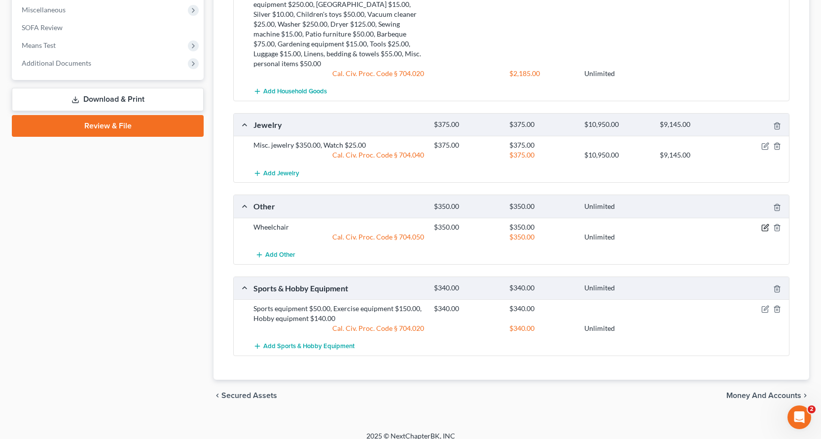
click at [764, 223] on icon "button" at bounding box center [766, 227] width 8 height 8
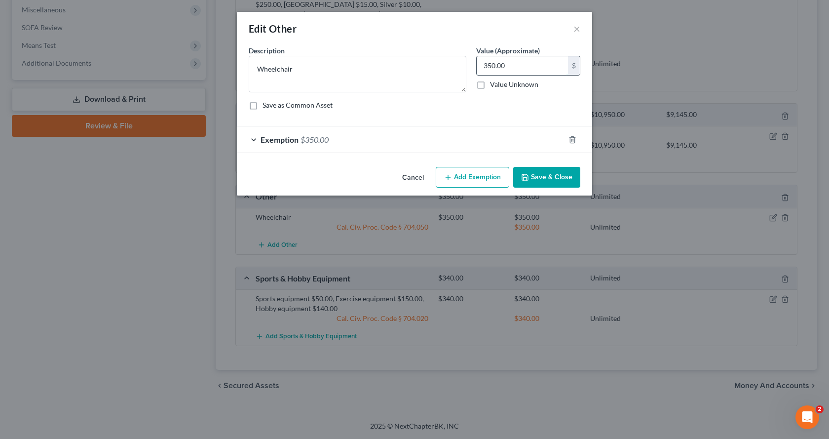
click at [509, 64] on input "350.00" at bounding box center [522, 65] width 91 height 19
type input "200.00"
click at [273, 139] on span "Exemption" at bounding box center [279, 139] width 38 height 9
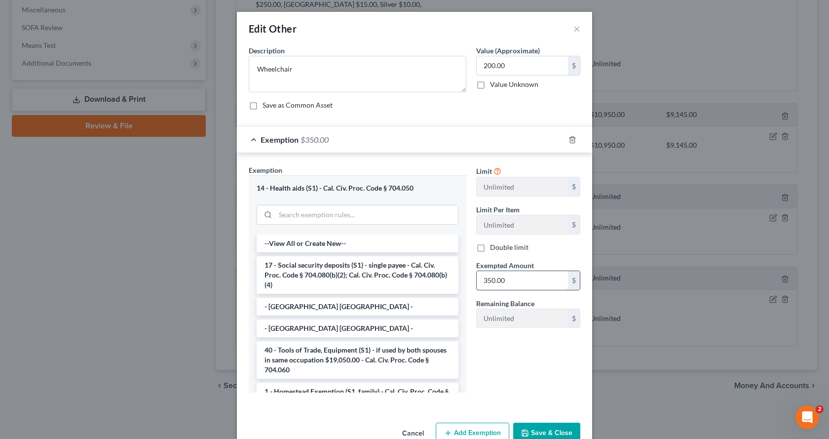
click at [515, 282] on input "350.00" at bounding box center [522, 280] width 91 height 19
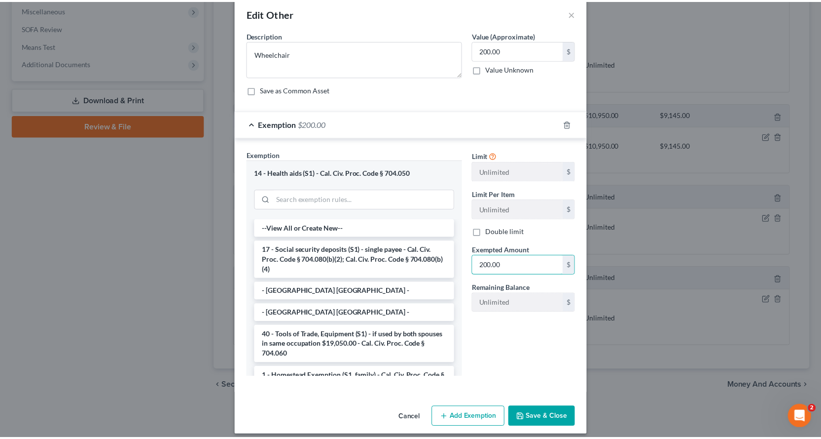
scroll to position [24, 0]
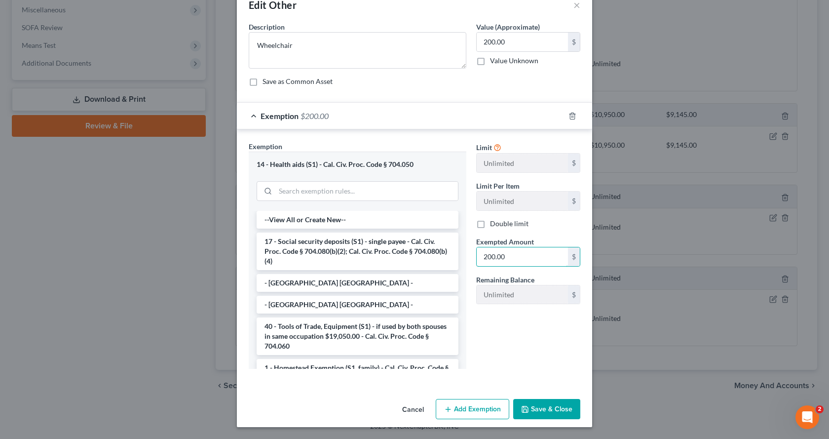
type input "200.00"
click at [545, 407] on button "Save & Close" at bounding box center [546, 409] width 67 height 21
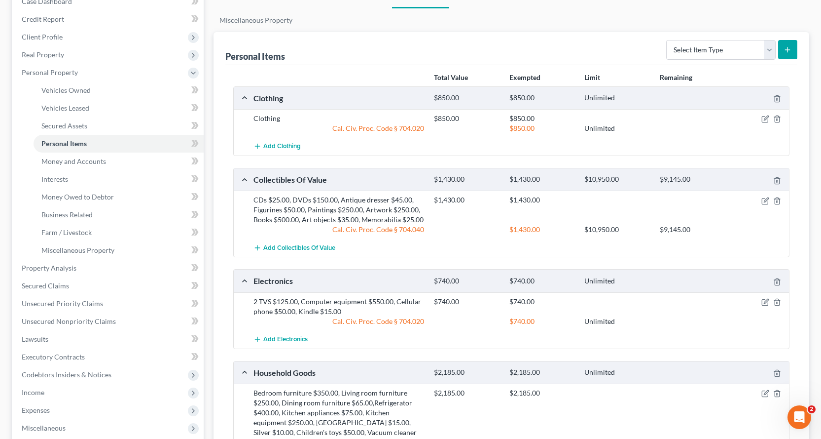
scroll to position [35, 0]
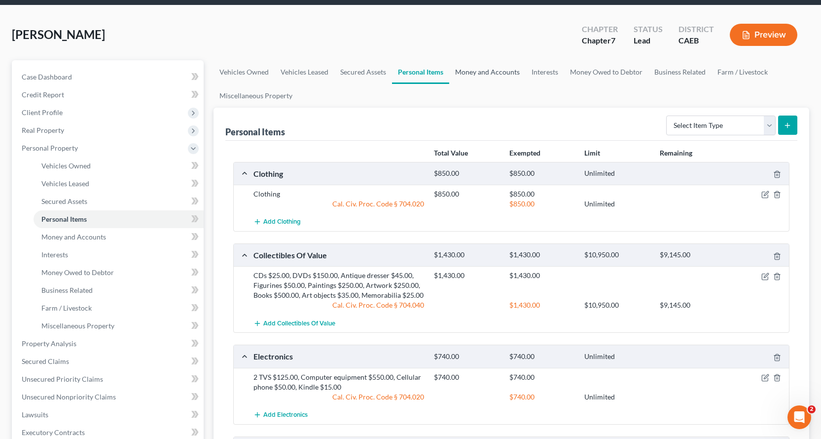
click at [498, 62] on link "Money and Accounts" at bounding box center [487, 72] width 76 height 24
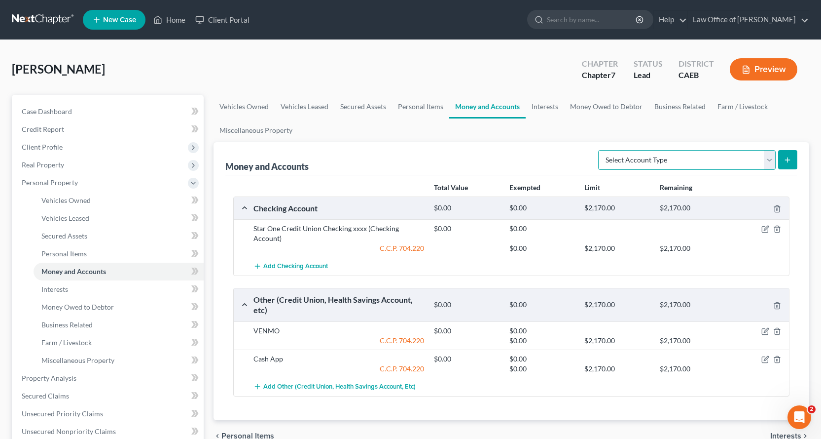
click at [671, 166] on select "Select Account Type Brokerage Cash on Hand Certificates of Deposit Checking Acc…" at bounding box center [687, 160] width 178 height 20
select select "savings"
click at [600, 150] on select "Select Account Type Brokerage Cash on Hand Certificates of Deposit Checking Acc…" at bounding box center [687, 160] width 178 height 20
click at [787, 165] on button "submit" at bounding box center [787, 159] width 19 height 19
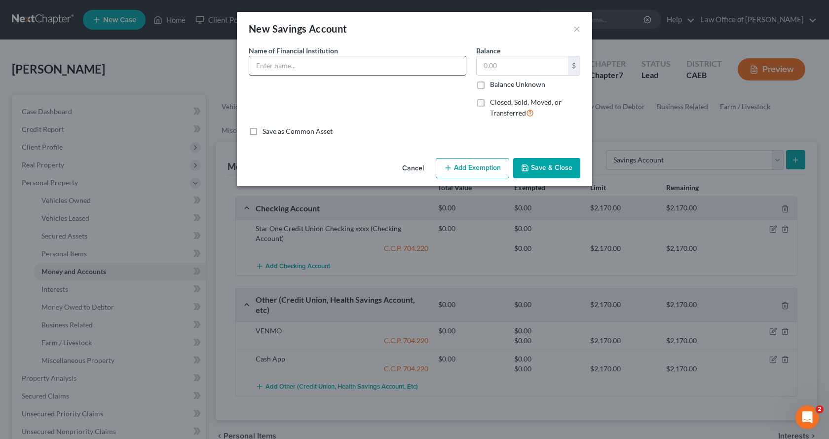
click at [282, 68] on input "text" at bounding box center [357, 65] width 217 height 19
type input "Star One Credit Union Savings"
click at [490, 168] on button "Add Exemption" at bounding box center [473, 168] width 74 height 21
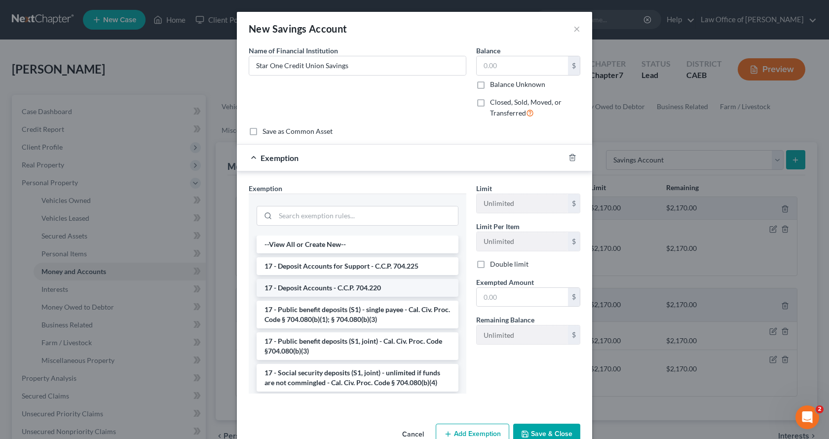
click at [354, 288] on li "17 - Deposit Accounts - C.C.P. 704.220" at bounding box center [358, 288] width 202 height 18
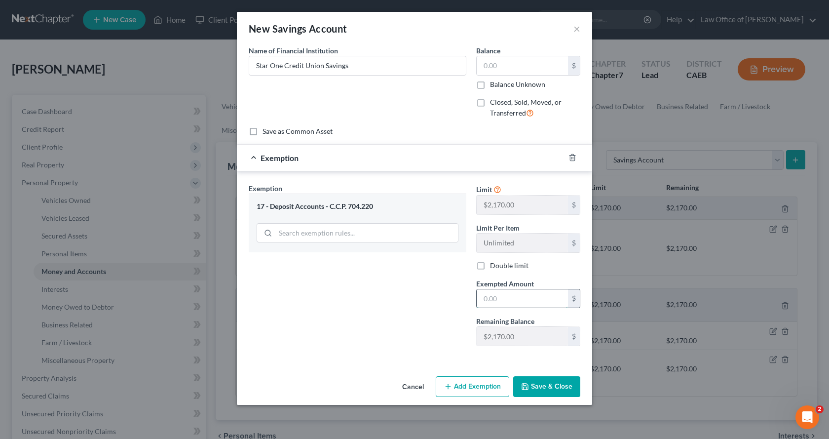
click at [488, 301] on input "text" at bounding box center [522, 298] width 91 height 19
type input "0.00"
click at [545, 391] on button "Save & Close" at bounding box center [546, 386] width 67 height 21
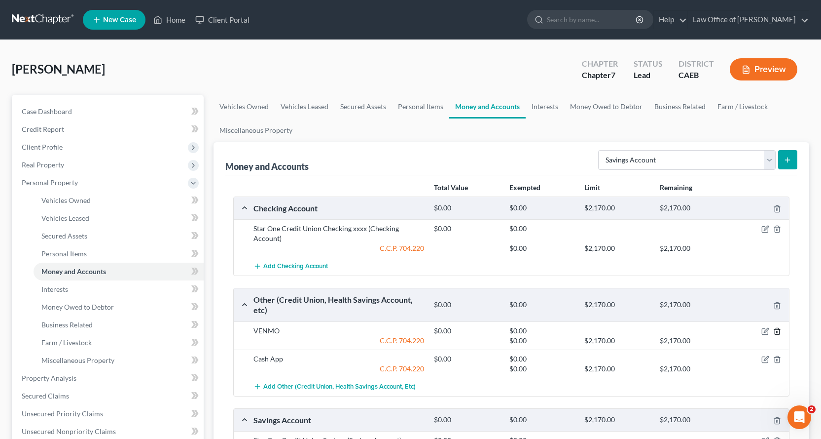
click at [774, 331] on icon "button" at bounding box center [778, 331] width 8 height 8
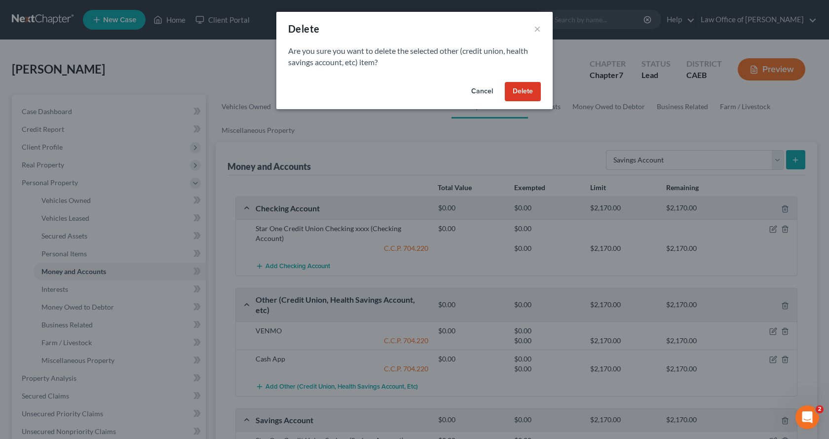
click at [515, 99] on button "Delete" at bounding box center [523, 92] width 36 height 20
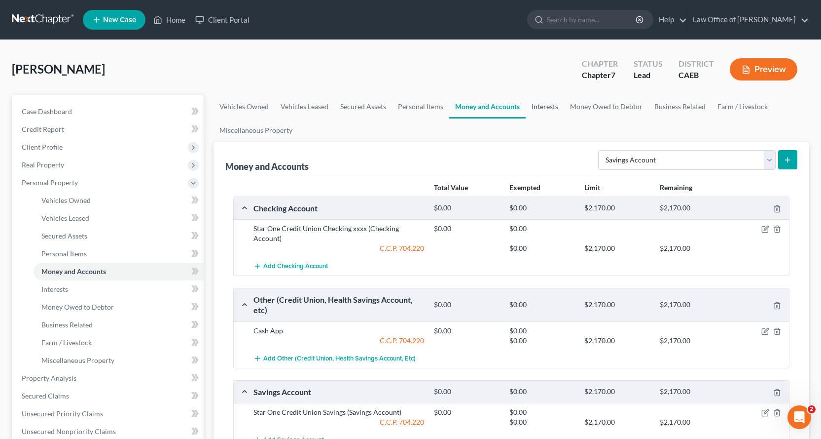
click at [546, 103] on link "Interests" at bounding box center [545, 107] width 38 height 24
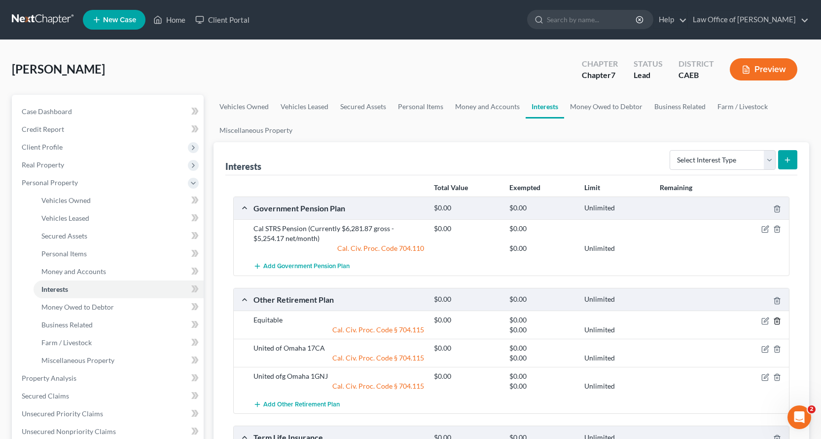
click at [779, 320] on icon "button" at bounding box center [777, 320] width 4 height 6
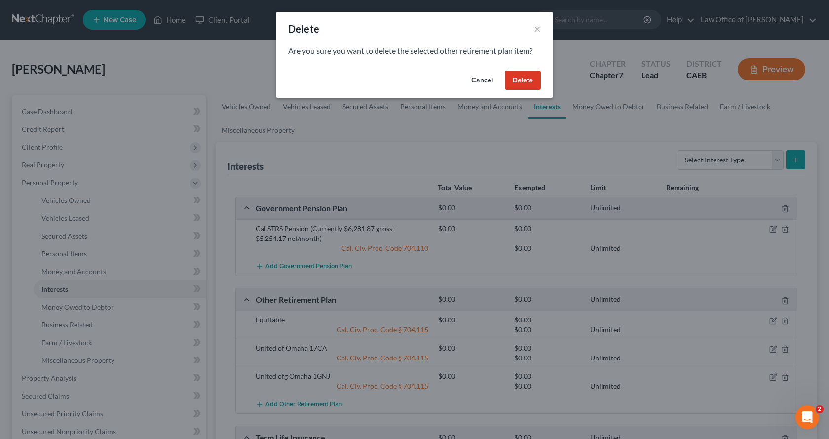
click at [529, 85] on button "Delete" at bounding box center [523, 81] width 36 height 20
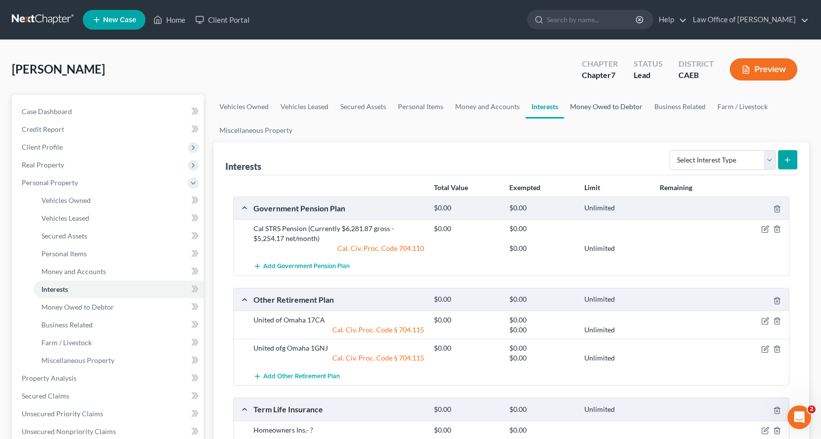
click at [611, 105] on link "Money Owed to Debtor" at bounding box center [606, 107] width 84 height 24
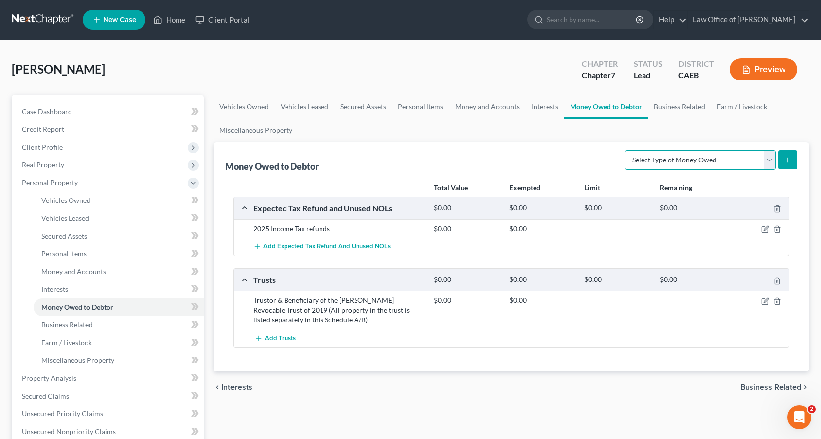
click at [680, 159] on select "Select Type of Money Owed Accounts Receivable Alimony Child Support Claims Agai…" at bounding box center [700, 160] width 151 height 20
select select "social_security_benefits"
click at [627, 150] on select "Select Type of Money Owed Accounts Receivable Alimony Child Support Claims Agai…" at bounding box center [700, 160] width 151 height 20
click at [764, 165] on select "Select Type of Money Owed Accounts Receivable Alimony Child Support Claims Agai…" at bounding box center [700, 160] width 151 height 20
click at [627, 150] on select "Select Type of Money Owed Accounts Receivable Alimony Child Support Claims Agai…" at bounding box center [700, 160] width 151 height 20
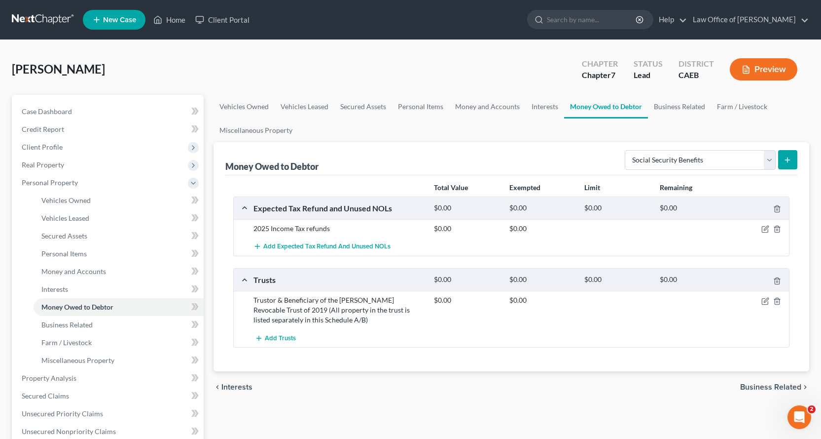
click at [789, 157] on icon "submit" at bounding box center [788, 160] width 8 height 8
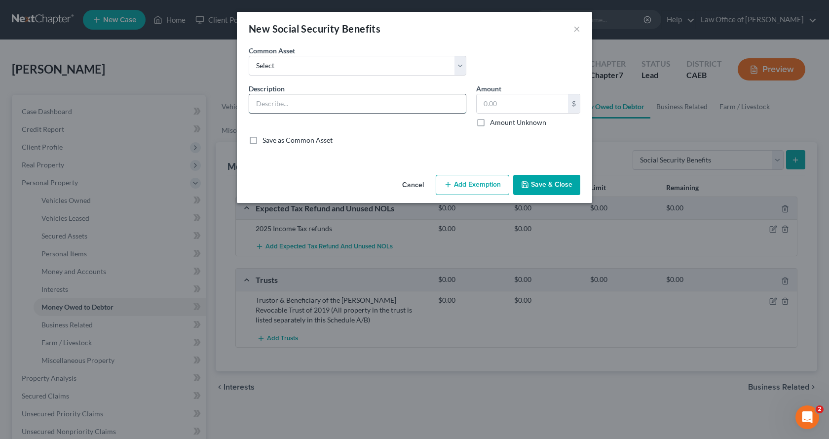
click at [268, 103] on input "text" at bounding box center [357, 103] width 217 height 19
type input "Debtor maybe eligible for Social Security benefits in the future"
click at [490, 121] on label "Amount Unknown" at bounding box center [518, 122] width 56 height 10
click at [494, 121] on input "Amount Unknown" at bounding box center [497, 120] width 6 height 6
checkbox input "true"
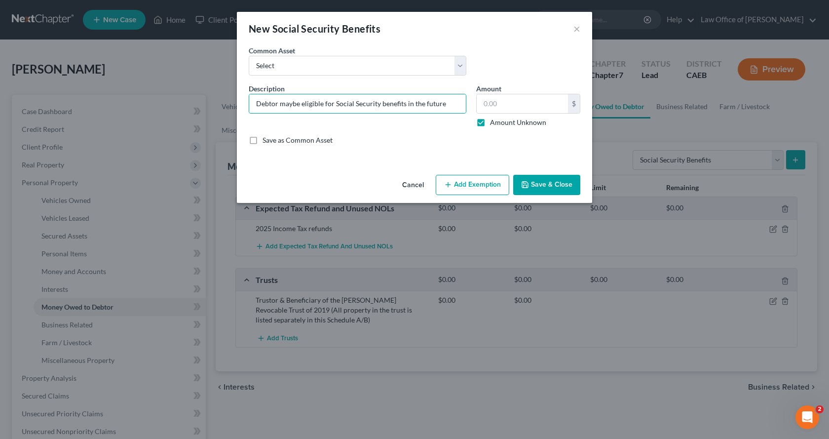
type input "0.00"
click at [485, 184] on button "Add Exemption" at bounding box center [473, 185] width 74 height 21
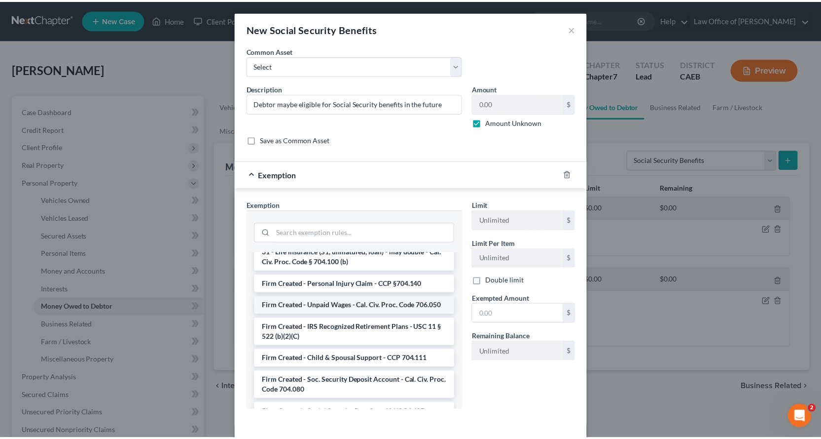
scroll to position [1618, 0]
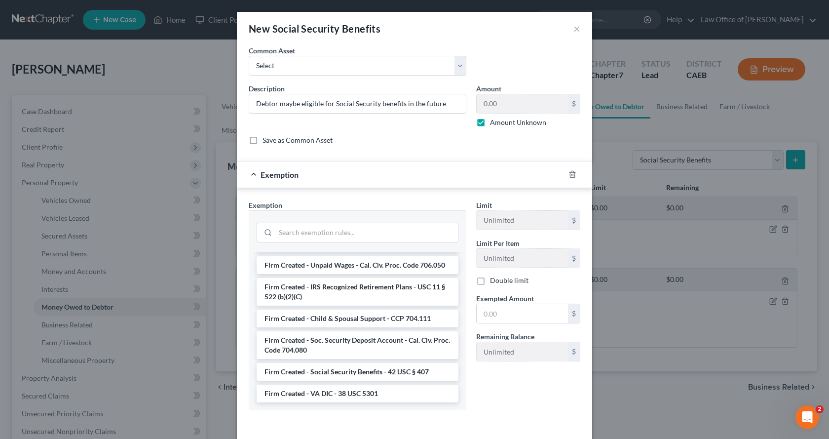
click at [341, 374] on li "Firm Created - Social Security Benefits - 42 USC § 407" at bounding box center [358, 372] width 202 height 18
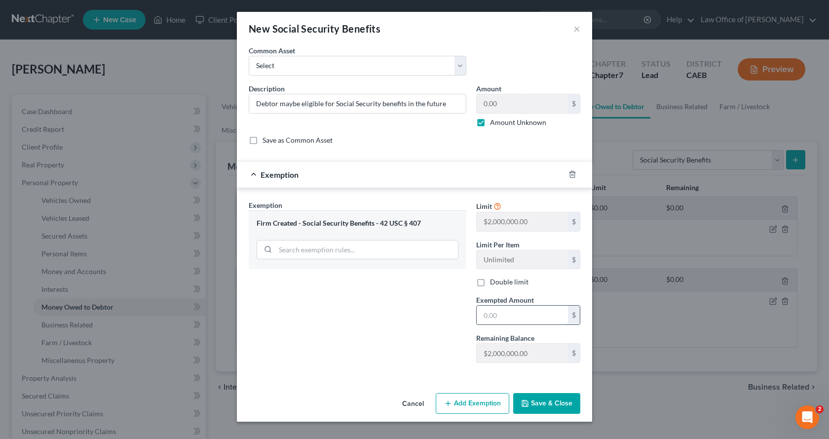
click at [508, 314] on input "text" at bounding box center [522, 314] width 91 height 19
type input "0.00"
click at [548, 400] on button "Save & Close" at bounding box center [546, 403] width 67 height 21
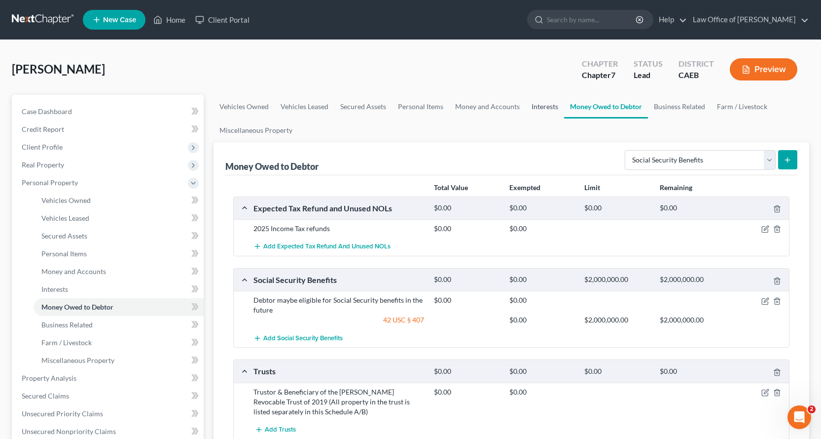
click at [540, 101] on link "Interests" at bounding box center [545, 107] width 38 height 24
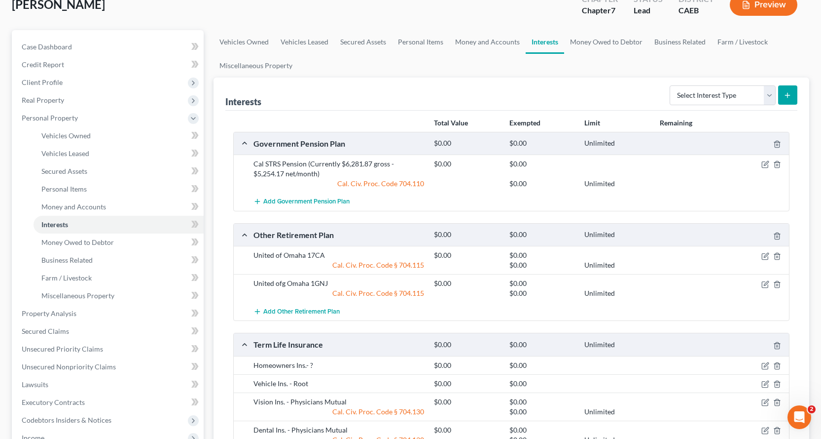
scroll to position [148, 0]
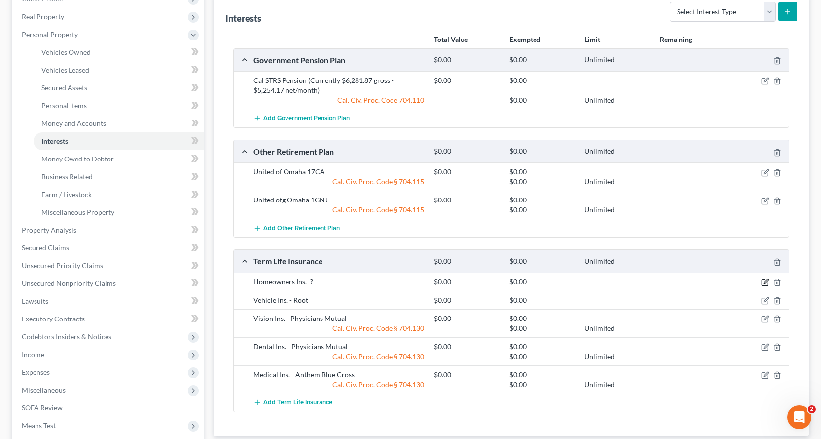
click at [765, 285] on icon "button" at bounding box center [766, 282] width 8 height 8
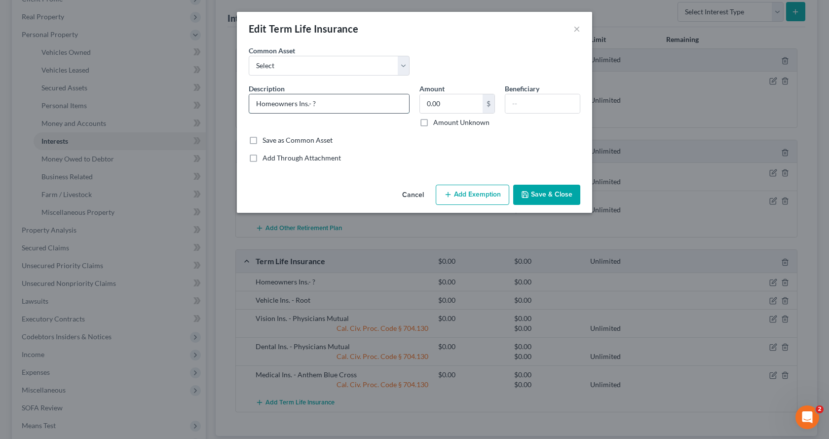
click at [317, 108] on input "Homeowners Ins.- ?" at bounding box center [329, 103] width 160 height 19
type input "Homeowners Ins.- AAA"
click at [538, 190] on button "Save & Close" at bounding box center [546, 194] width 67 height 21
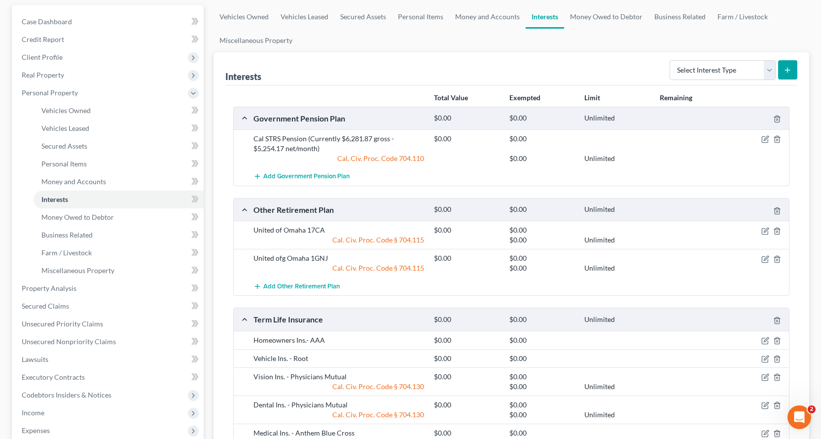
scroll to position [0, 0]
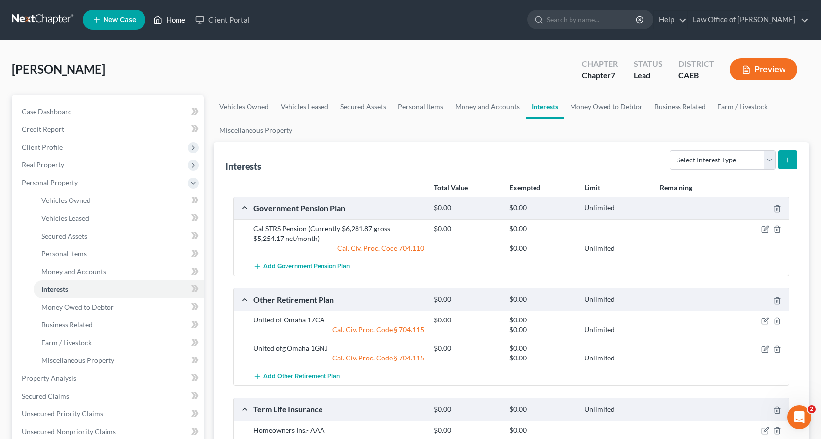
click at [175, 16] on link "Home" at bounding box center [169, 20] width 42 height 18
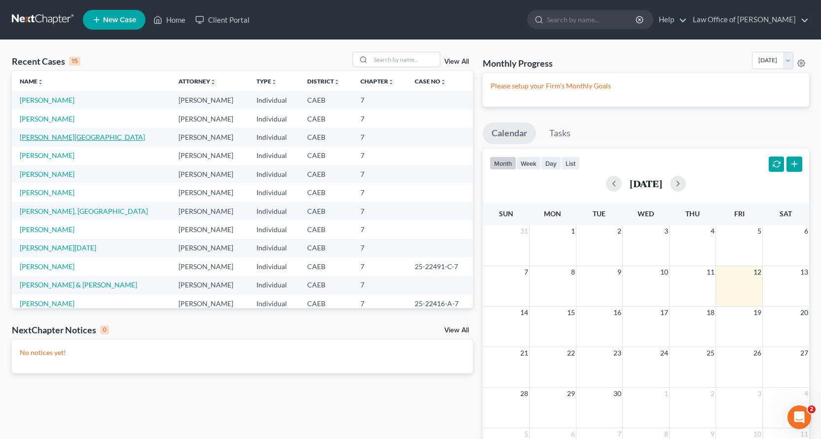
click at [35, 137] on link "[PERSON_NAME][GEOGRAPHIC_DATA]" at bounding box center [82, 137] width 125 height 8
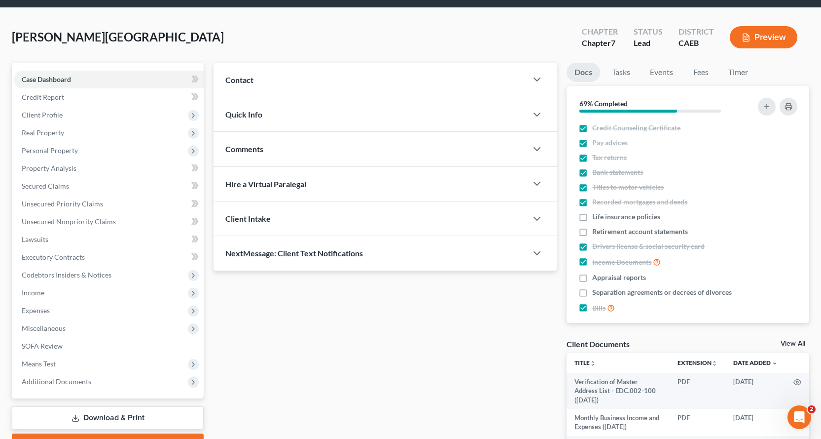
scroll to position [99, 0]
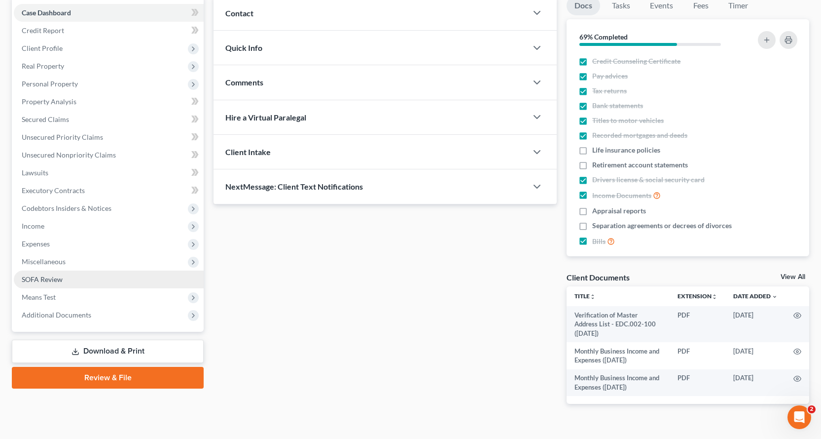
click at [39, 277] on span "SOFA Review" at bounding box center [42, 279] width 41 height 8
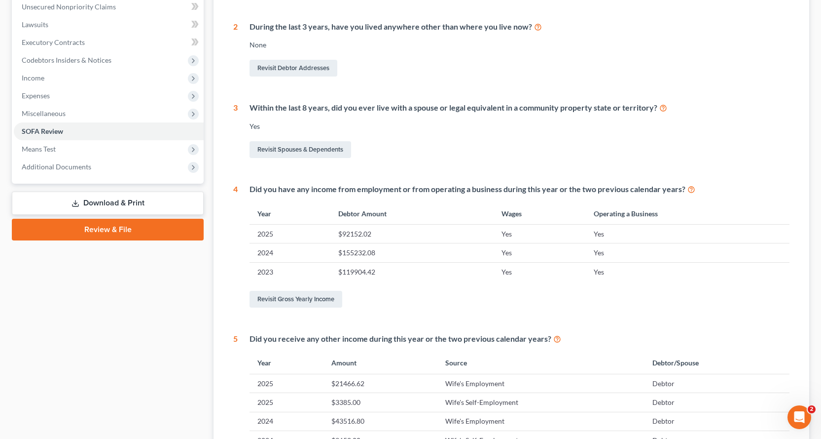
scroll to position [395, 0]
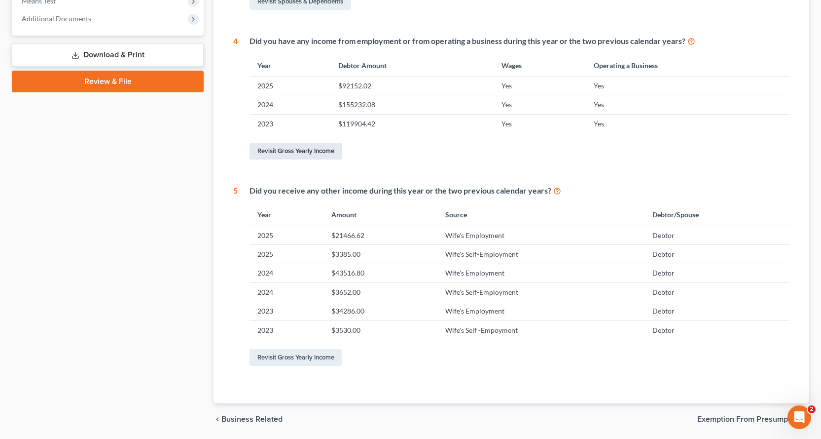
click at [288, 147] on link "Revisit Gross Yearly Income" at bounding box center [296, 151] width 93 height 17
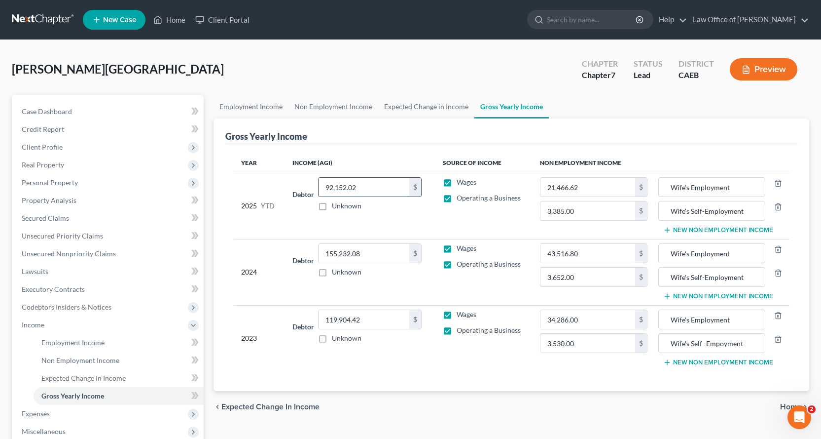
click at [365, 188] on input "92,152.02" at bounding box center [364, 187] width 91 height 19
type input "95,036.64"
click at [580, 186] on input "21,466.62" at bounding box center [588, 187] width 95 height 19
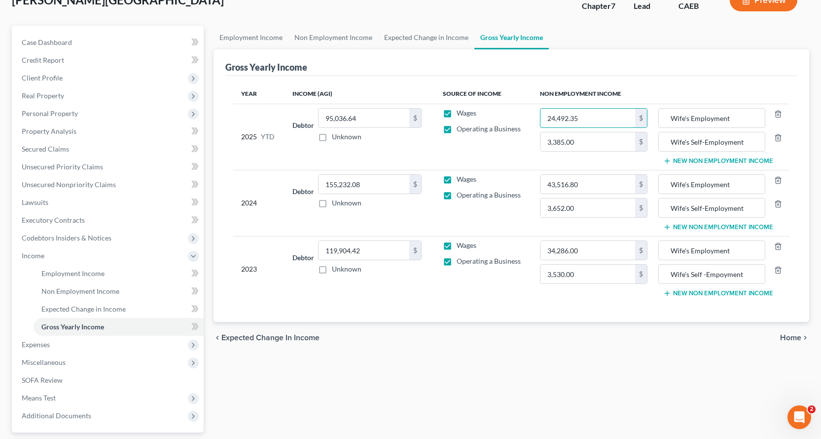
scroll to position [148, 0]
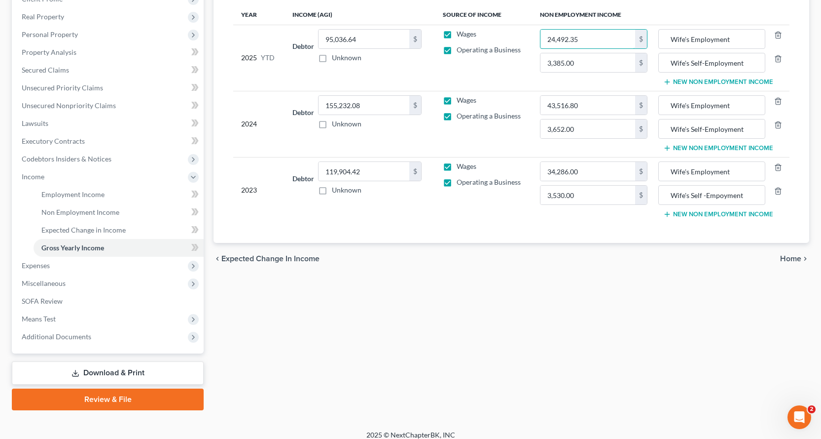
type input "24,492.35"
click at [143, 373] on link "Download & Print" at bounding box center [108, 372] width 192 height 23
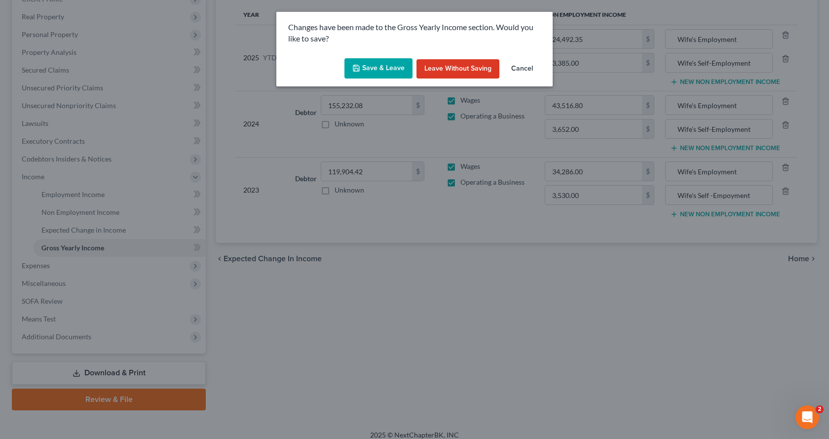
click at [363, 68] on button "Save & Leave" at bounding box center [378, 68] width 68 height 21
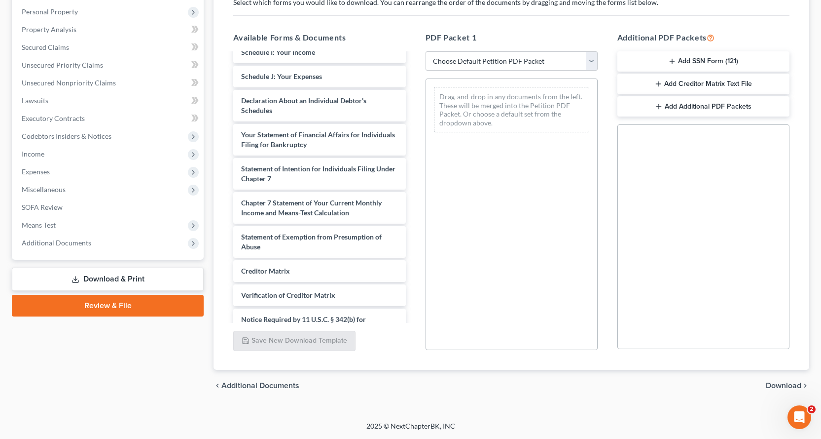
scroll to position [345, 0]
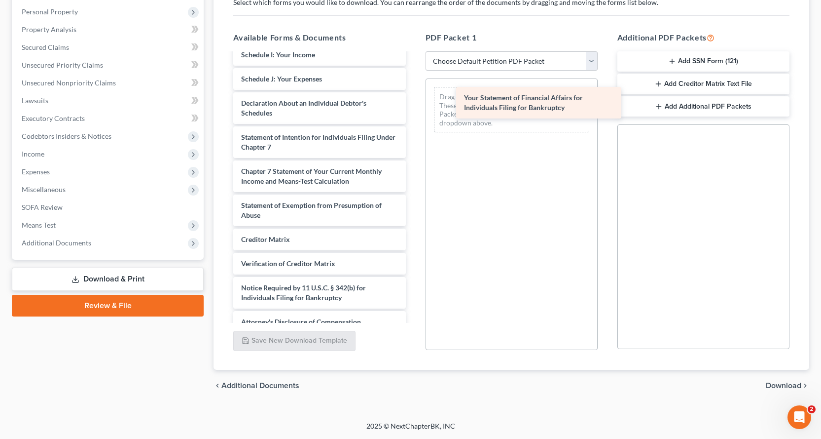
drag, startPoint x: 267, startPoint y: 136, endPoint x: 490, endPoint y: 96, distance: 227.1
click at [413, 96] on div "Your Statement of Financial Affairs for Individuals Filing for Bankruptcy Verif…" at bounding box center [319, 21] width 188 height 624
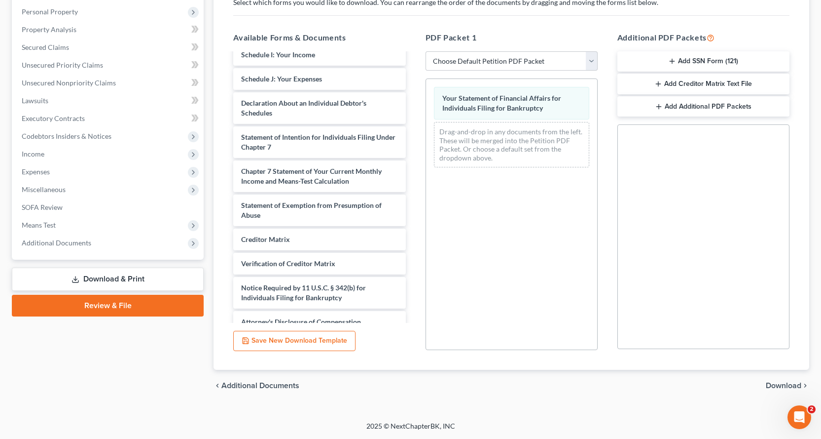
click at [779, 385] on span "Download" at bounding box center [784, 385] width 36 height 8
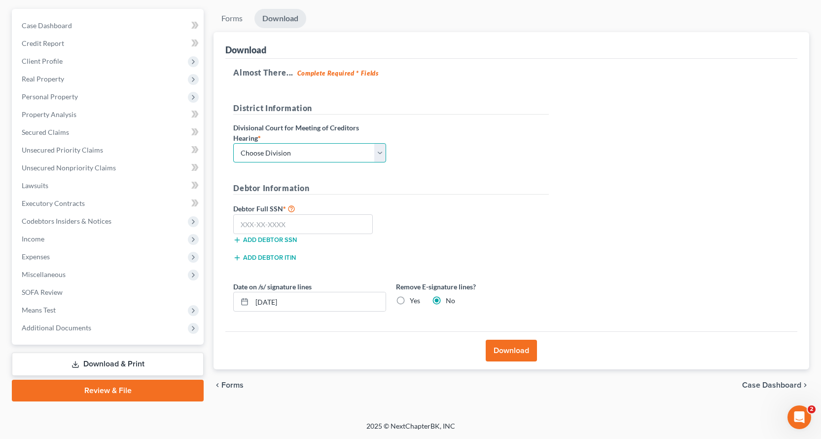
click at [295, 151] on select "Choose Division Fresno Modesto [GEOGRAPHIC_DATA]" at bounding box center [309, 153] width 153 height 20
select select "2"
click at [233, 143] on select "Choose Division Fresno Modesto [GEOGRAPHIC_DATA]" at bounding box center [309, 153] width 153 height 20
click at [251, 224] on input "text" at bounding box center [303, 224] width 140 height 20
type input "123-56-4879"
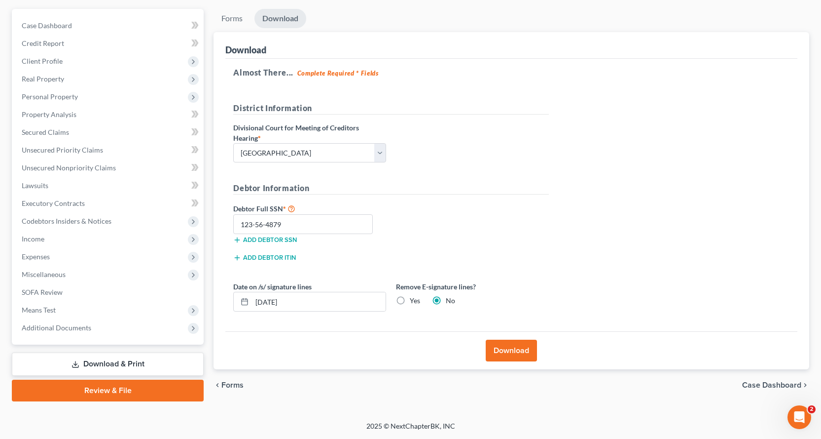
click at [525, 356] on button "Download" at bounding box center [511, 350] width 51 height 22
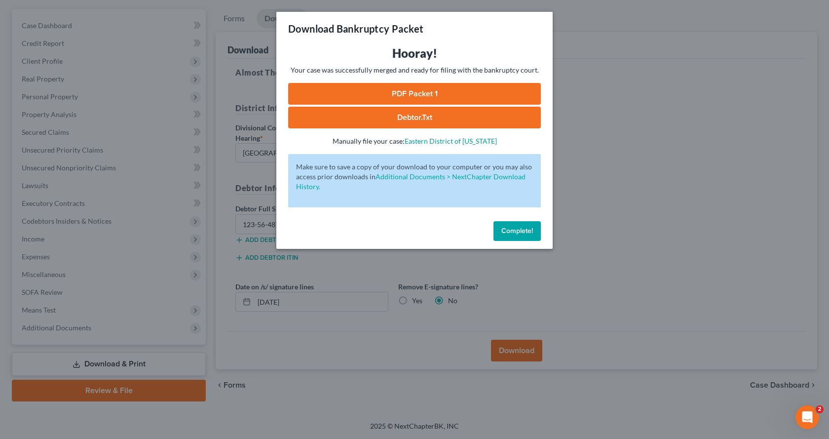
click at [477, 92] on link "PDF Packet 1" at bounding box center [414, 94] width 253 height 22
click at [534, 235] on button "Complete!" at bounding box center [516, 231] width 47 height 20
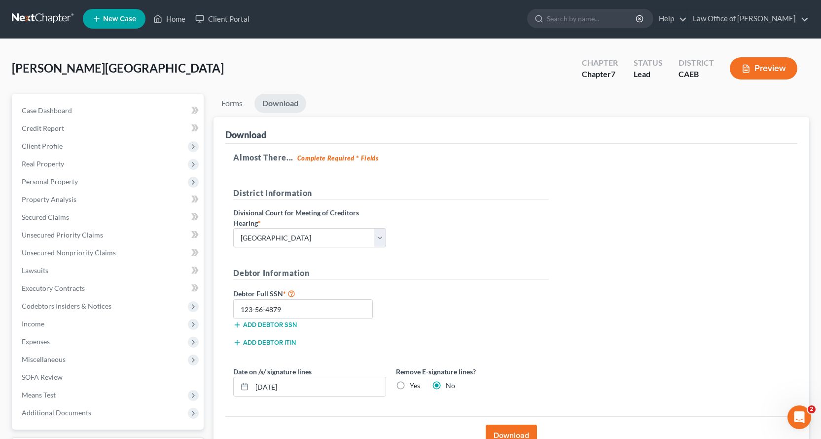
scroll to position [0, 0]
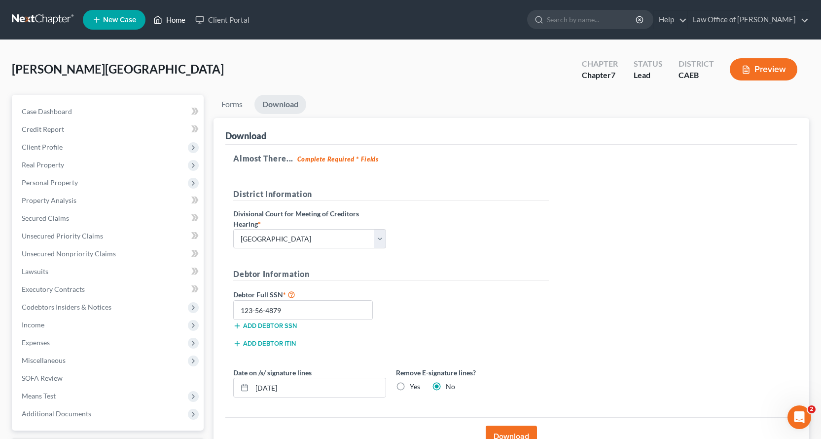
click at [172, 17] on link "Home" at bounding box center [169, 20] width 42 height 18
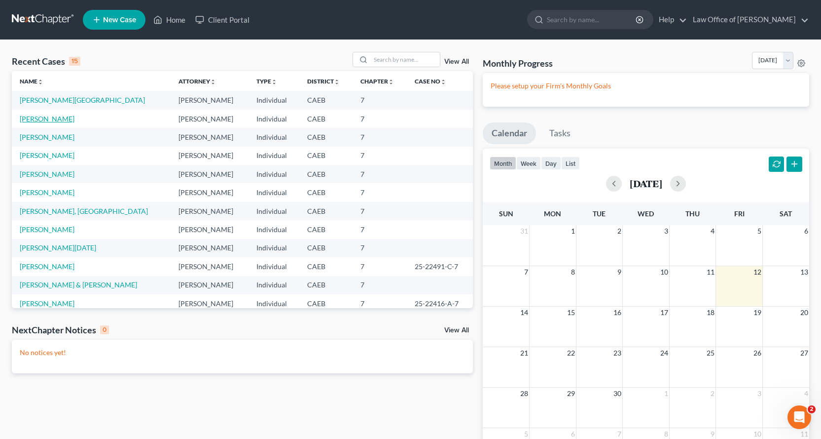
click at [49, 121] on link "[PERSON_NAME]" at bounding box center [47, 118] width 55 height 8
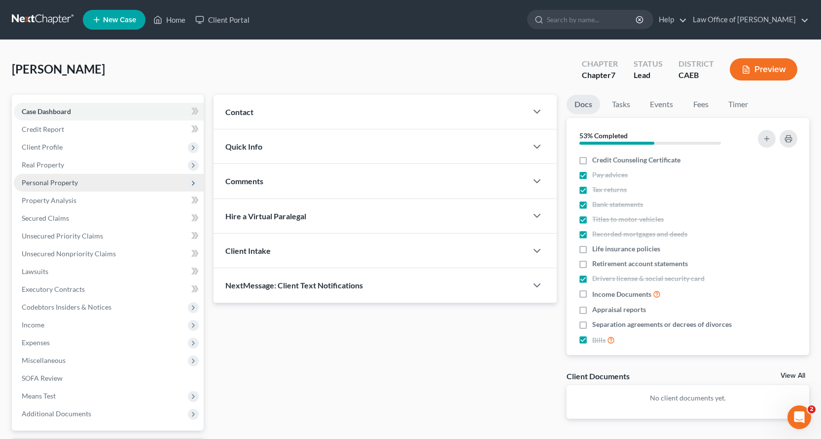
click at [32, 183] on span "Personal Property" at bounding box center [50, 182] width 56 height 8
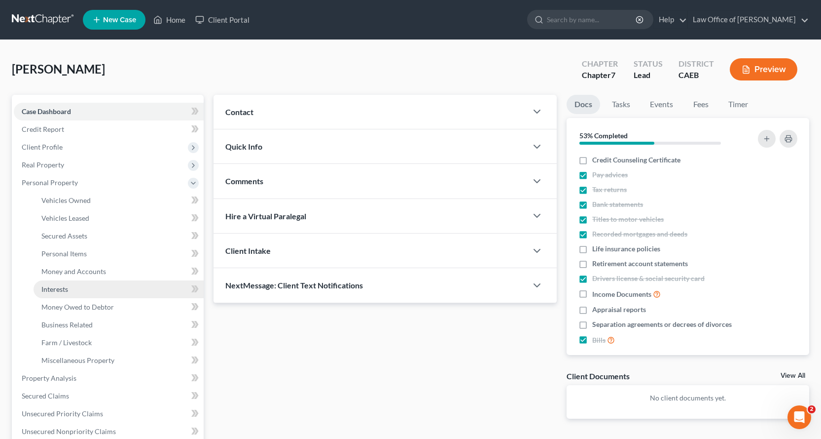
click at [66, 286] on span "Interests" at bounding box center [54, 289] width 27 height 8
